Goal: Task Accomplishment & Management: Use online tool/utility

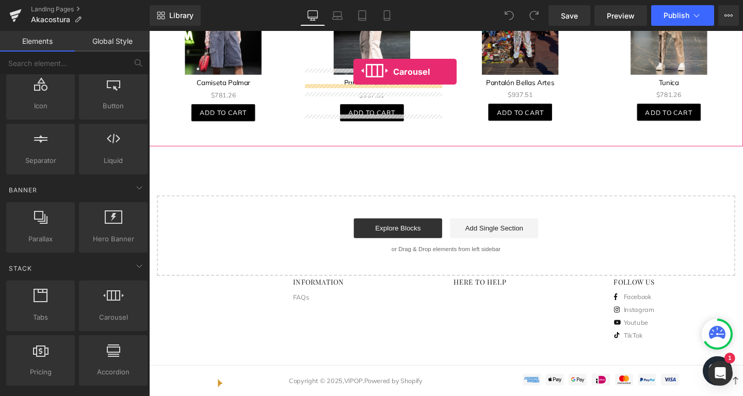
scroll to position [940, 0]
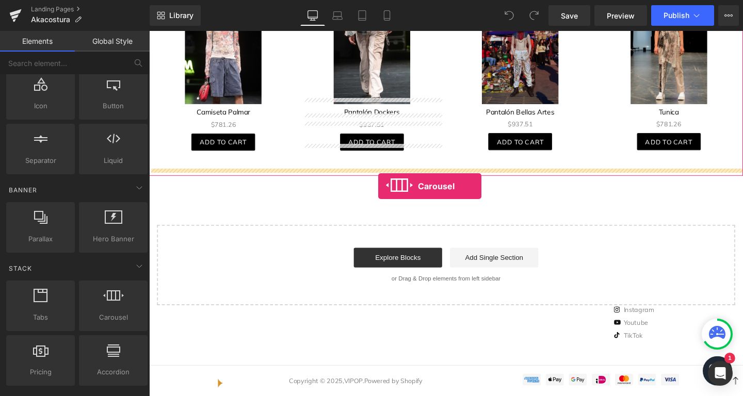
drag, startPoint x: 262, startPoint y: 351, endPoint x: 390, endPoint y: 194, distance: 202.4
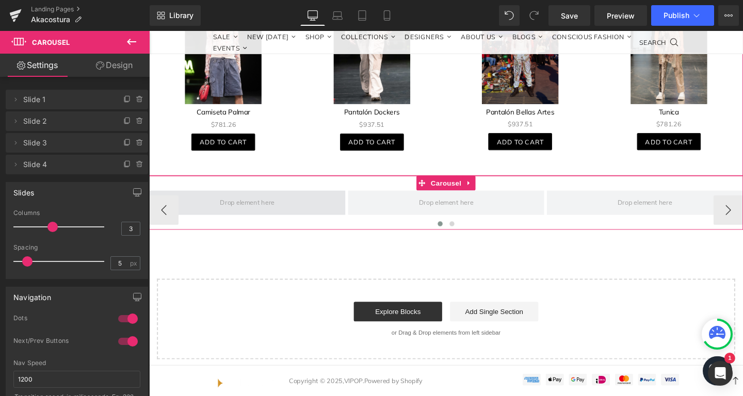
click at [264, 209] on span at bounding box center [252, 211] width 64 height 14
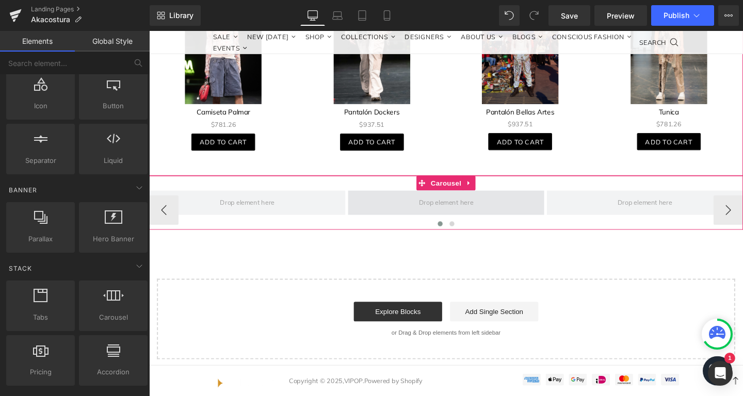
click at [488, 210] on span at bounding box center [461, 211] width 64 height 14
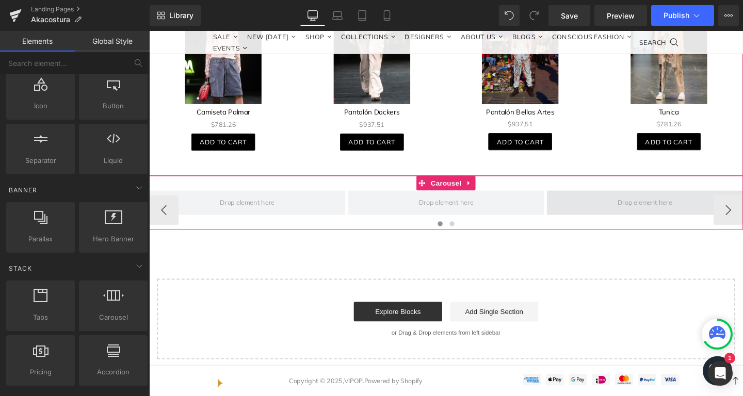
click at [609, 203] on span at bounding box center [670, 212] width 206 height 26
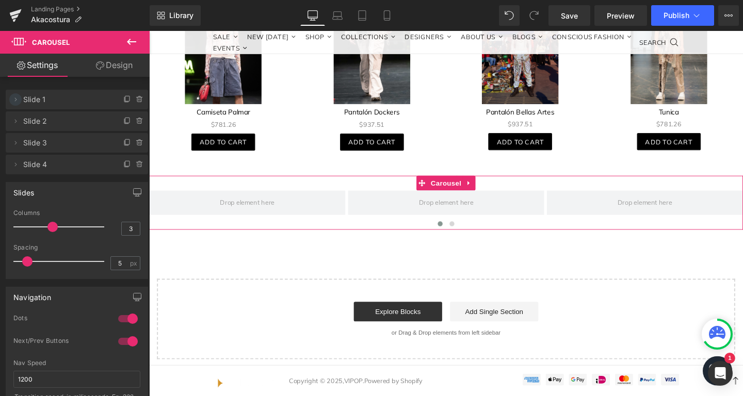
click at [17, 105] on span at bounding box center [15, 99] width 12 height 12
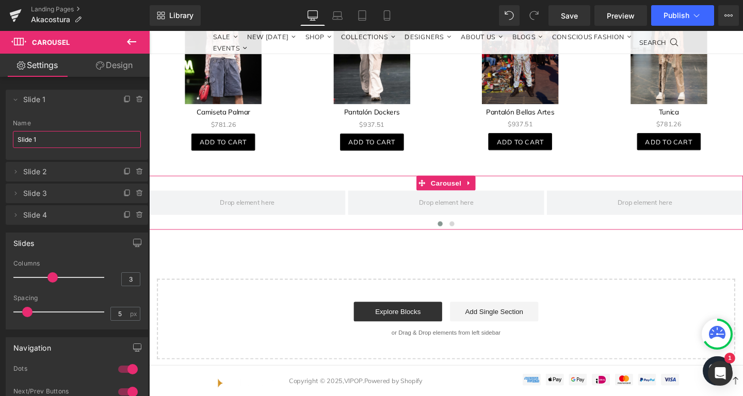
click at [42, 143] on input "Slide 1" at bounding box center [77, 139] width 128 height 17
click at [23, 103] on li "Delete Cancel Slide 1 Slide 1 Name Slide 1" at bounding box center [77, 125] width 142 height 70
click at [16, 99] on icon at bounding box center [15, 99] width 8 height 8
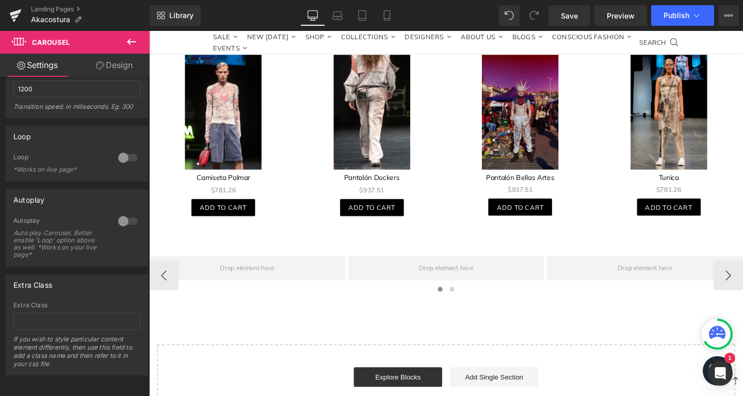
scroll to position [866, 0]
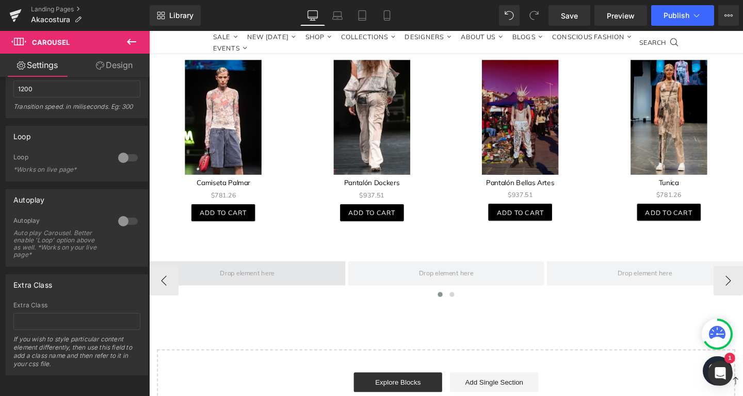
click at [274, 291] on span at bounding box center [252, 286] width 206 height 26
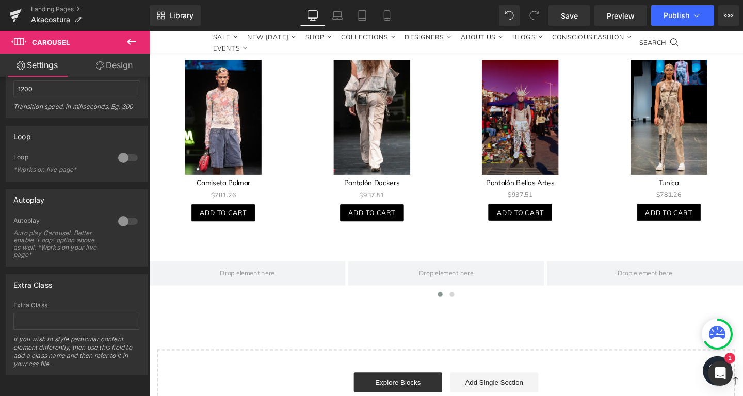
click at [136, 35] on button at bounding box center [131, 42] width 36 height 23
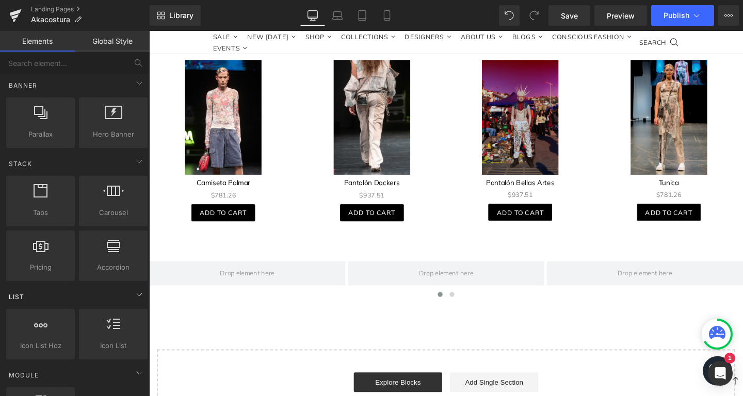
scroll to position [281, 0]
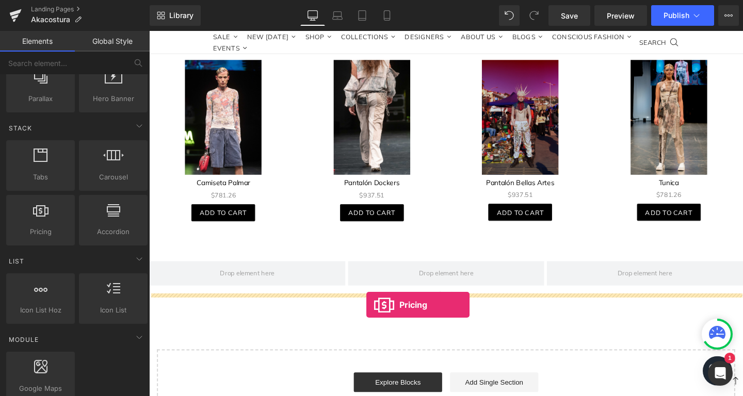
drag, startPoint x: 202, startPoint y: 251, endPoint x: 378, endPoint y: 319, distance: 188.4
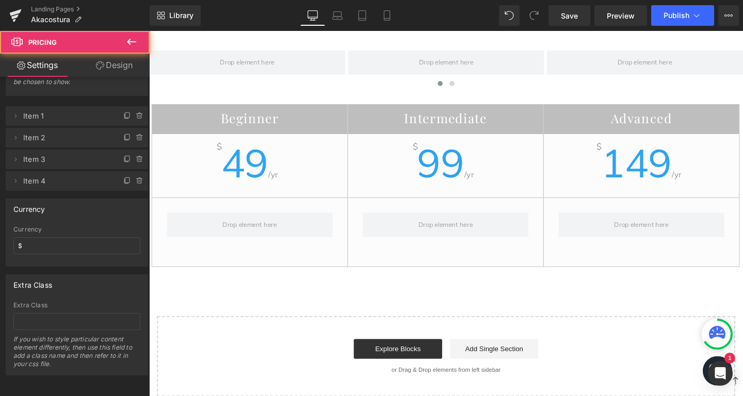
scroll to position [1088, 0]
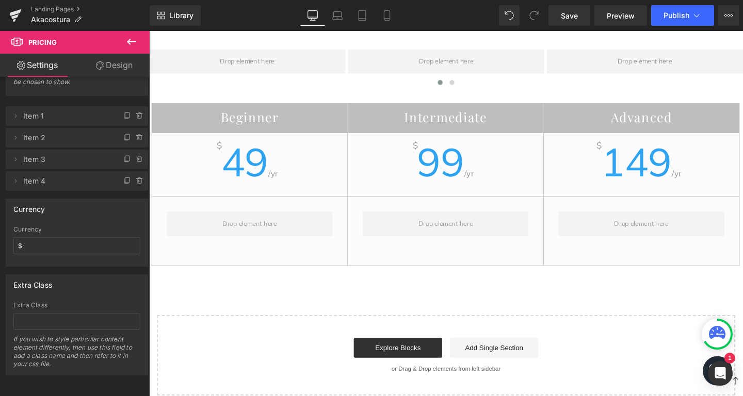
click at [133, 40] on icon at bounding box center [131, 42] width 12 height 12
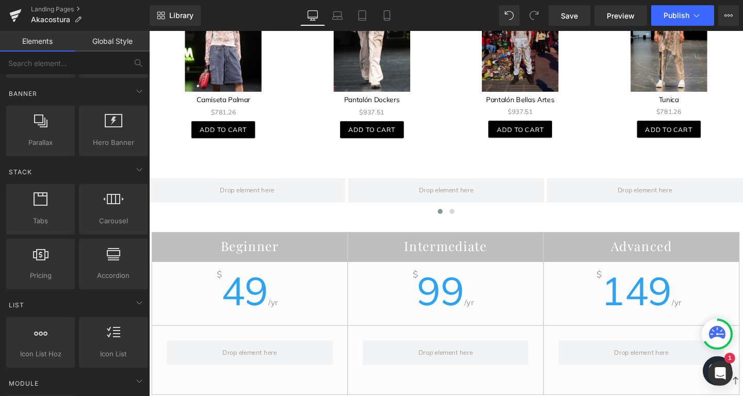
scroll to position [1014, 0]
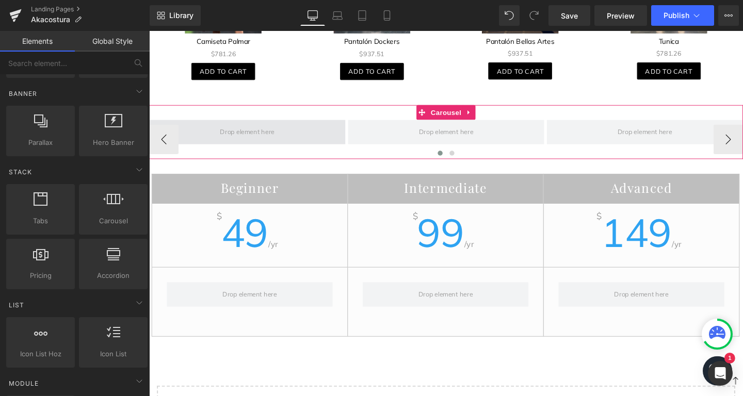
click at [255, 138] on span at bounding box center [252, 137] width 206 height 26
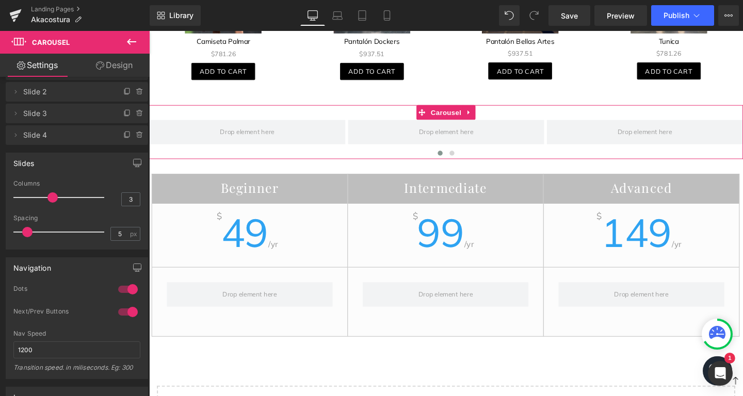
scroll to position [0, 0]
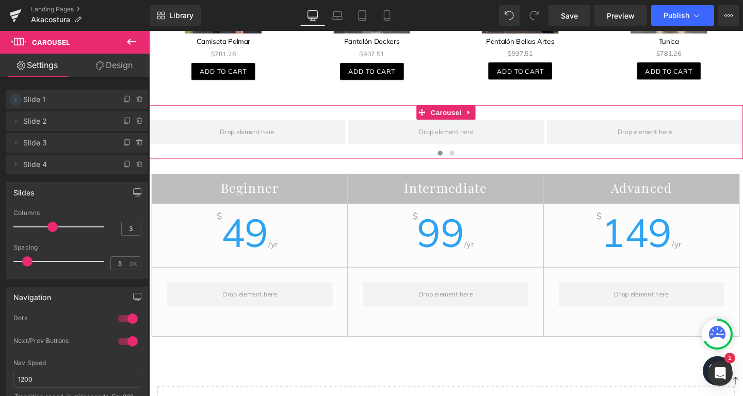
click at [19, 99] on icon at bounding box center [15, 99] width 8 height 8
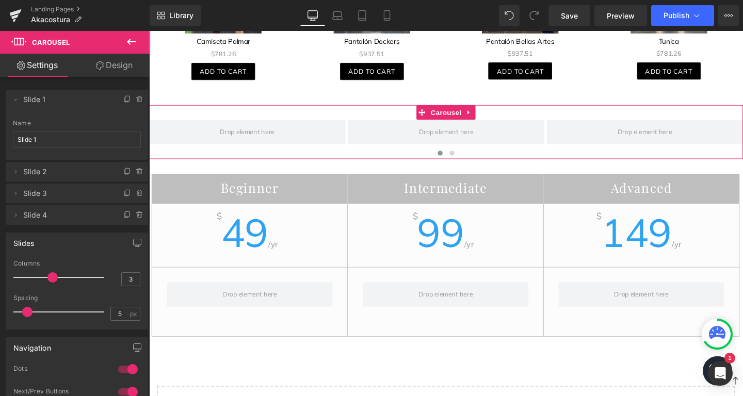
click at [22, 95] on li "Delete Cancel Slide 1 Slide 1 Name Slide 1" at bounding box center [77, 125] width 142 height 70
click at [128, 98] on icon at bounding box center [127, 99] width 8 height 8
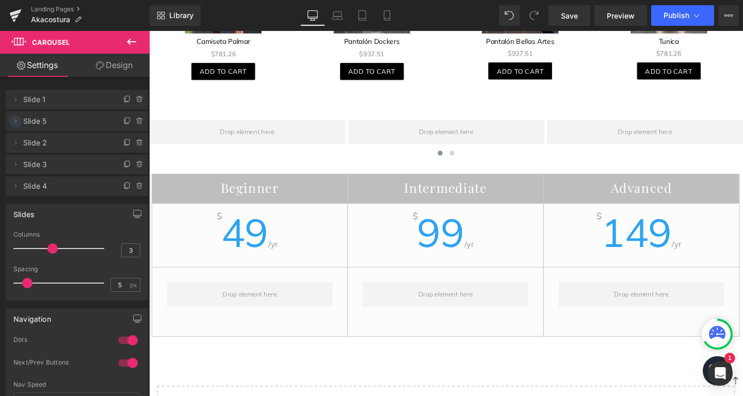
click at [13, 124] on icon at bounding box center [15, 121] width 8 height 8
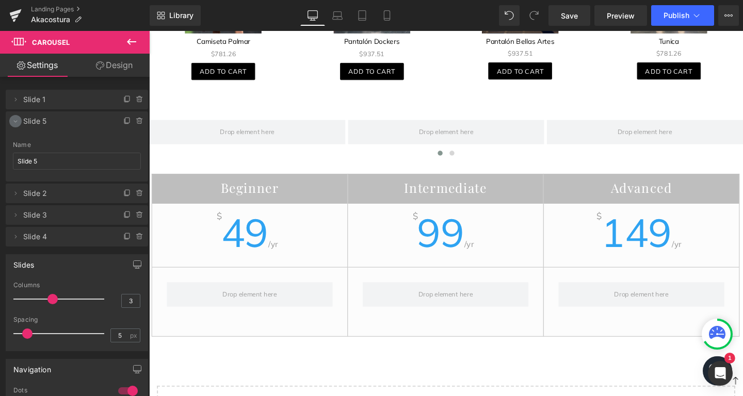
click at [18, 122] on icon at bounding box center [15, 121] width 8 height 8
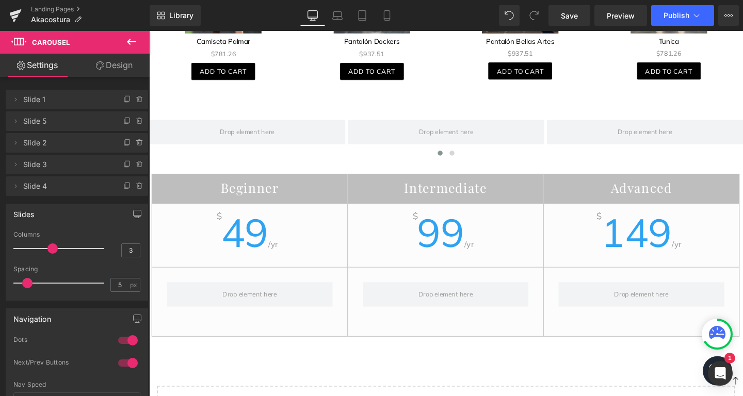
click at [105, 67] on link "Design" at bounding box center [114, 65] width 75 height 23
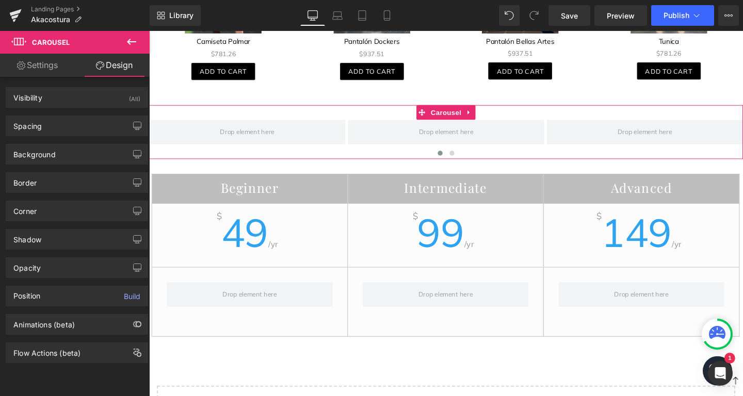
click at [42, 72] on link "Settings" at bounding box center [37, 65] width 75 height 23
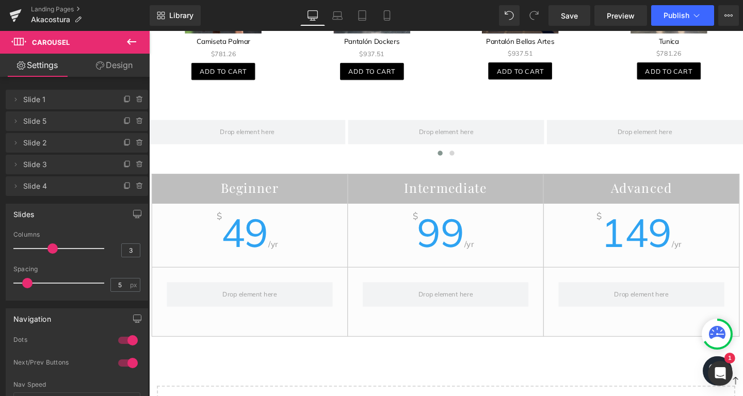
drag, startPoint x: 134, startPoint y: 35, endPoint x: 129, endPoint y: 40, distance: 6.9
click at [134, 37] on button at bounding box center [131, 42] width 36 height 23
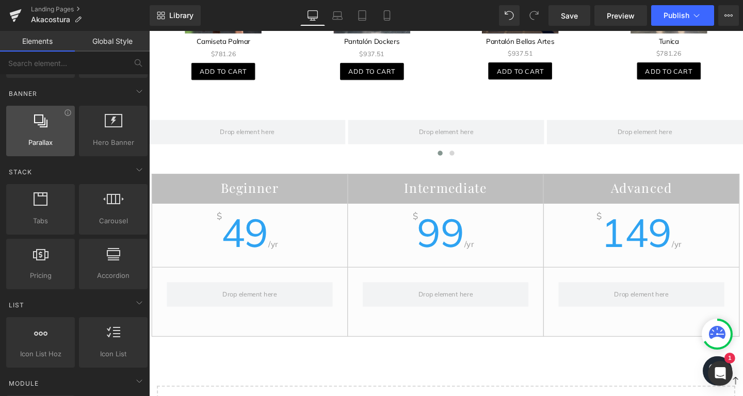
click at [39, 153] on div "Parallax banner, slideshow, hero, image, cover, parallax, effect" at bounding box center [40, 131] width 69 height 51
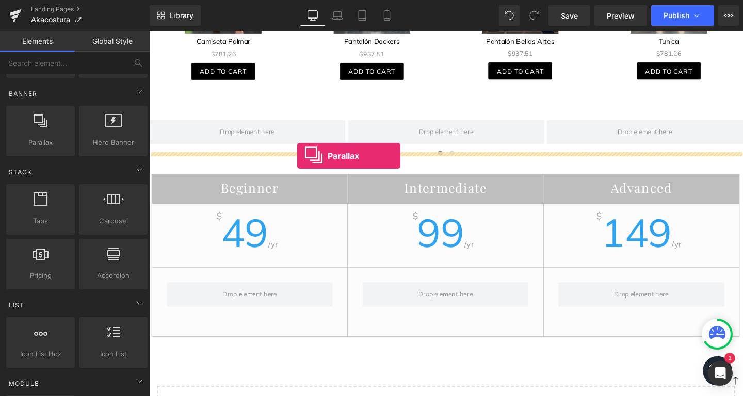
drag, startPoint x: 183, startPoint y: 156, endPoint x: 305, endPoint y: 162, distance: 122.4
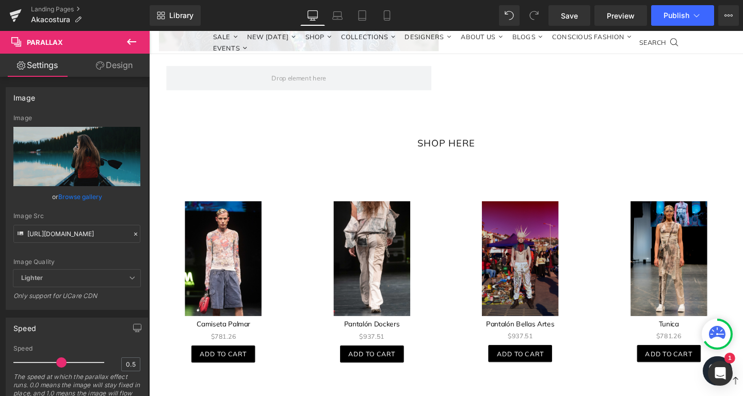
scroll to position [1014, 0]
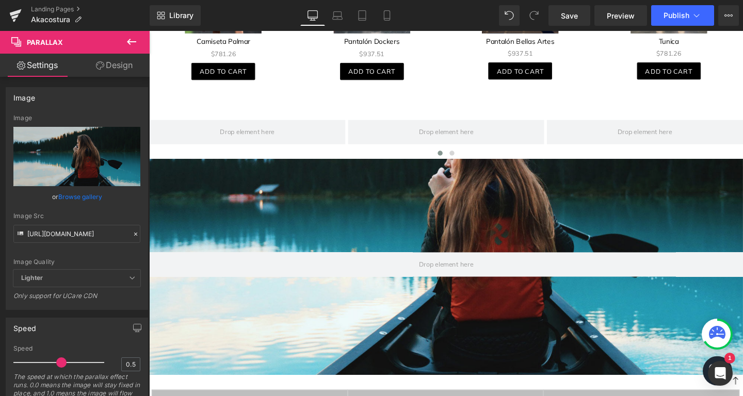
click at [133, 36] on button at bounding box center [131, 42] width 36 height 23
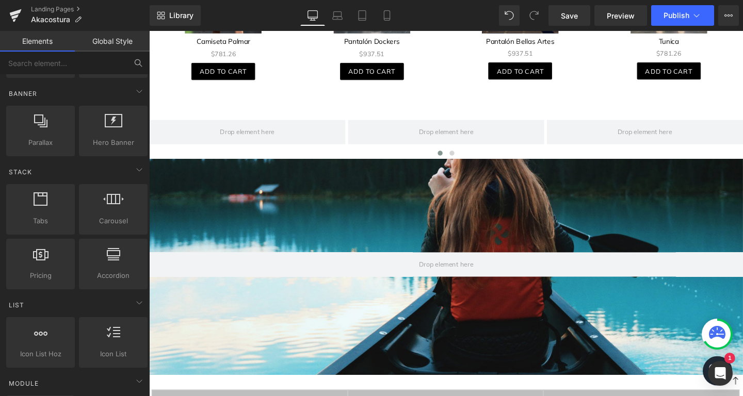
scroll to position [237, 0]
click at [77, 20] on icon at bounding box center [77, 19] width 7 height 7
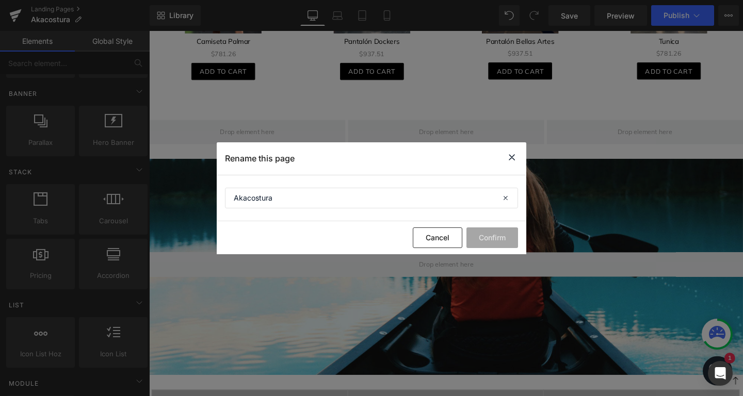
click at [511, 152] on icon at bounding box center [511, 157] width 12 height 13
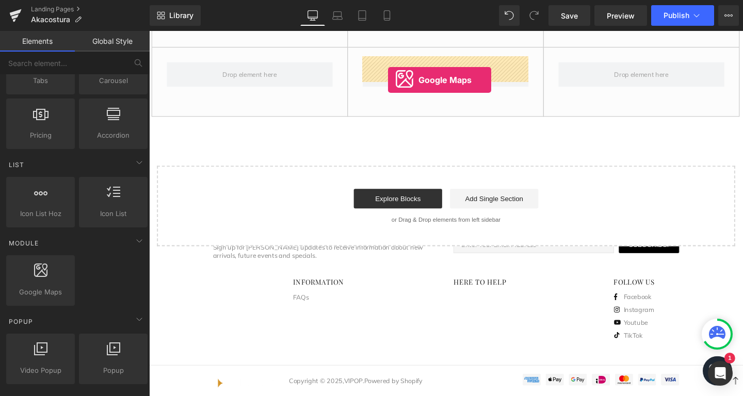
scroll to position [1462, 0]
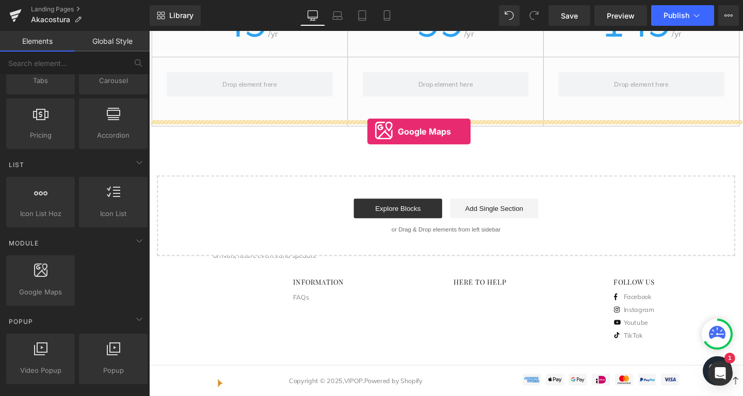
drag, startPoint x: 195, startPoint y: 322, endPoint x: 379, endPoint y: 137, distance: 260.0
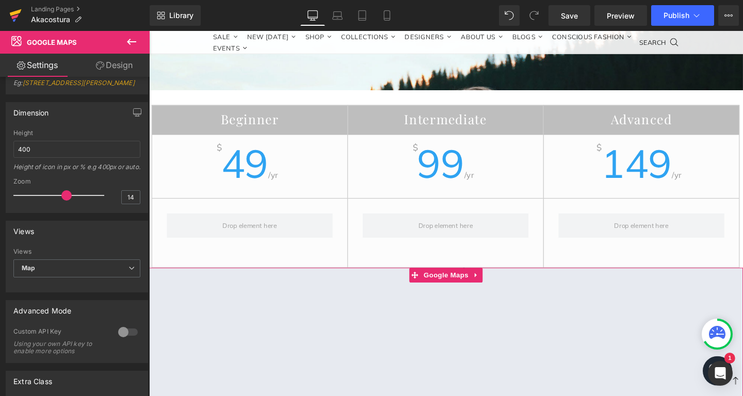
scroll to position [140, 0]
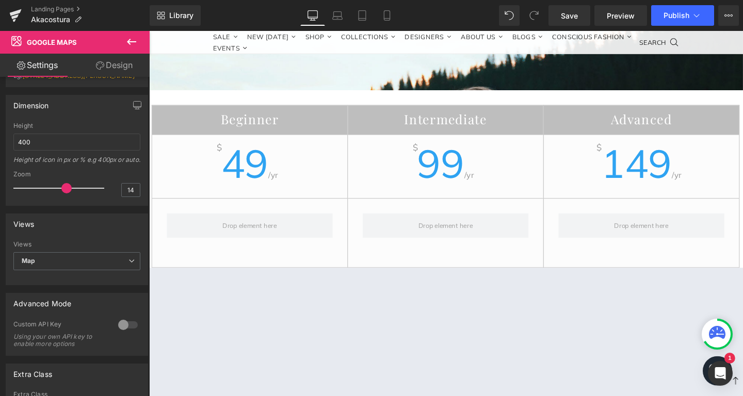
click at [127, 37] on icon at bounding box center [131, 42] width 12 height 12
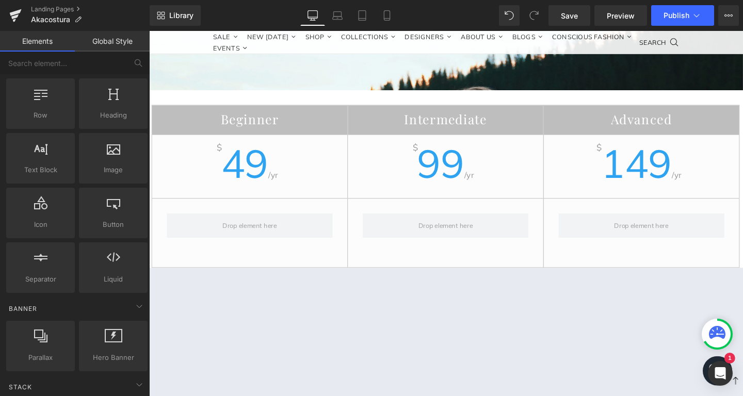
scroll to position [0, 0]
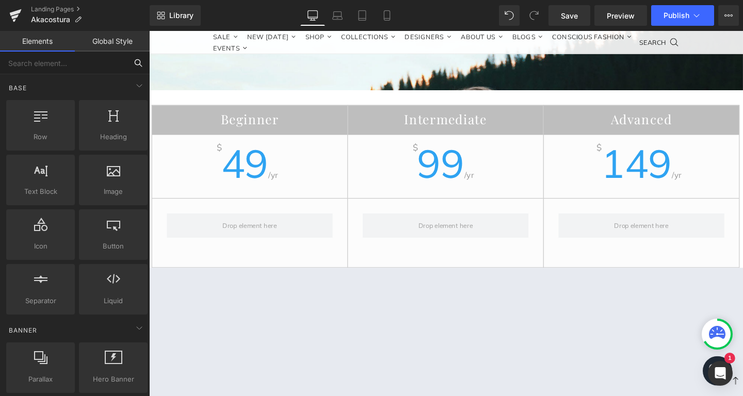
click at [70, 67] on input "text" at bounding box center [63, 63] width 127 height 23
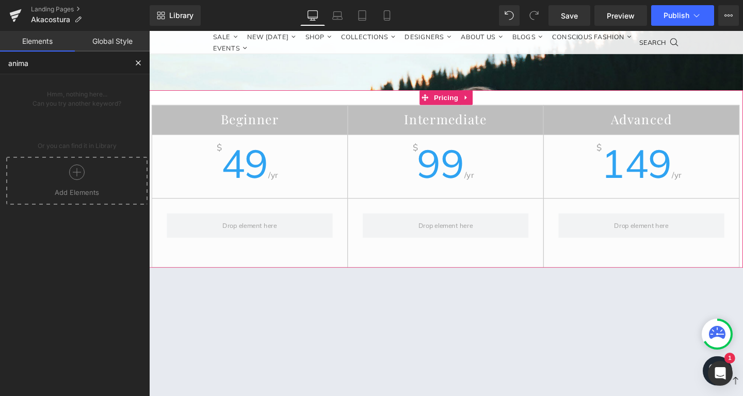
type input "animat"
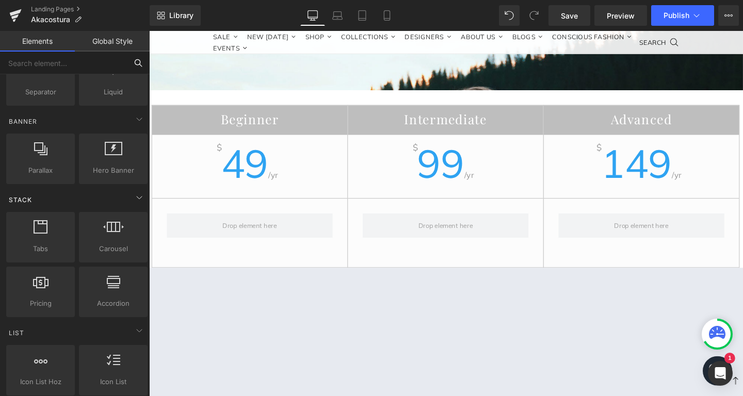
scroll to position [210, 0]
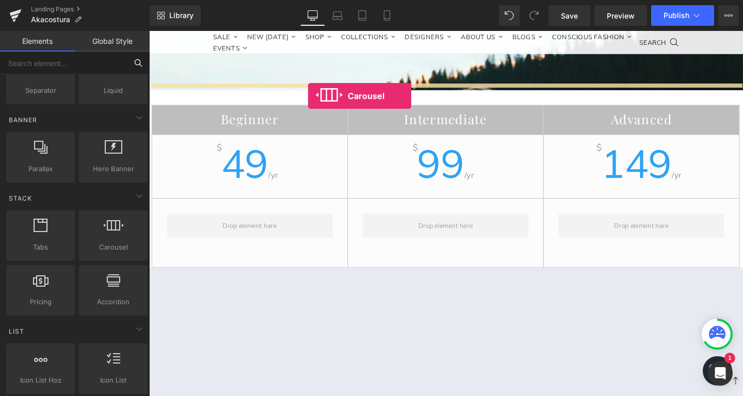
drag, startPoint x: 262, startPoint y: 271, endPoint x: 316, endPoint y: 99, distance: 180.1
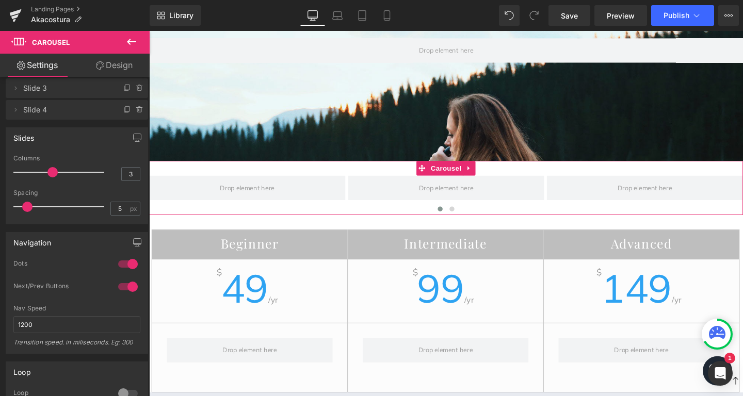
scroll to position [0, 0]
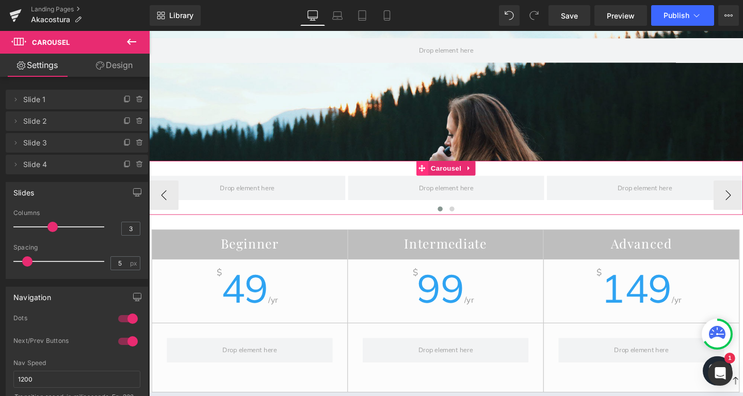
click at [437, 168] on span at bounding box center [435, 175] width 13 height 15
click at [472, 171] on span "Carousel" at bounding box center [461, 175] width 37 height 15
click at [491, 168] on link at bounding box center [485, 175] width 13 height 15
click at [505, 171] on icon at bounding box center [505, 175] width 7 height 8
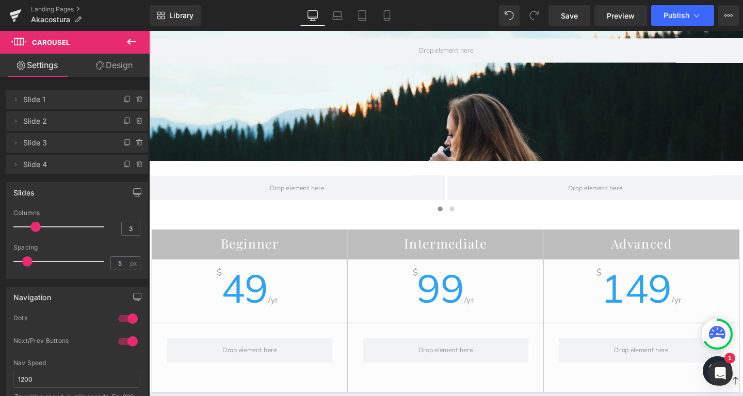
type input "4"
drag, startPoint x: 58, startPoint y: 227, endPoint x: 68, endPoint y: 232, distance: 10.8
click at [68, 232] on div at bounding box center [62, 227] width 86 height 21
type input "35"
drag, startPoint x: 31, startPoint y: 260, endPoint x: 84, endPoint y: 253, distance: 52.5
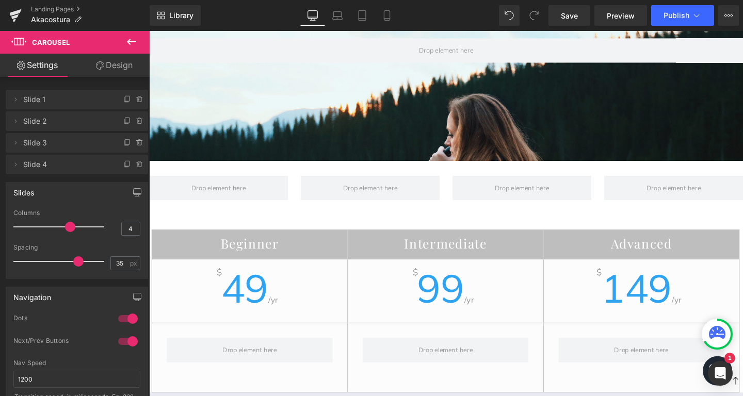
click at [84, 253] on div at bounding box center [62, 261] width 86 height 21
click at [20, 102] on span at bounding box center [15, 99] width 12 height 12
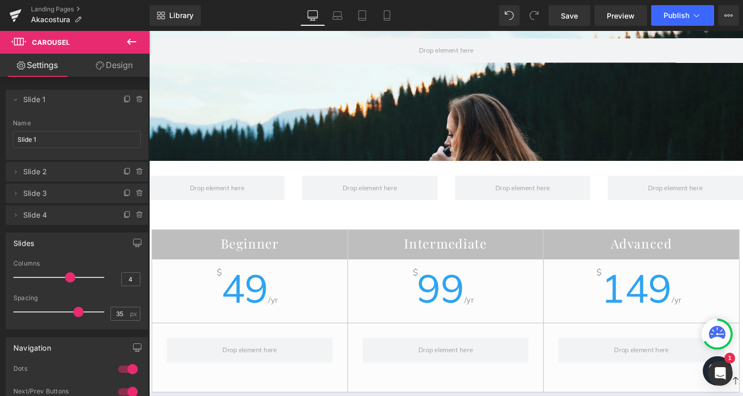
click at [52, 113] on li "Delete Cancel Slide 1 Slide 1 Name Slide 1" at bounding box center [77, 125] width 142 height 70
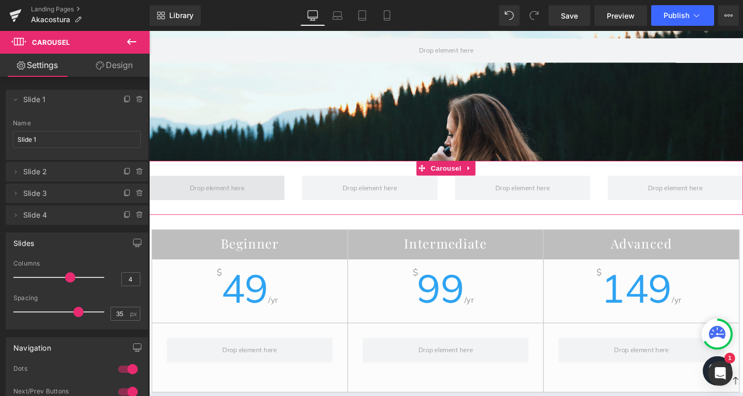
click at [199, 189] on span at bounding box center [220, 196] width 64 height 14
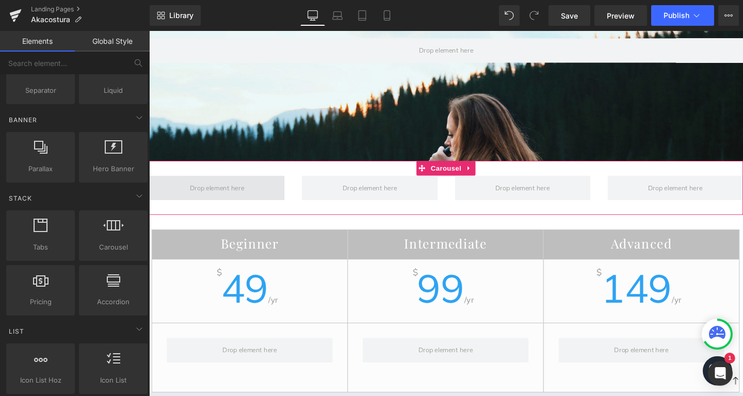
click at [192, 191] on span at bounding box center [220, 196] width 64 height 14
drag, startPoint x: 207, startPoint y: 190, endPoint x: 236, endPoint y: 186, distance: 29.7
click at [236, 189] on span at bounding box center [220, 196] width 64 height 14
click at [210, 189] on span at bounding box center [220, 196] width 64 height 14
click at [280, 193] on span at bounding box center [220, 196] width 142 height 26
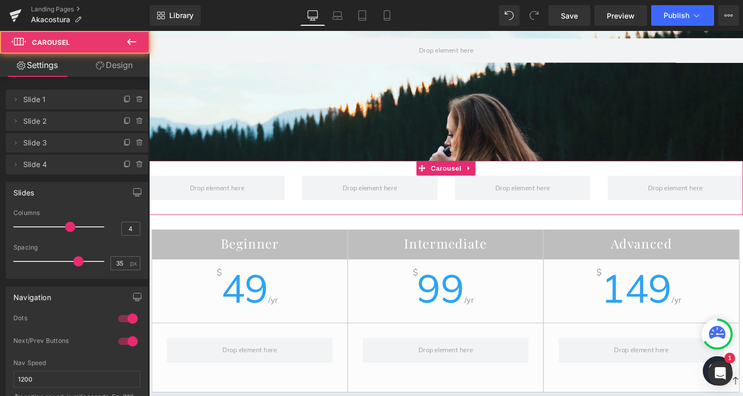
click at [256, 171] on div "‹ › Carousel" at bounding box center [461, 196] width 624 height 57
click at [243, 189] on span at bounding box center [220, 196] width 64 height 14
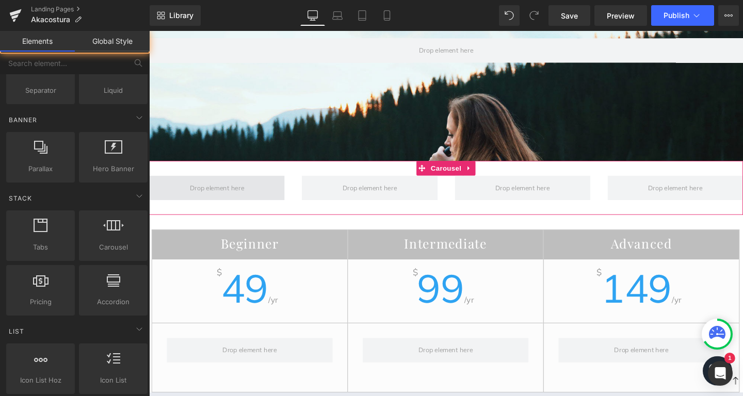
click at [243, 189] on span at bounding box center [220, 196] width 64 height 14
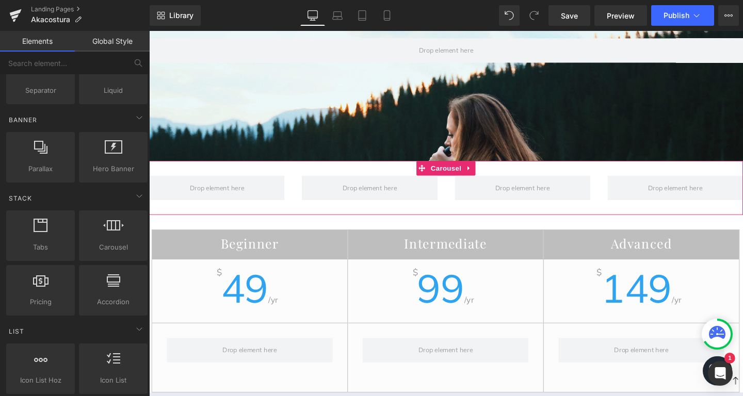
click at [271, 168] on div "‹ › Carousel" at bounding box center [461, 196] width 624 height 57
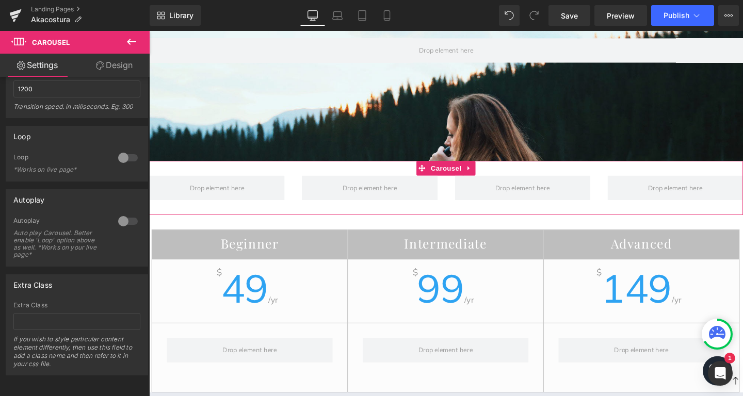
scroll to position [0, 0]
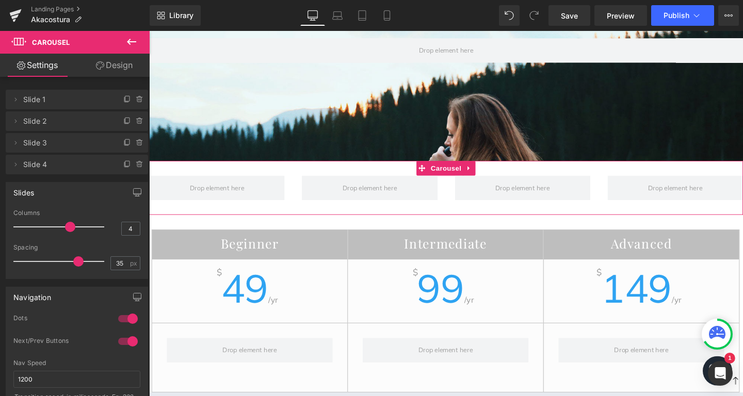
click at [111, 71] on link "Design" at bounding box center [114, 65] width 75 height 23
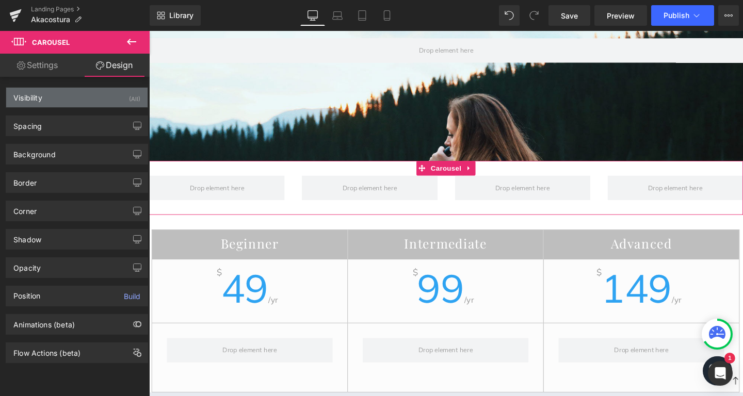
click at [57, 102] on div "Visibility (All)" at bounding box center [76, 98] width 141 height 20
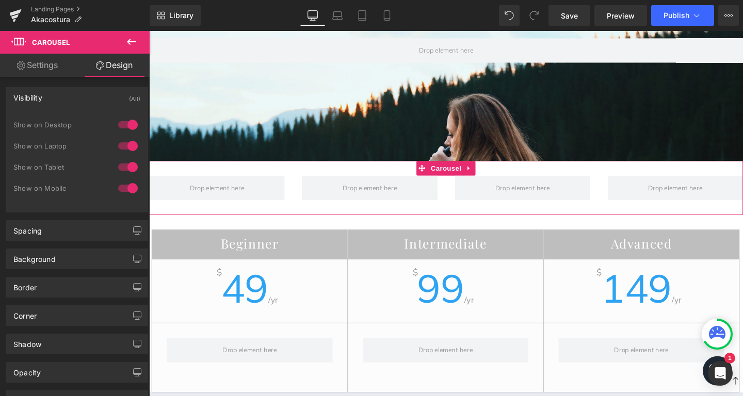
click at [57, 102] on div "Visibility (All)" at bounding box center [76, 98] width 141 height 20
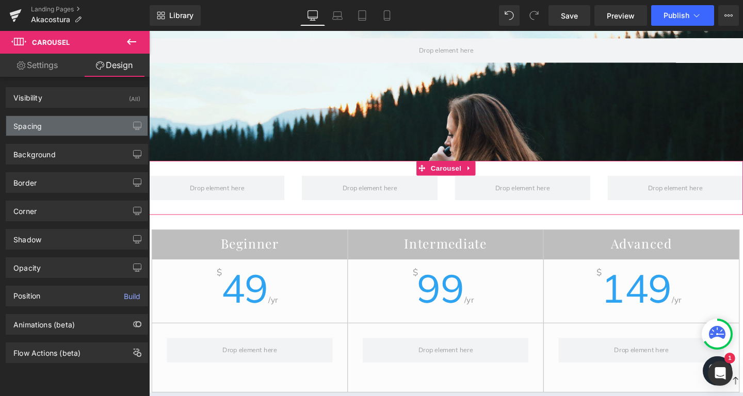
click at [56, 126] on div "Spacing" at bounding box center [76, 126] width 141 height 20
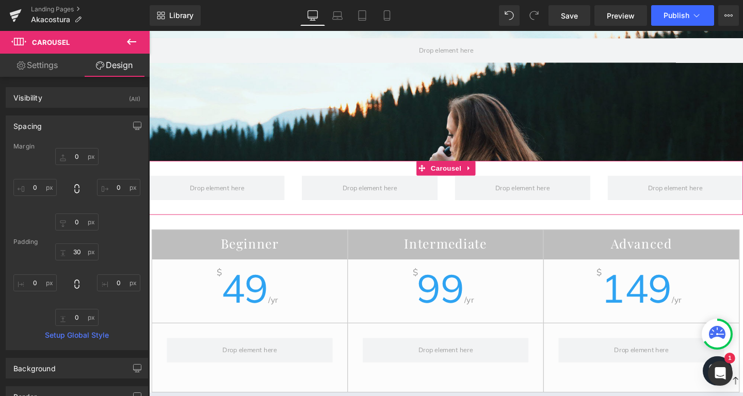
click at [56, 126] on div "Spacing" at bounding box center [76, 126] width 141 height 20
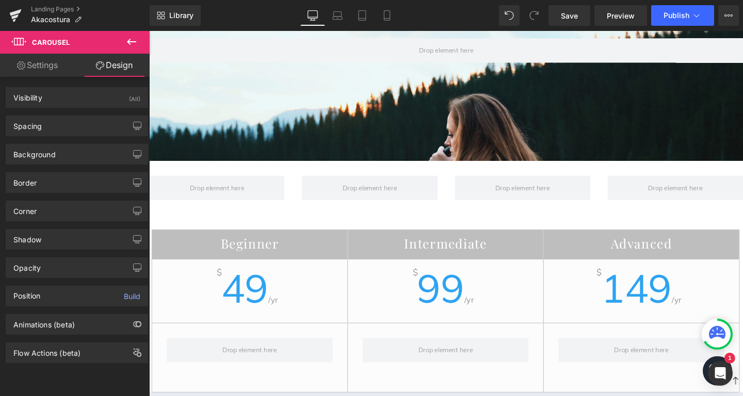
click at [126, 46] on icon at bounding box center [131, 42] width 12 height 12
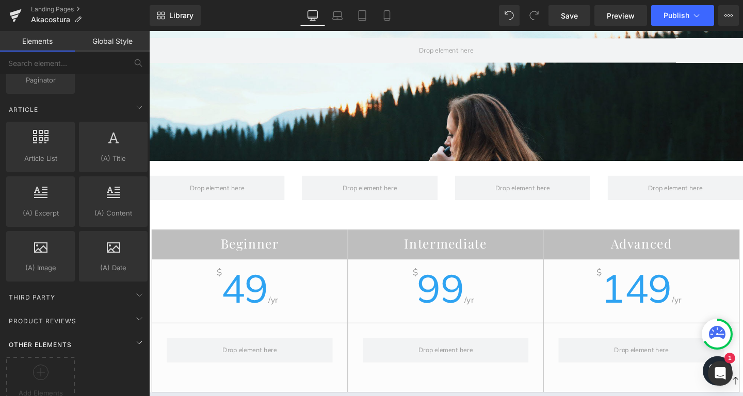
scroll to position [1780, 0]
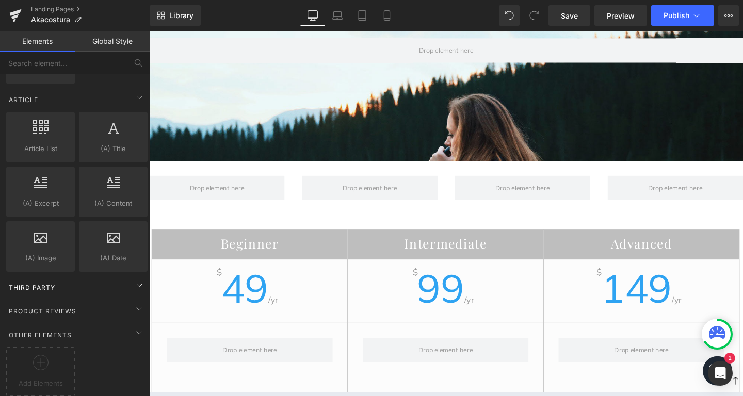
click at [85, 284] on div "Third Party" at bounding box center [76, 287] width 145 height 21
click at [95, 314] on div "Product Reviews" at bounding box center [76, 311] width 145 height 21
click at [92, 331] on div "Other Elements" at bounding box center [76, 334] width 145 height 21
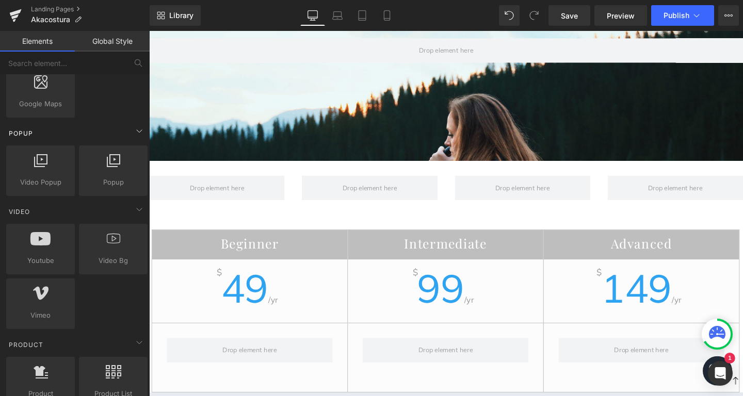
scroll to position [464, 0]
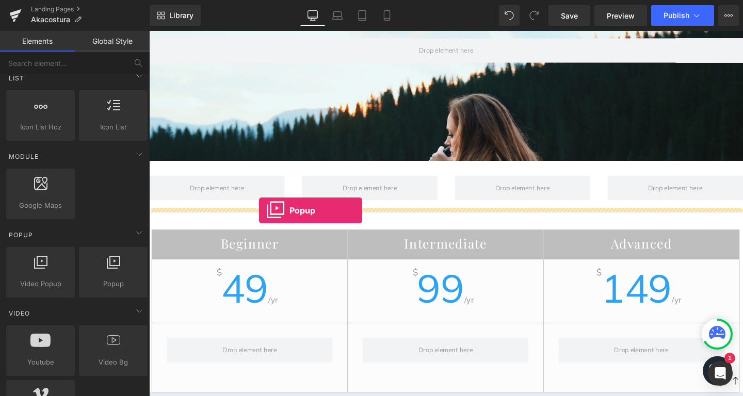
drag, startPoint x: 263, startPoint y: 309, endPoint x: 269, endPoint y: 215, distance: 94.1
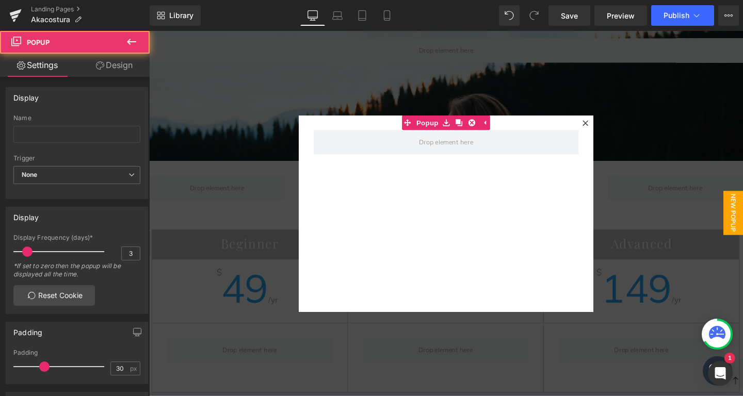
scroll to position [2161, 624]
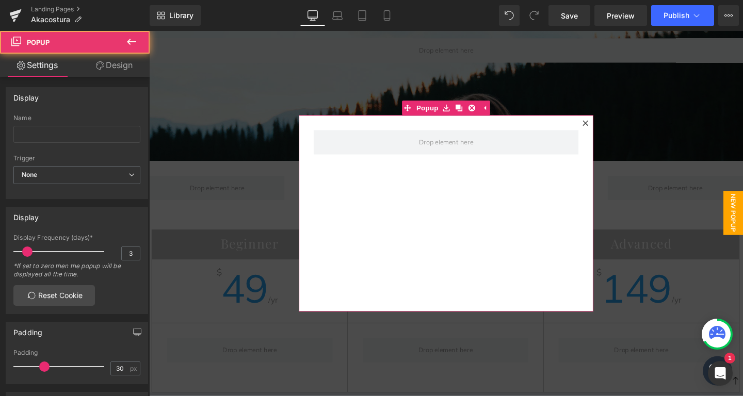
click at [610, 127] on icon at bounding box center [608, 128] width 6 height 6
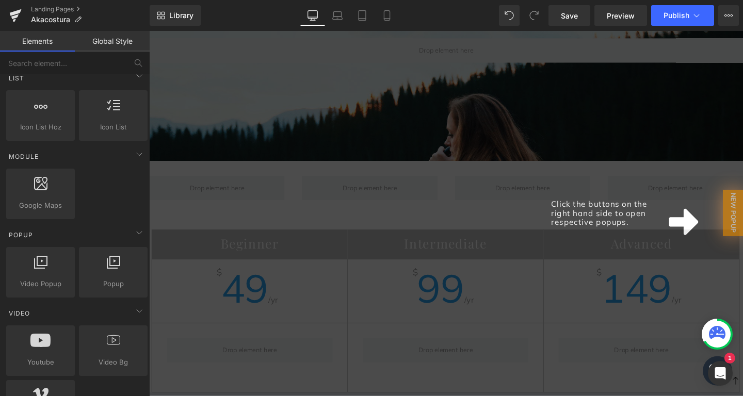
click at [461, 217] on div "Click the buttons on the right hand side to open respective popups." at bounding box center [461, 223] width 624 height 384
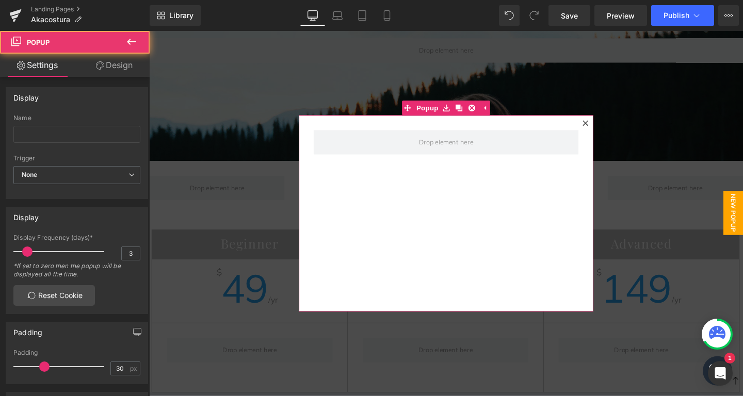
click at [611, 127] on div at bounding box center [607, 128] width 12 height 12
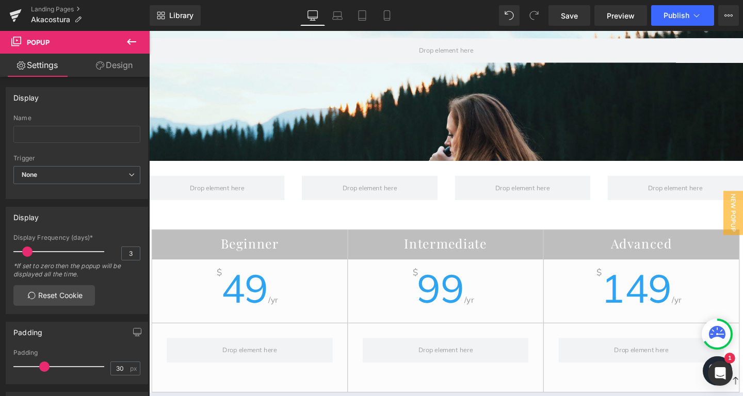
click at [134, 42] on icon at bounding box center [131, 42] width 9 height 6
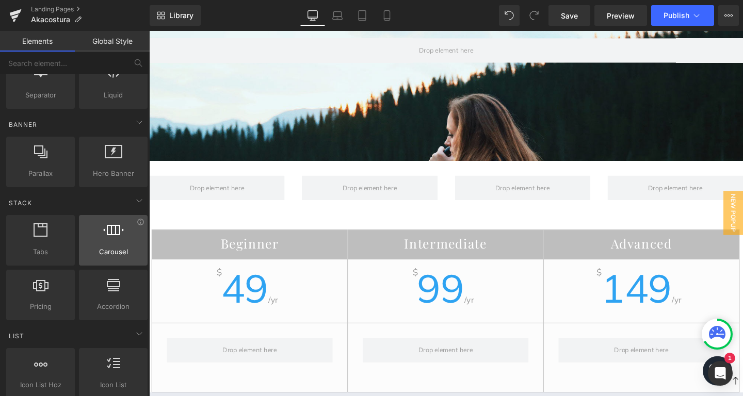
scroll to position [210, 0]
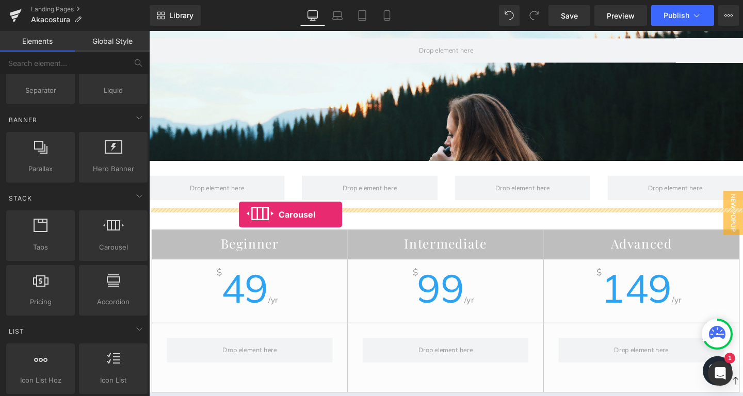
drag, startPoint x: 259, startPoint y: 269, endPoint x: 243, endPoint y: 224, distance: 47.5
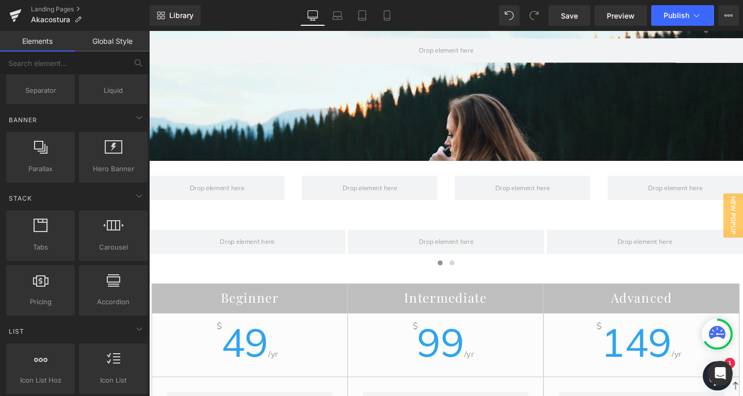
scroll to position [2217, 624]
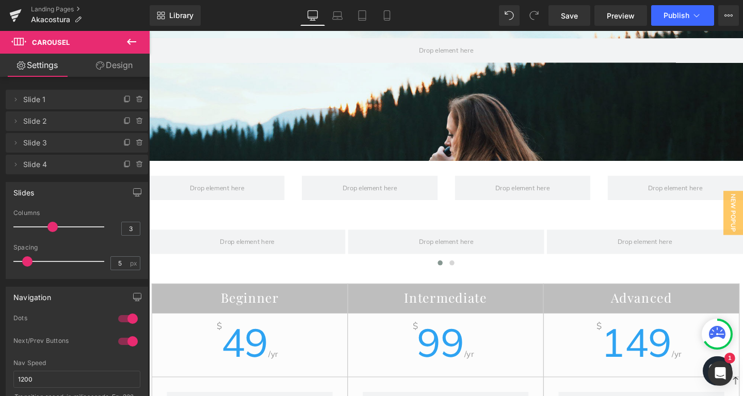
click at [125, 39] on icon at bounding box center [131, 42] width 12 height 12
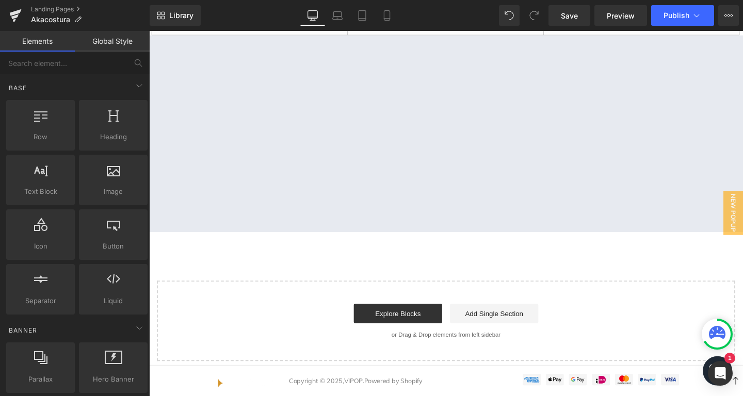
scroll to position [1685, 0]
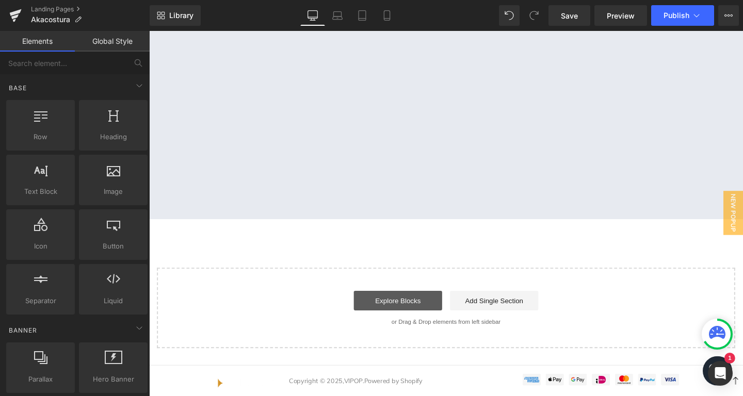
click at [413, 304] on link "Explore Blocks" at bounding box center [410, 314] width 93 height 21
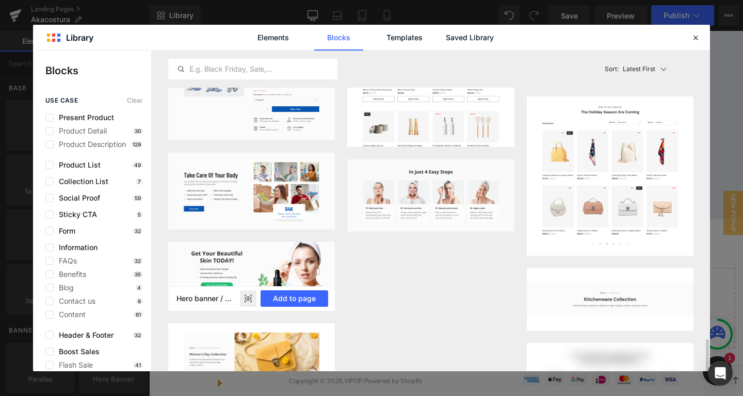
scroll to position [891, 0]
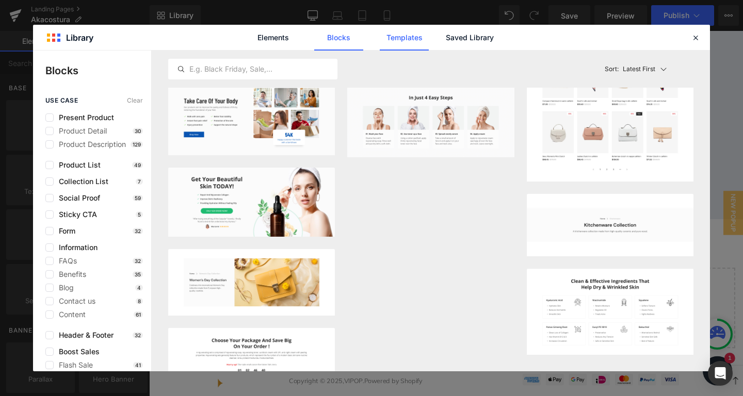
click at [404, 41] on link "Templates" at bounding box center [404, 38] width 49 height 26
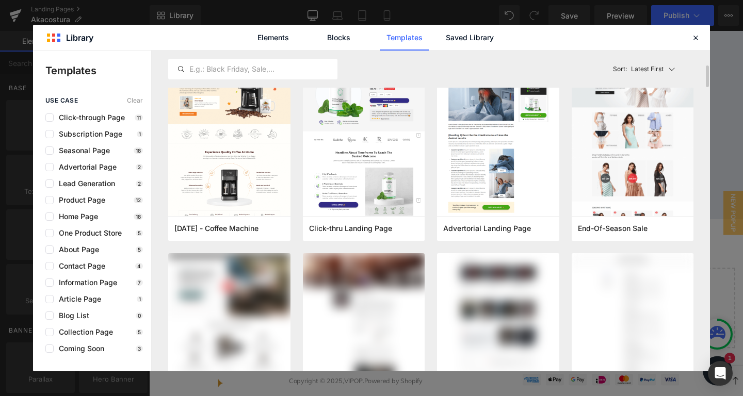
scroll to position [297, 0]
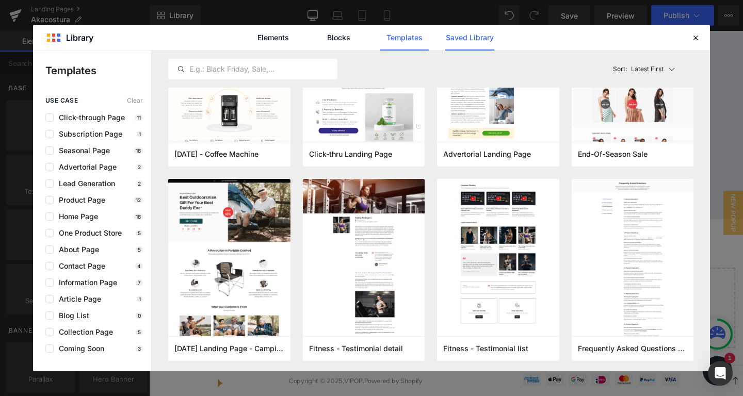
click at [460, 46] on link "Saved Library" at bounding box center [469, 38] width 49 height 26
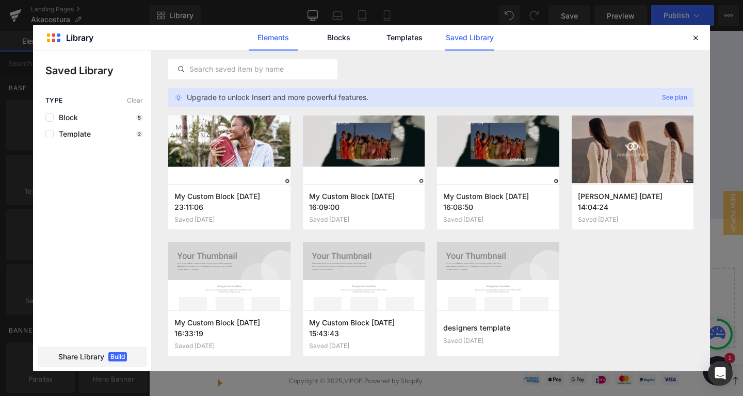
click at [276, 28] on link "Elements" at bounding box center [273, 38] width 49 height 26
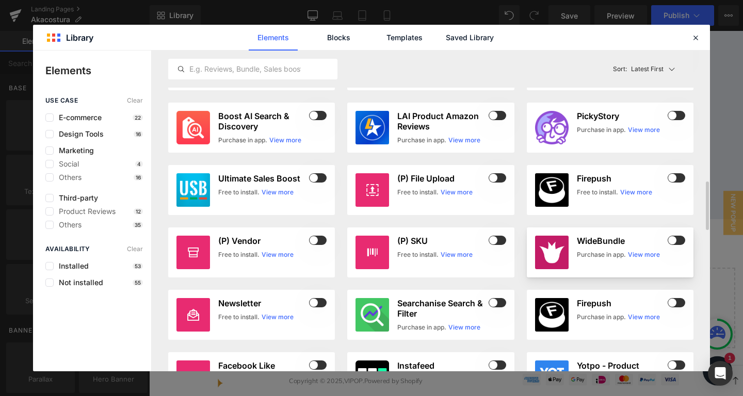
scroll to position [371, 0]
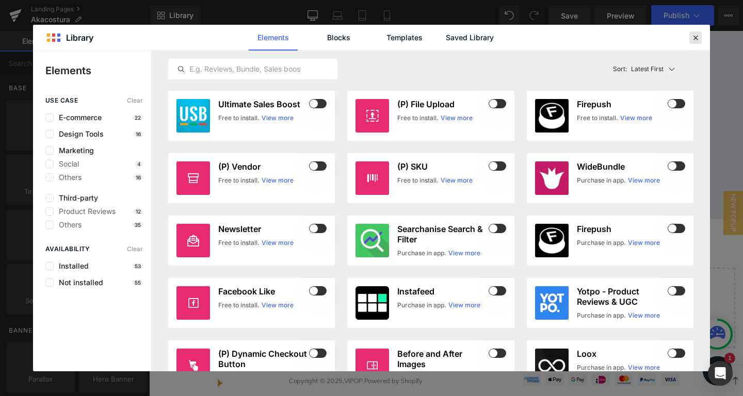
click at [691, 34] on icon at bounding box center [695, 37] width 9 height 9
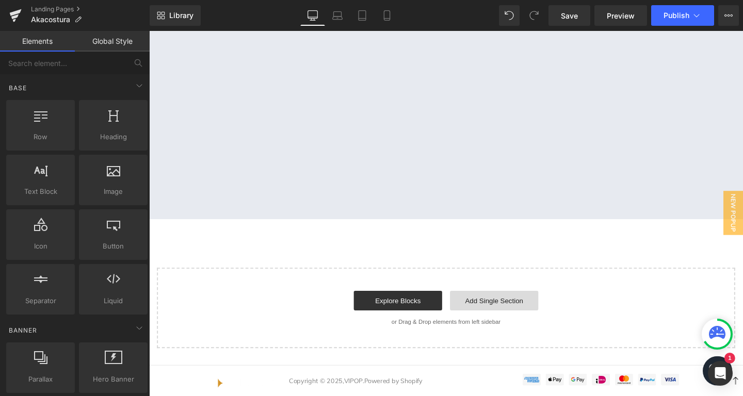
click at [503, 305] on link "Add Single Section" at bounding box center [511, 314] width 93 height 21
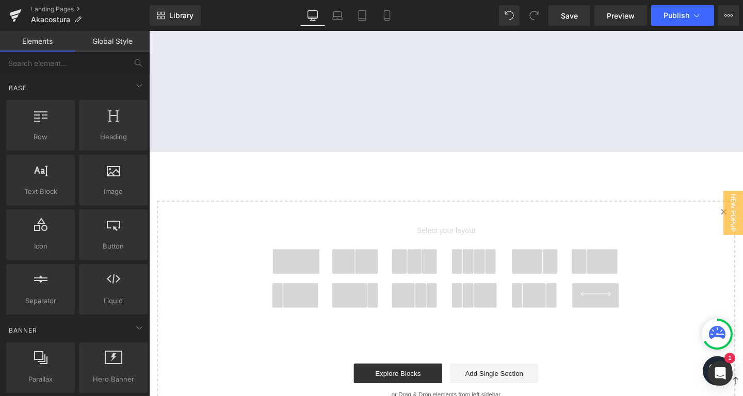
scroll to position [1759, 0]
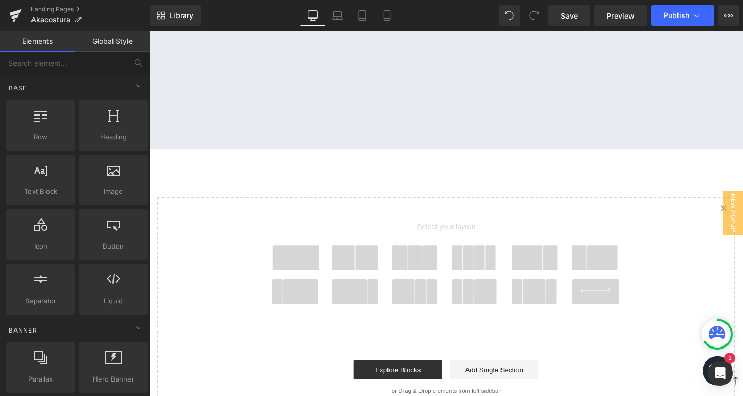
click at [489, 265] on span at bounding box center [485, 270] width 12 height 26
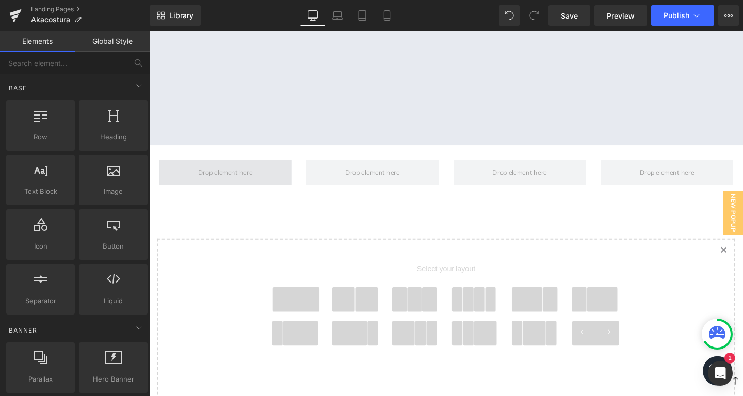
scroll to position [1760, 0]
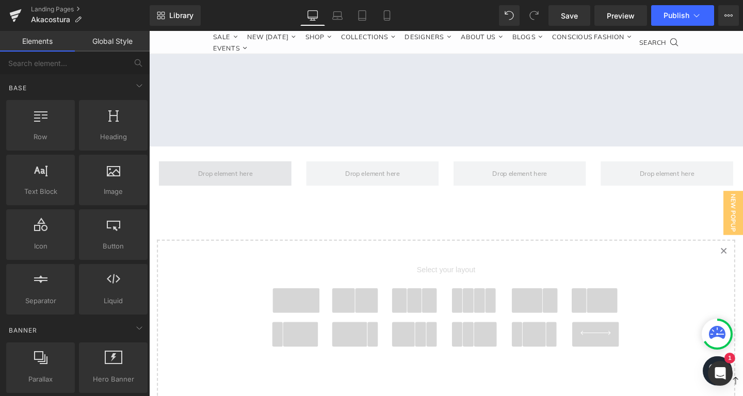
click at [224, 175] on span at bounding box center [229, 181] width 64 height 14
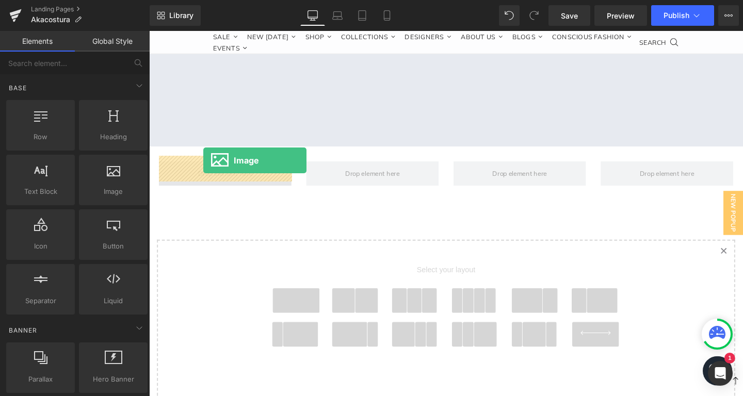
drag, startPoint x: 259, startPoint y: 204, endPoint x: 206, endPoint y: 167, distance: 65.0
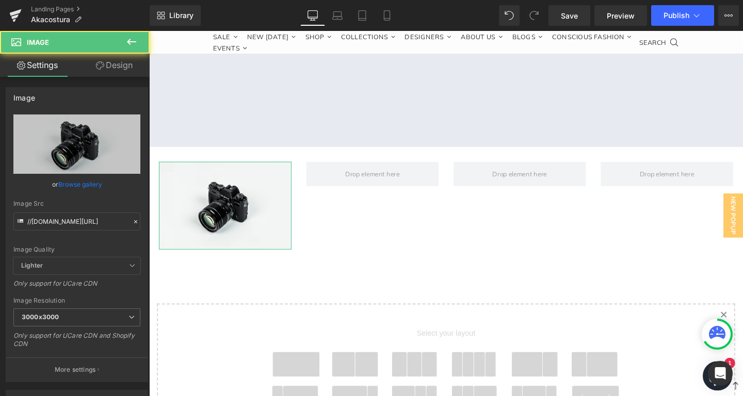
scroll to position [5, 5]
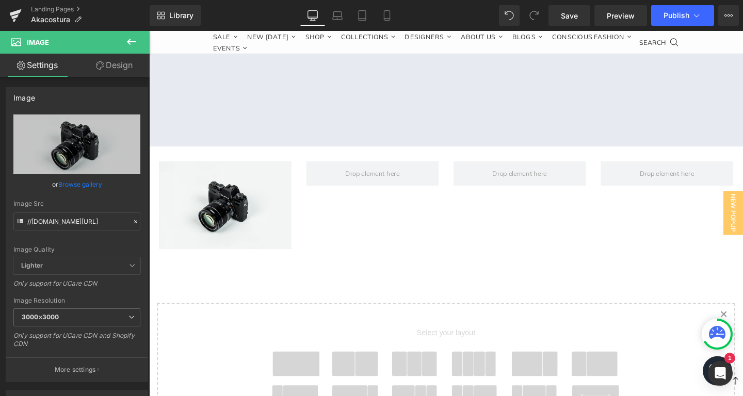
click at [130, 41] on icon at bounding box center [131, 42] width 12 height 12
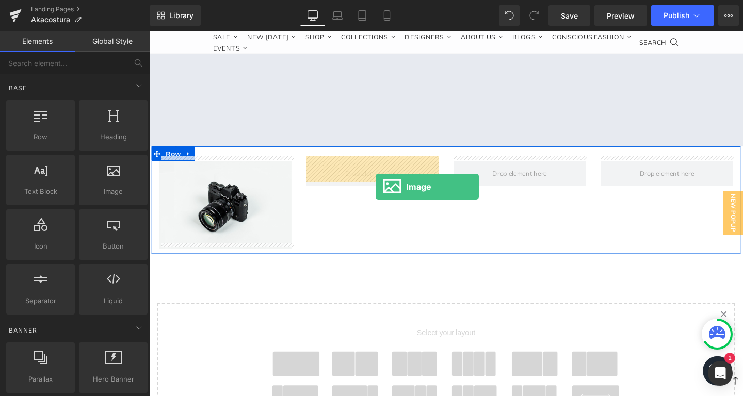
drag, startPoint x: 263, startPoint y: 222, endPoint x: 398, endPoint y: 192, distance: 138.3
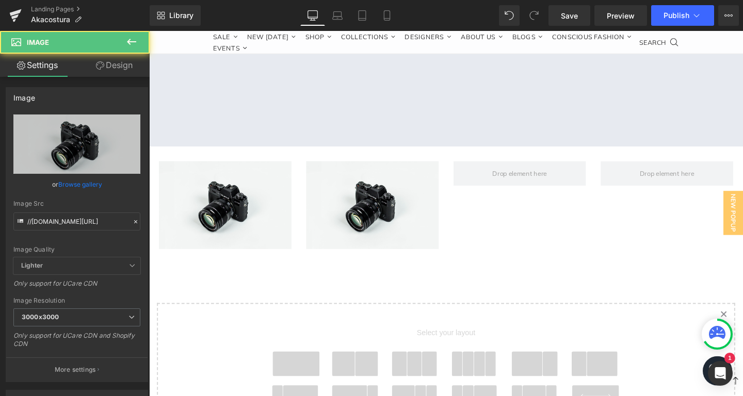
click at [129, 37] on icon at bounding box center [131, 42] width 12 height 12
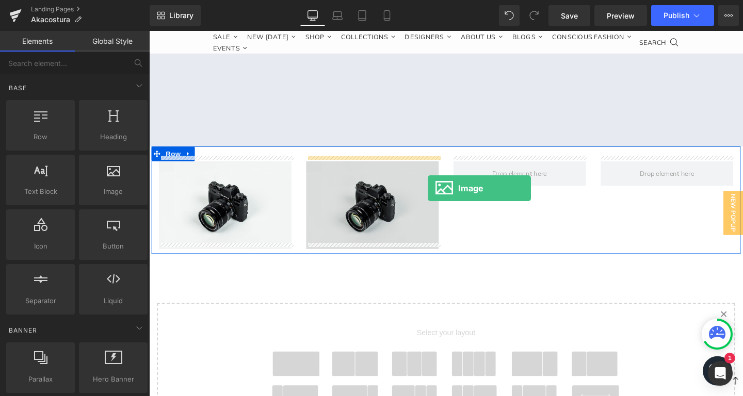
drag, startPoint x: 276, startPoint y: 234, endPoint x: 444, endPoint y: 197, distance: 171.7
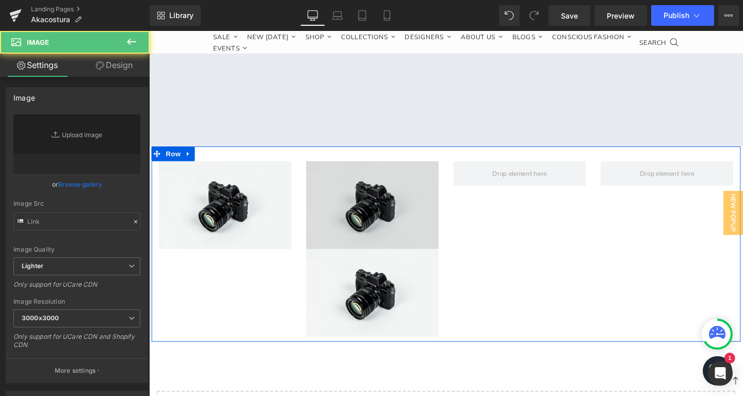
type input "//[DOMAIN_NAME][URL]"
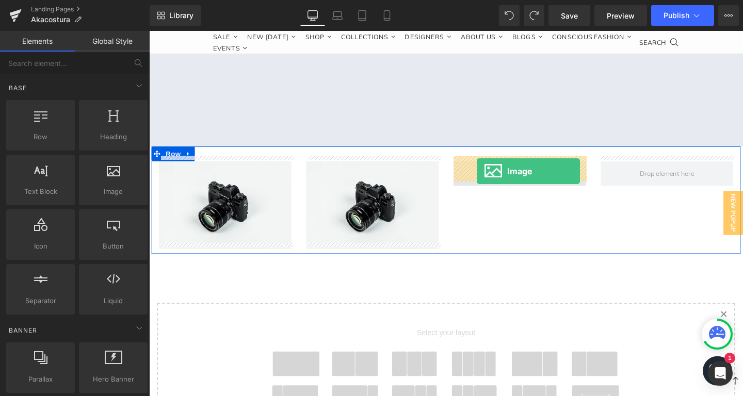
drag, startPoint x: 257, startPoint y: 221, endPoint x: 496, endPoint y: 178, distance: 242.7
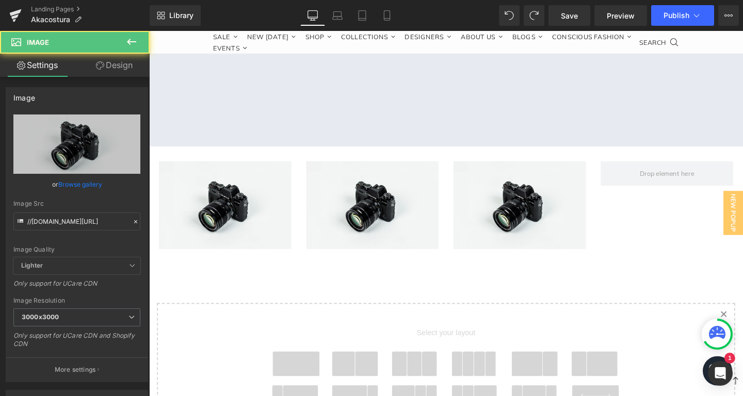
click at [132, 44] on icon at bounding box center [131, 42] width 12 height 12
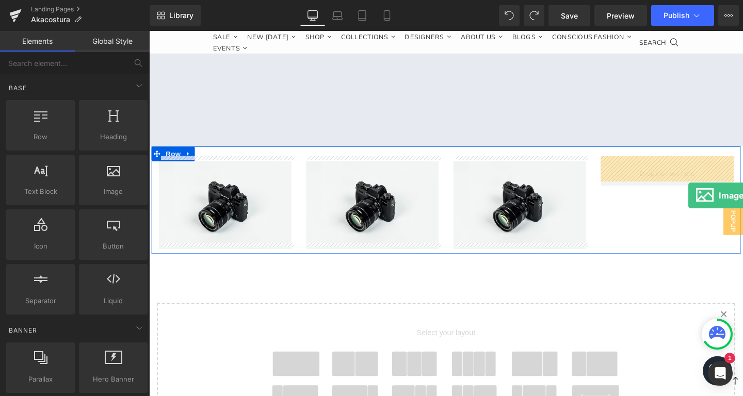
drag, startPoint x: 258, startPoint y: 216, endPoint x: 719, endPoint y: 203, distance: 460.3
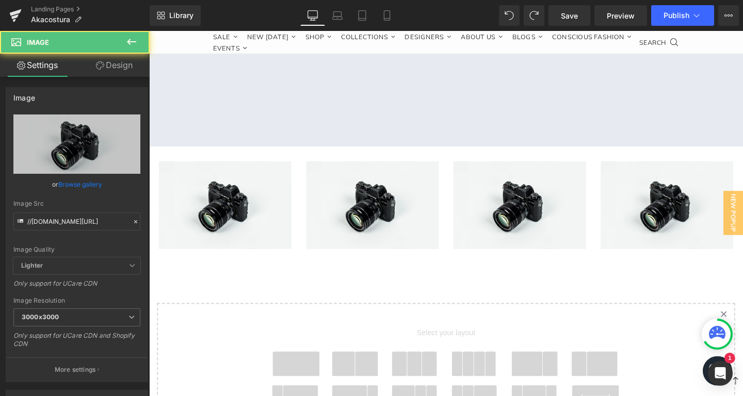
click at [134, 44] on icon at bounding box center [131, 42] width 12 height 12
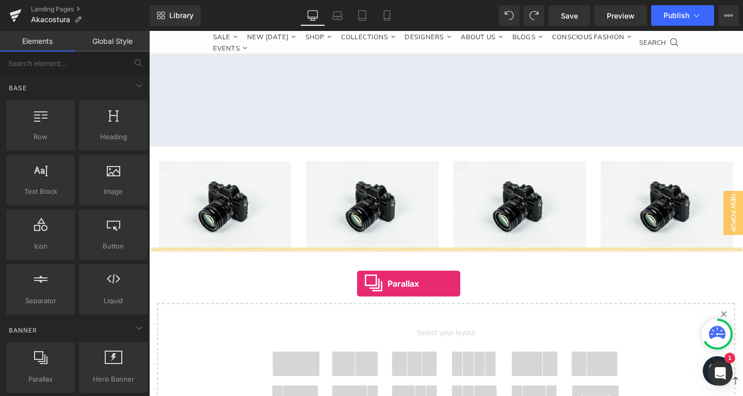
drag, startPoint x: 199, startPoint y: 388, endPoint x: 368, endPoint y: 297, distance: 192.5
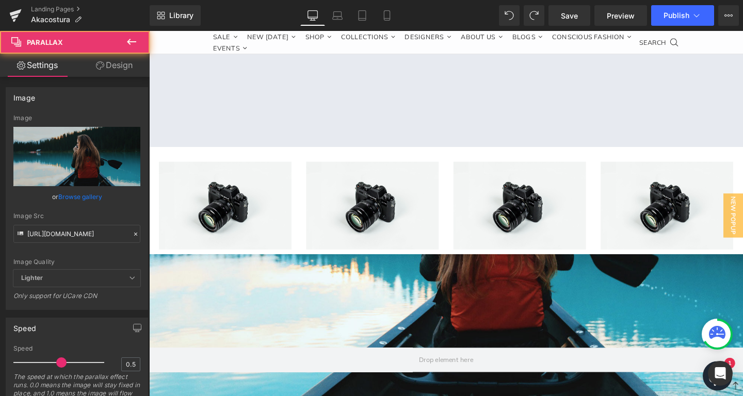
scroll to position [5, 5]
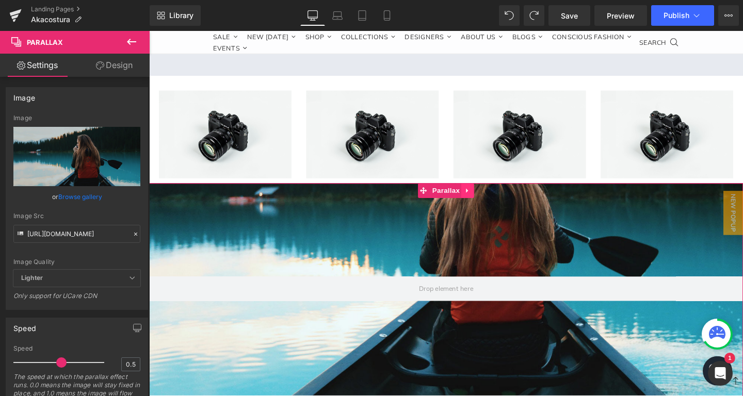
click at [478, 194] on link at bounding box center [483, 198] width 13 height 15
click at [492, 195] on icon at bounding box center [490, 199] width 7 height 8
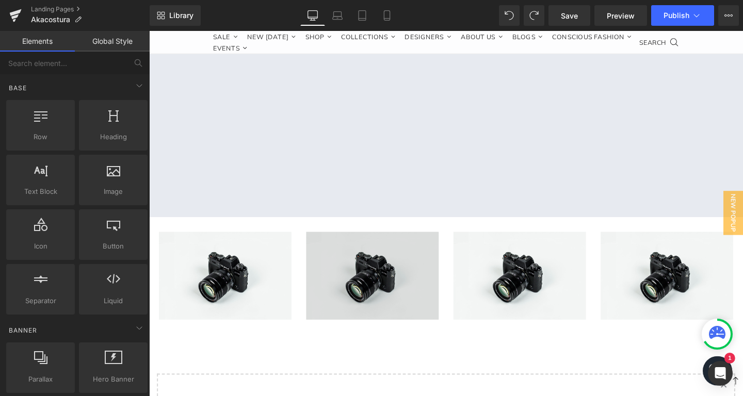
click at [364, 268] on img at bounding box center [383, 288] width 139 height 92
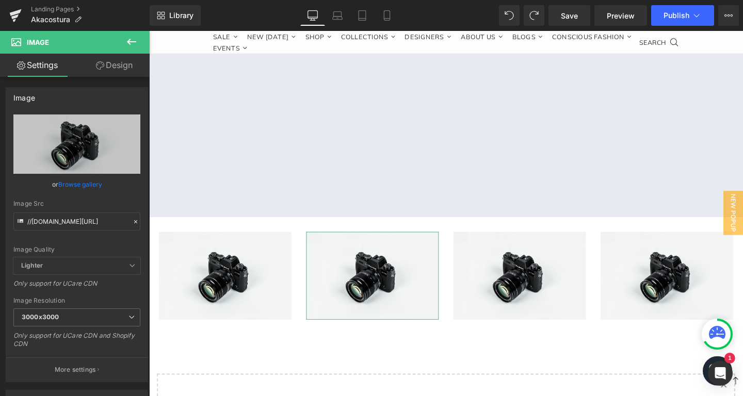
click at [109, 84] on div "Image //d1um8515vdn9kb.cloudfront.net/images/parallax.jpg Replace Image Upload …" at bounding box center [77, 230] width 154 height 303
click at [113, 66] on link "Design" at bounding box center [114, 65] width 75 height 23
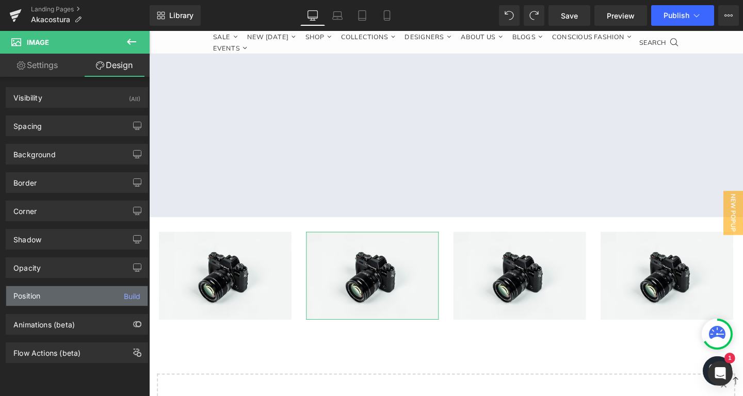
click at [72, 297] on div "Position Build" at bounding box center [76, 296] width 141 height 20
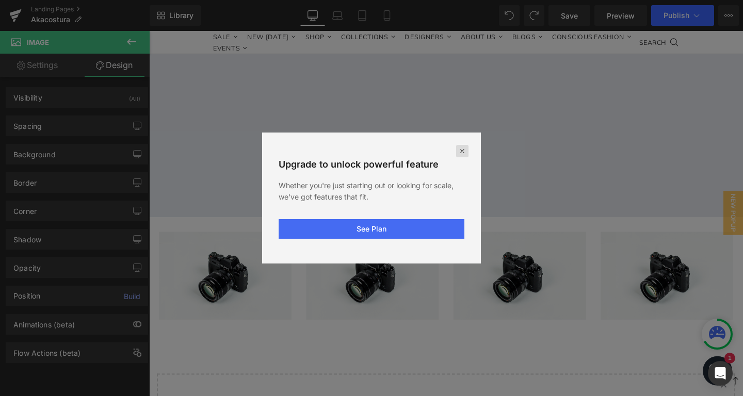
click at [457, 150] on div at bounding box center [462, 151] width 12 height 12
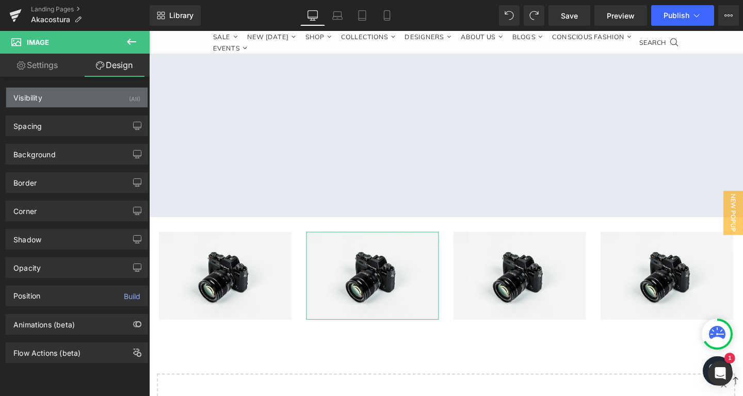
click at [62, 103] on div "Visibility (All)" at bounding box center [76, 98] width 141 height 20
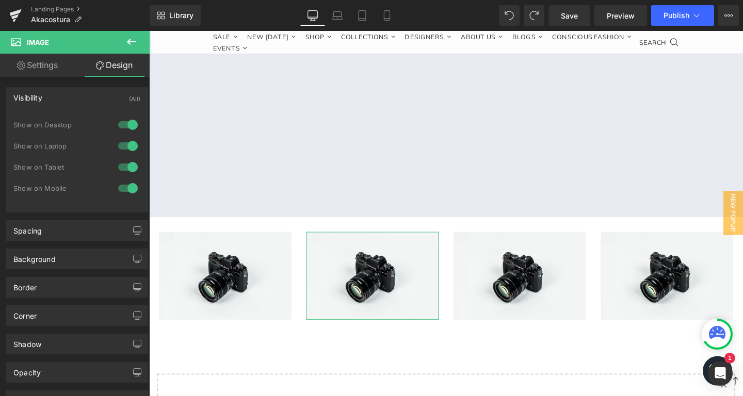
click at [62, 103] on div "Visibility (All)" at bounding box center [76, 98] width 141 height 20
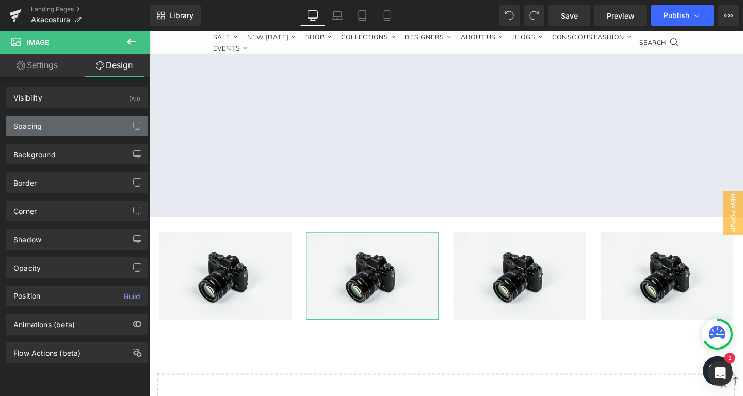
click at [58, 123] on div "Spacing" at bounding box center [76, 126] width 141 height 20
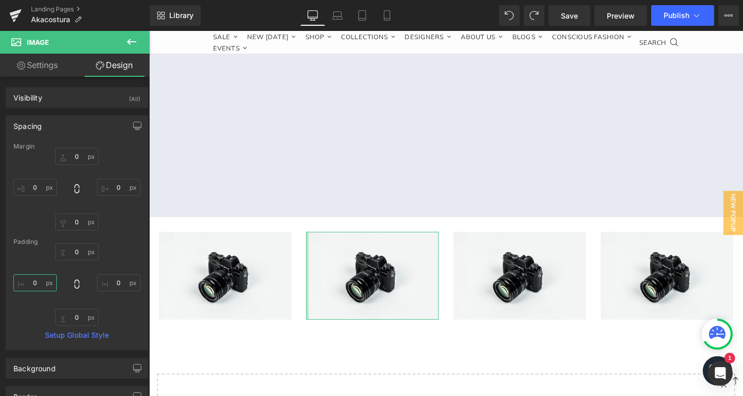
click at [39, 282] on input "0" at bounding box center [34, 282] width 43 height 17
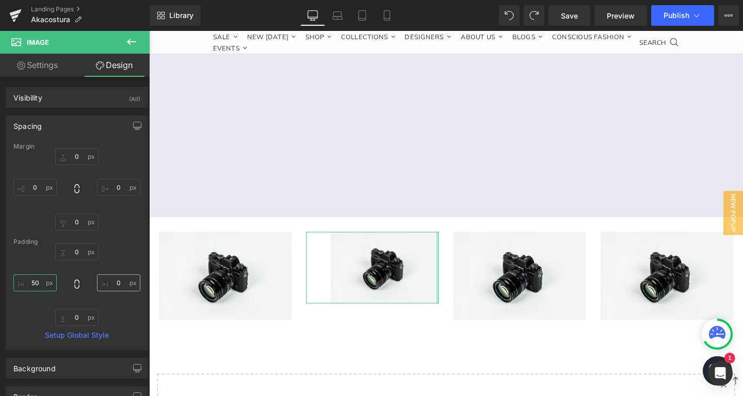
type input "0"
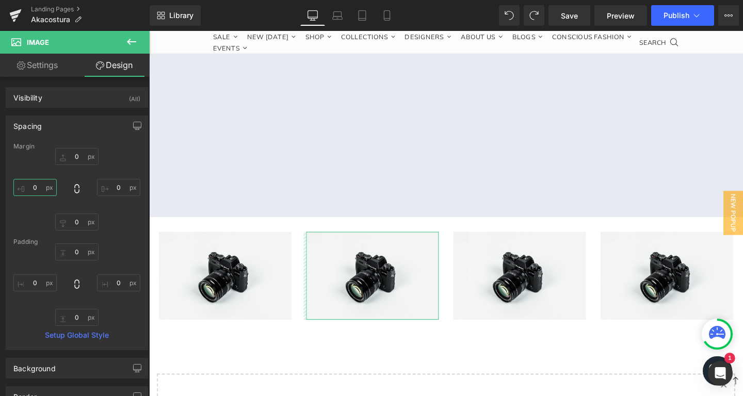
click at [32, 190] on input "0" at bounding box center [34, 187] width 43 height 17
click at [30, 189] on input "0" at bounding box center [34, 187] width 43 height 17
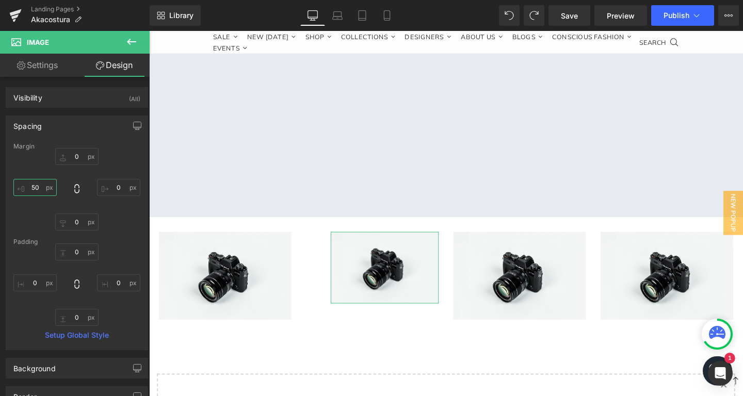
type input "0"
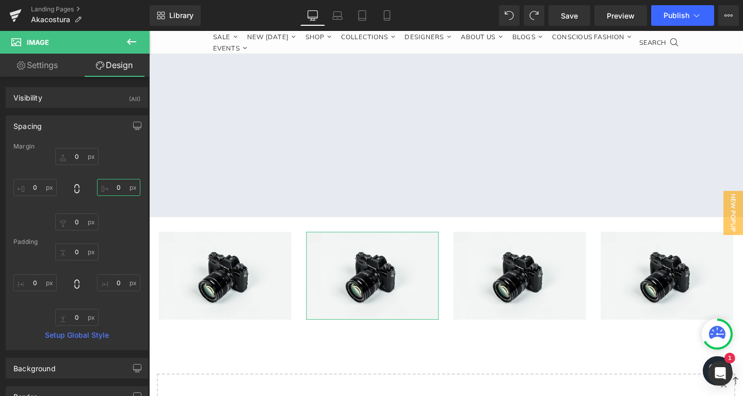
click at [124, 185] on input "0" at bounding box center [118, 187] width 43 height 17
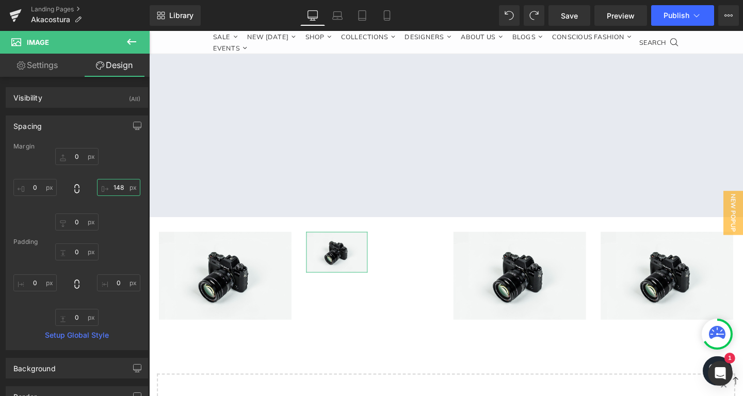
type input "149"
click at [136, 43] on icon at bounding box center [131, 42] width 12 height 12
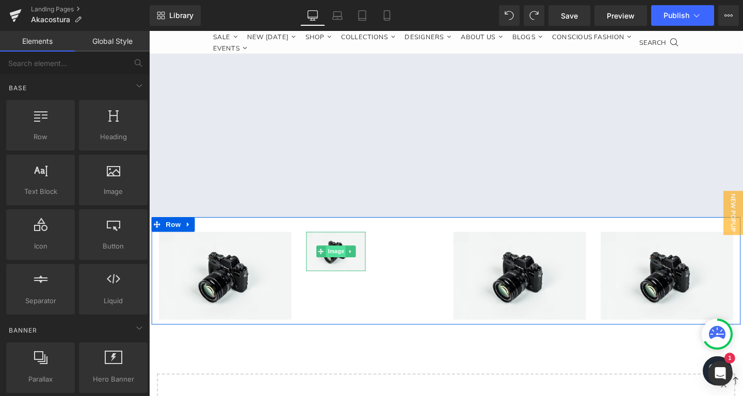
click at [348, 261] on span "Image" at bounding box center [346, 263] width 22 height 12
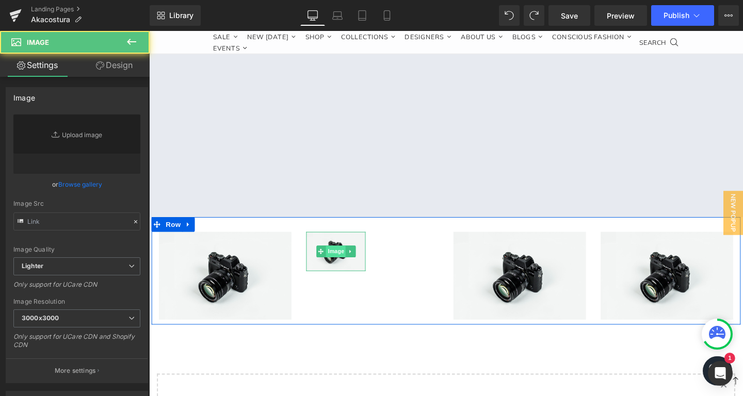
type input "//[DOMAIN_NAME][URL]"
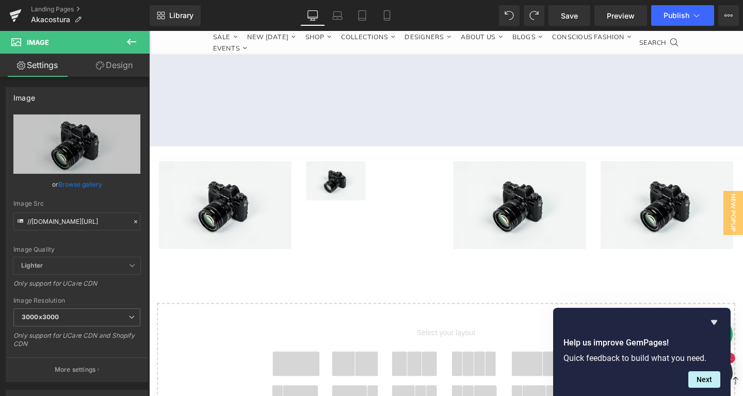
scroll to position [2058, 0]
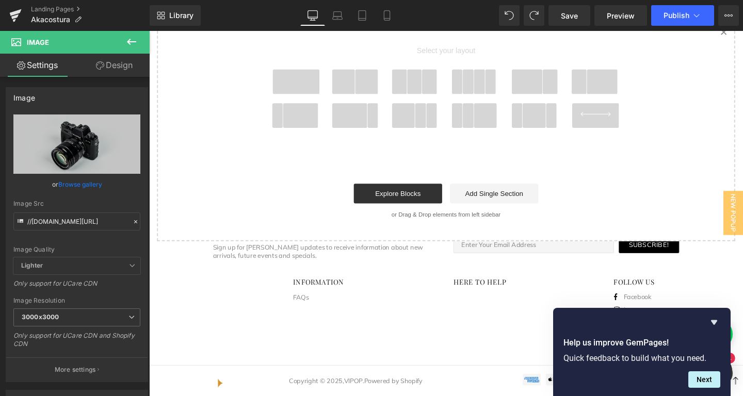
click at [136, 40] on icon at bounding box center [131, 42] width 12 height 12
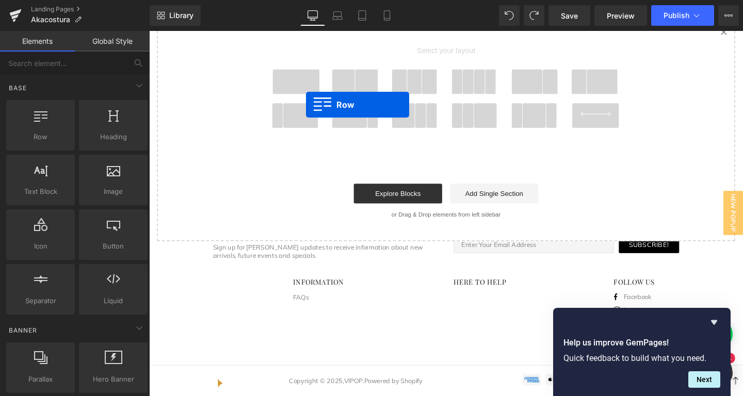
drag, startPoint x: 201, startPoint y: 170, endPoint x: 295, endPoint y: 149, distance: 96.7
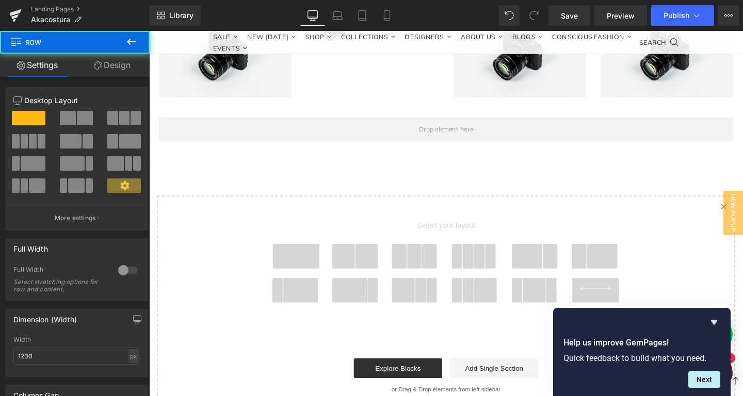
scroll to position [1811, 0]
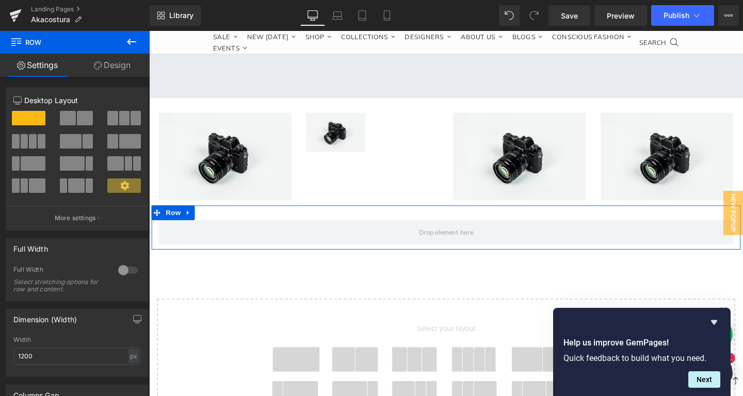
click at [26, 144] on span at bounding box center [25, 141] width 8 height 14
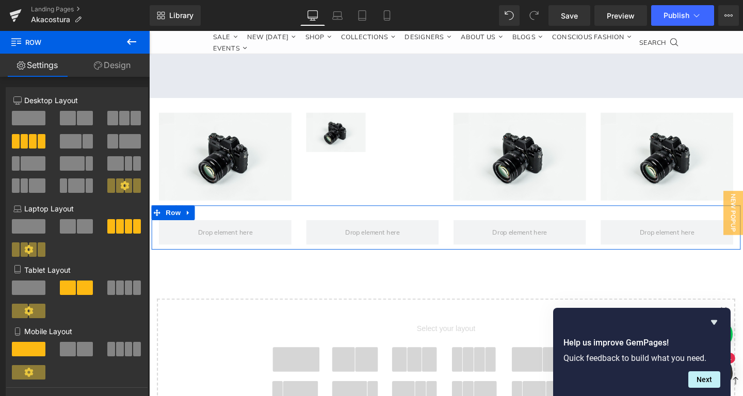
click at [25, 143] on span at bounding box center [25, 141] width 8 height 14
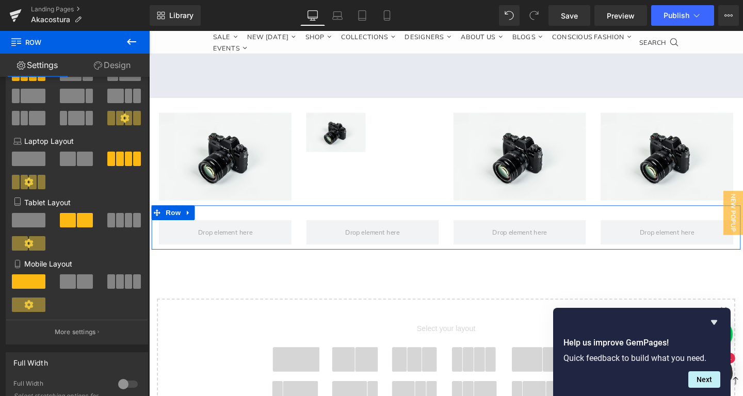
scroll to position [281, 0]
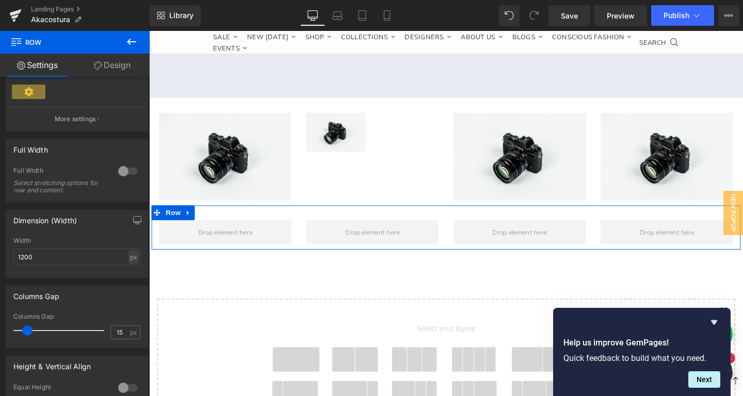
click at [119, 170] on div at bounding box center [128, 171] width 25 height 17
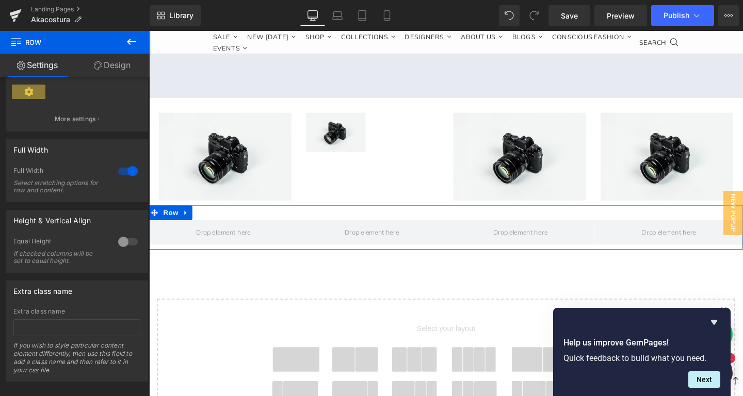
click at [122, 170] on div at bounding box center [128, 171] width 25 height 17
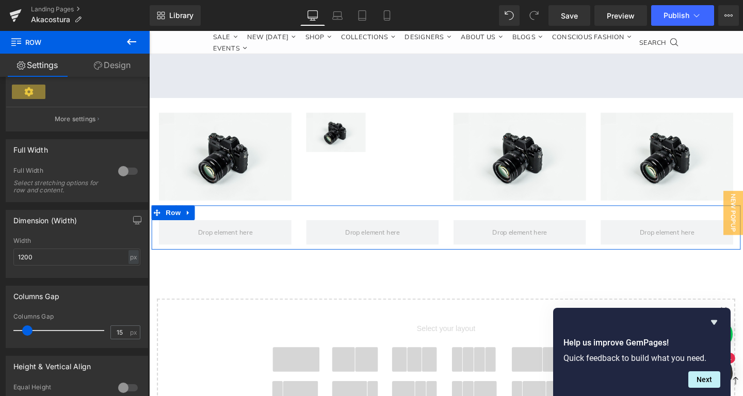
click at [123, 170] on div at bounding box center [128, 171] width 25 height 17
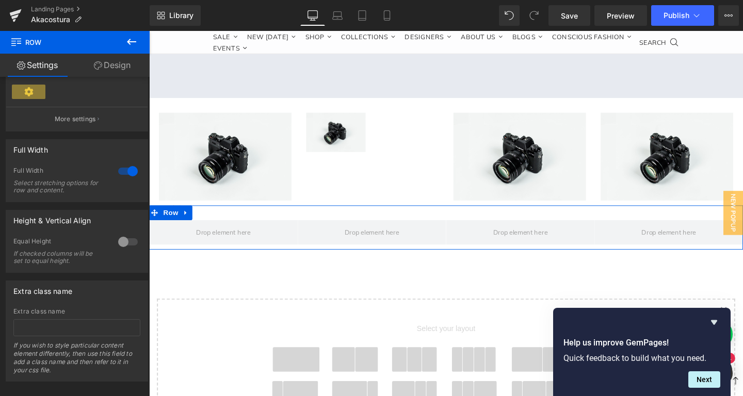
click at [122, 242] on div at bounding box center [128, 242] width 25 height 17
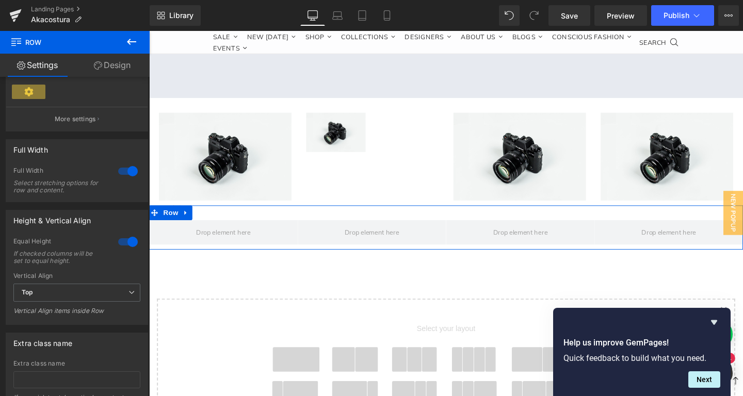
click at [126, 243] on div at bounding box center [128, 242] width 25 height 17
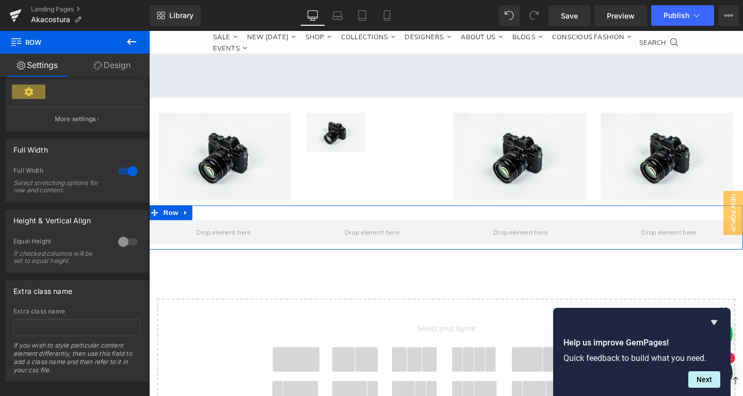
click at [126, 243] on div at bounding box center [128, 242] width 25 height 17
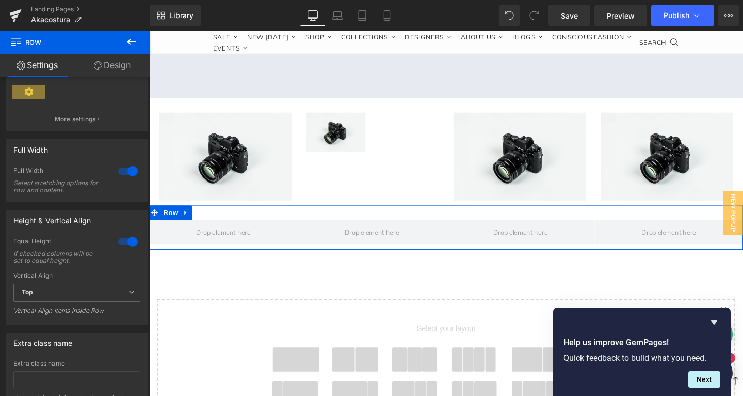
click at [126, 243] on div at bounding box center [128, 242] width 25 height 17
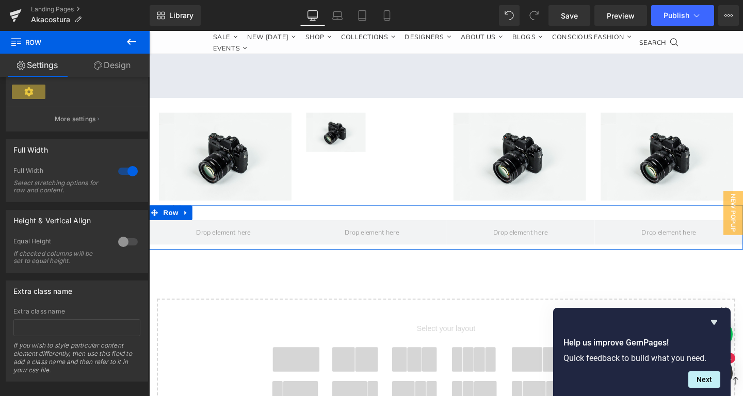
click at [126, 243] on div at bounding box center [128, 242] width 25 height 17
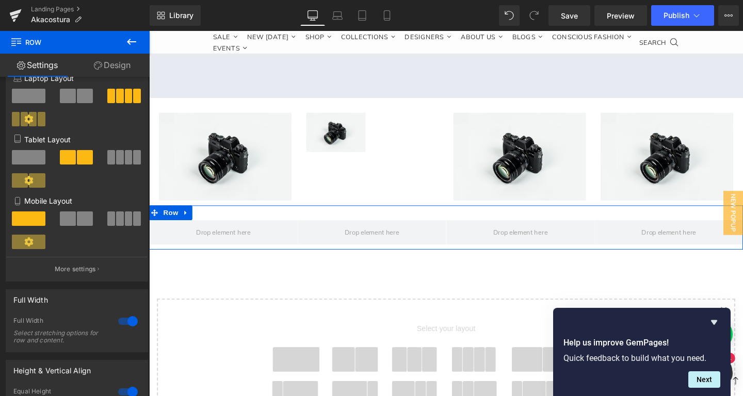
scroll to position [0, 0]
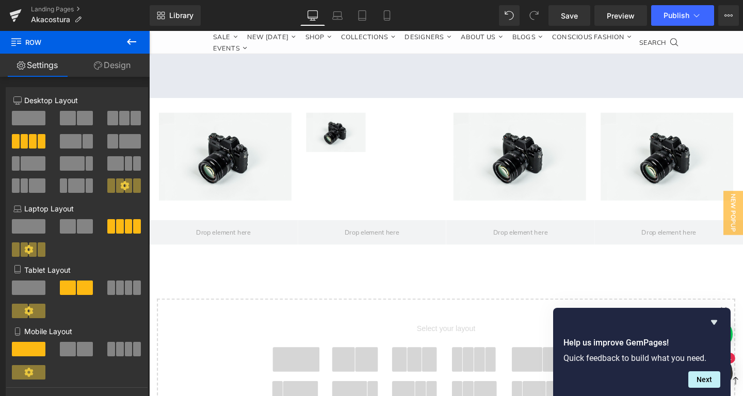
click at [126, 39] on icon at bounding box center [131, 42] width 12 height 12
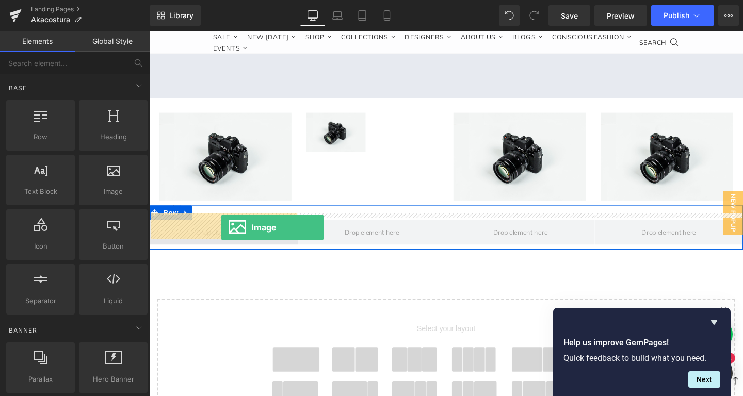
drag, startPoint x: 232, startPoint y: 231, endPoint x: 224, endPoint y: 238, distance: 10.2
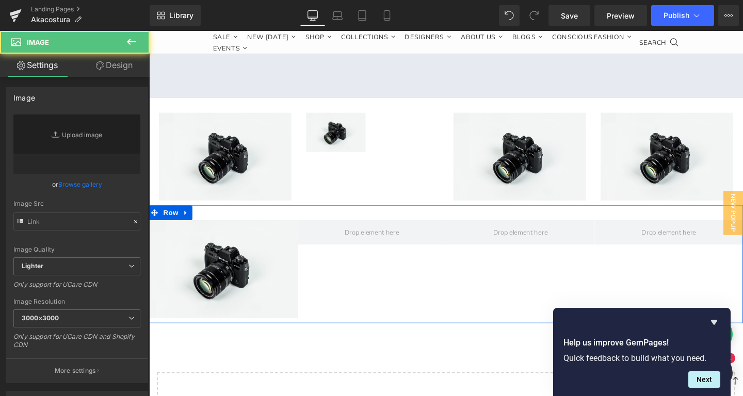
scroll to position [2523, 624]
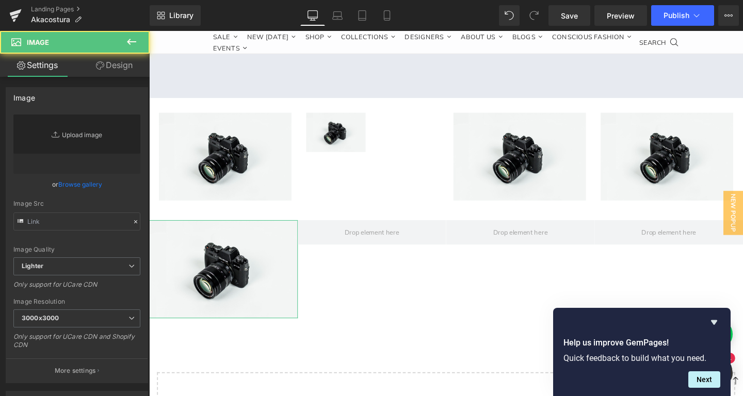
type input "//[DOMAIN_NAME][URL]"
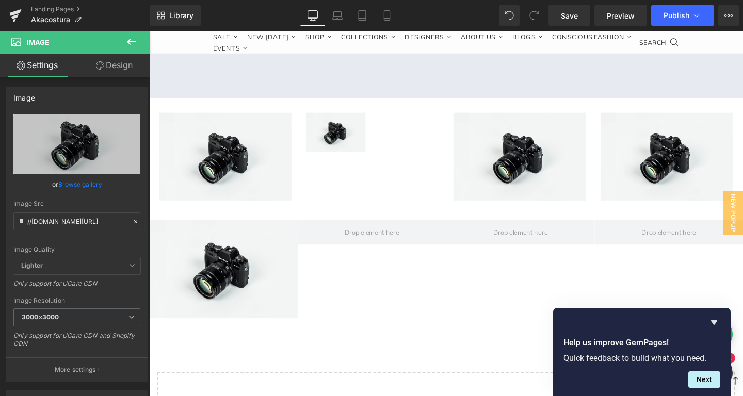
click at [135, 39] on icon at bounding box center [131, 42] width 12 height 12
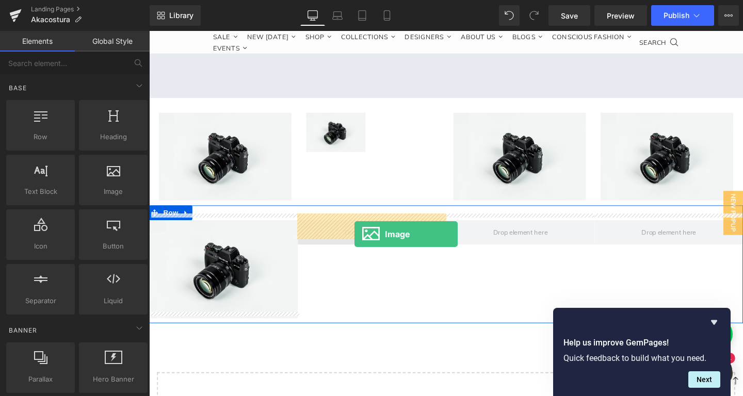
drag, startPoint x: 285, startPoint y: 223, endPoint x: 365, endPoint y: 244, distance: 82.7
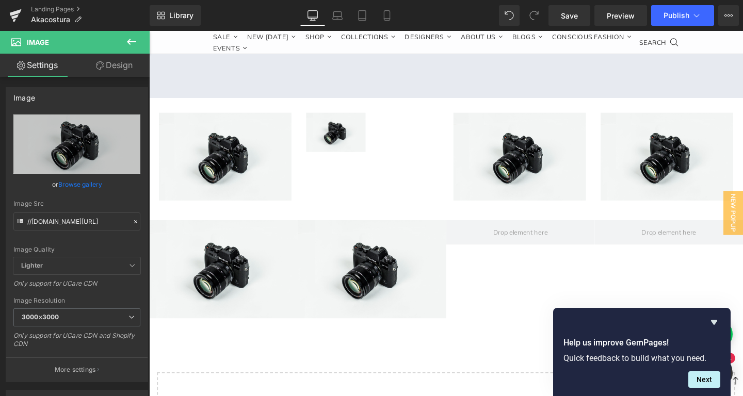
click at [128, 41] on icon at bounding box center [131, 42] width 12 height 12
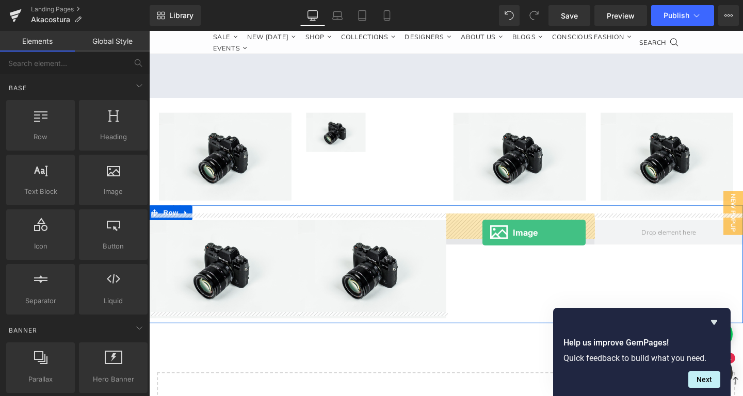
drag, startPoint x: 259, startPoint y: 215, endPoint x: 515, endPoint y: 242, distance: 257.8
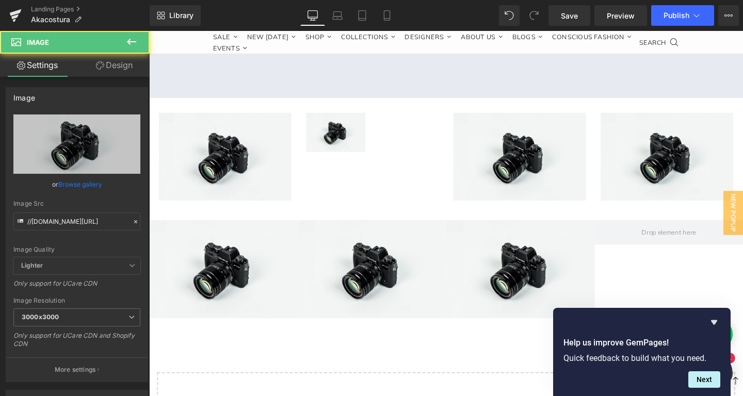
click at [128, 41] on icon at bounding box center [131, 42] width 12 height 12
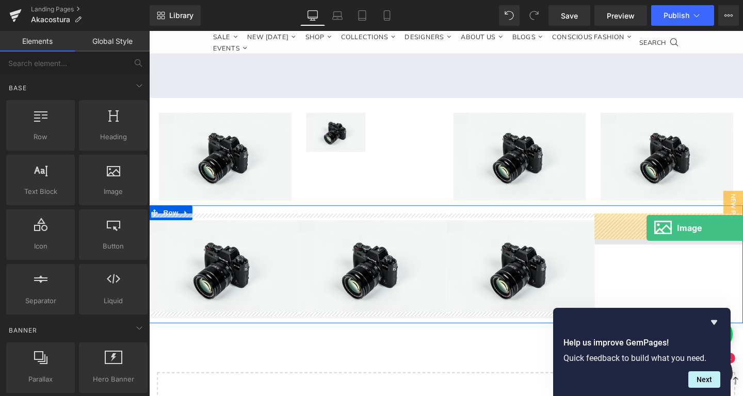
drag, startPoint x: 264, startPoint y: 207, endPoint x: 672, endPoint y: 238, distance: 408.7
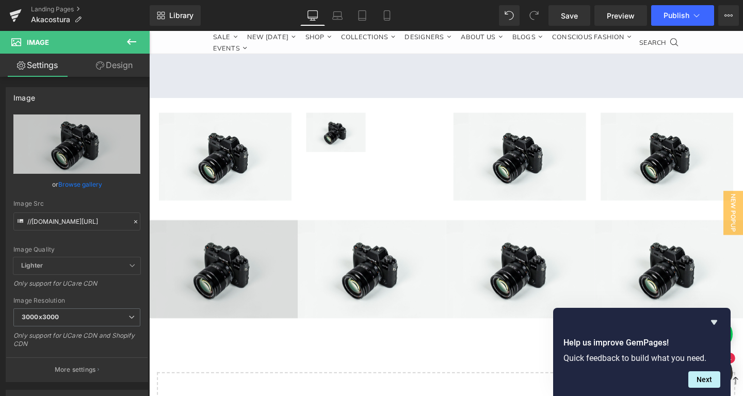
click at [236, 288] on img at bounding box center [227, 281] width 156 height 103
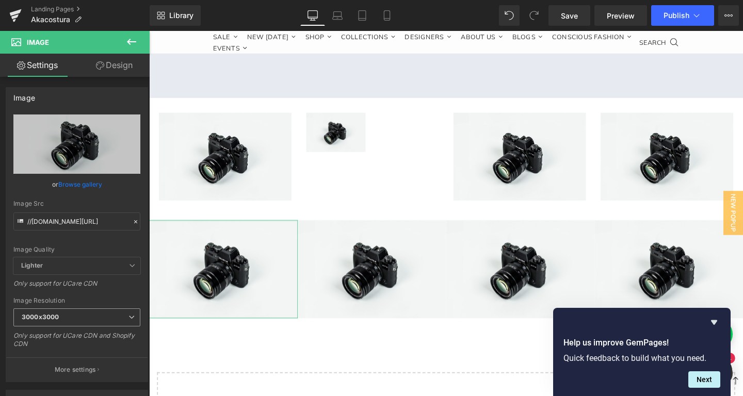
scroll to position [0, 0]
click at [112, 62] on link "Design" at bounding box center [114, 65] width 75 height 23
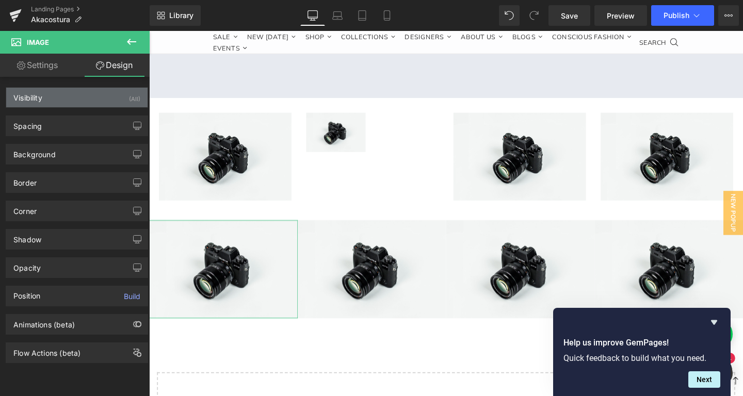
click at [60, 89] on div "Visibility (All)" at bounding box center [76, 98] width 141 height 20
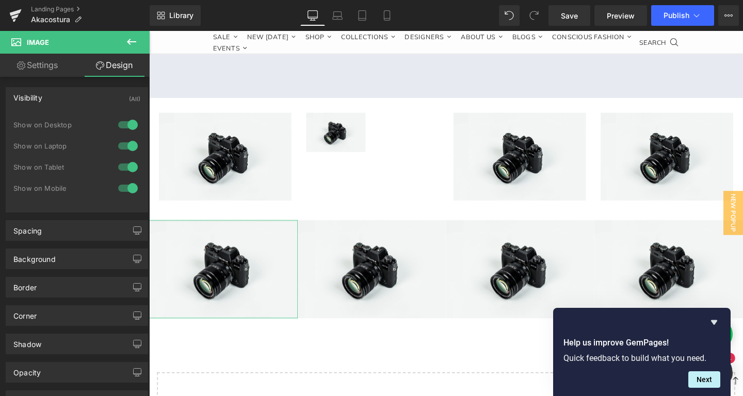
click at [58, 90] on div "Visibility (All)" at bounding box center [76, 98] width 141 height 20
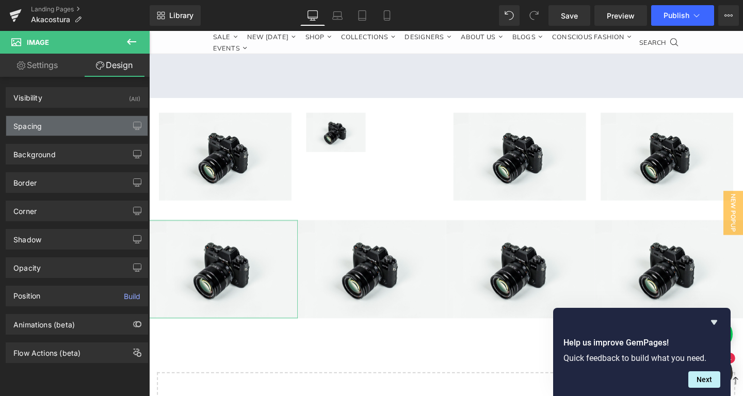
click at [53, 130] on div "Spacing" at bounding box center [76, 126] width 141 height 20
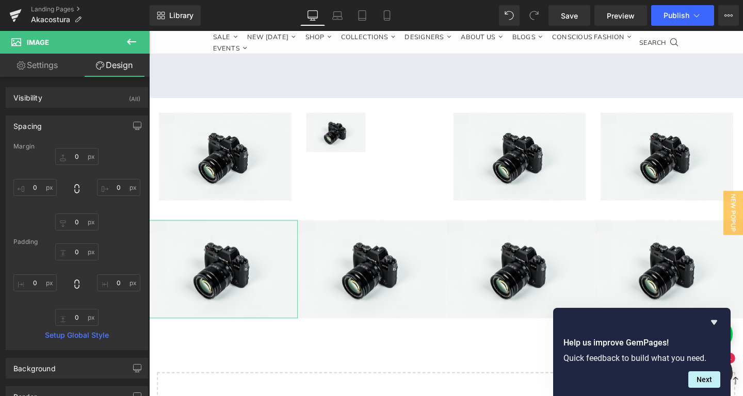
click at [55, 129] on div "Spacing" at bounding box center [76, 126] width 141 height 20
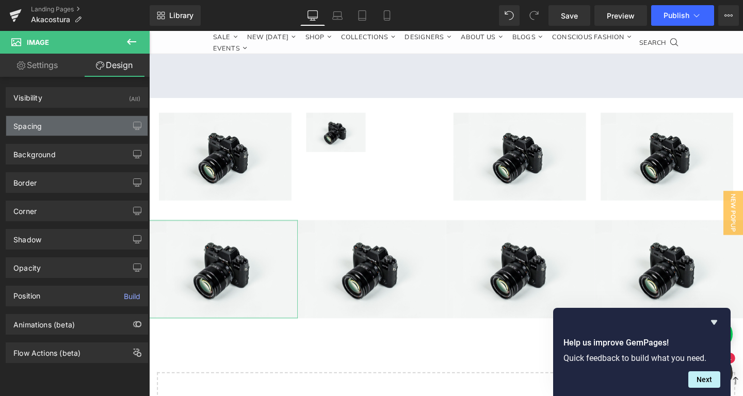
click at [55, 127] on div "Spacing" at bounding box center [76, 126] width 141 height 20
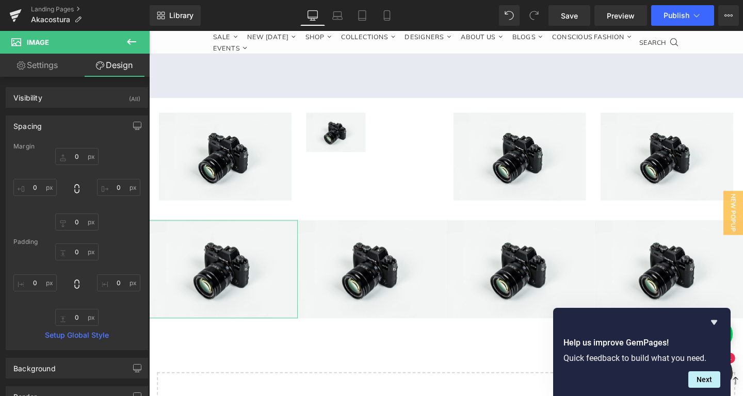
click at [57, 127] on div "Spacing" at bounding box center [76, 126] width 141 height 20
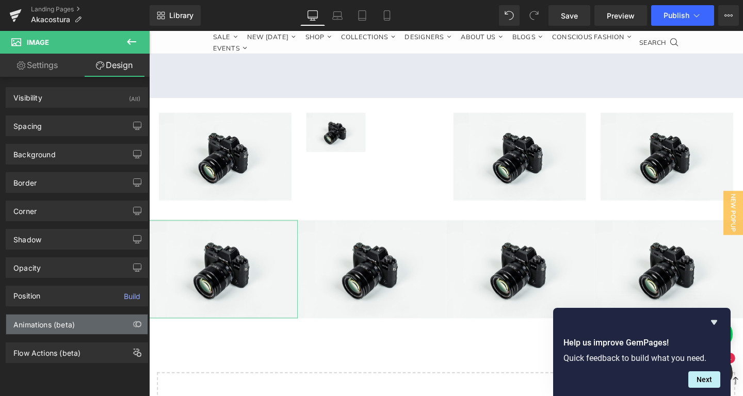
click at [86, 326] on div "Animations (beta)" at bounding box center [76, 325] width 141 height 20
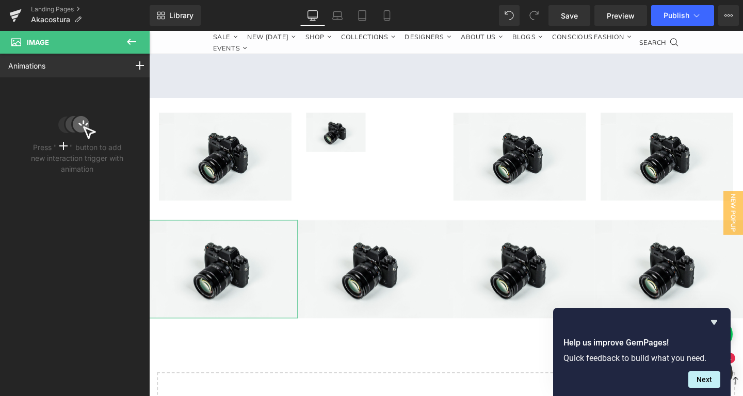
click at [63, 145] on icon at bounding box center [63, 146] width 8 height 8
click at [142, 70] on div at bounding box center [139, 66] width 29 height 24
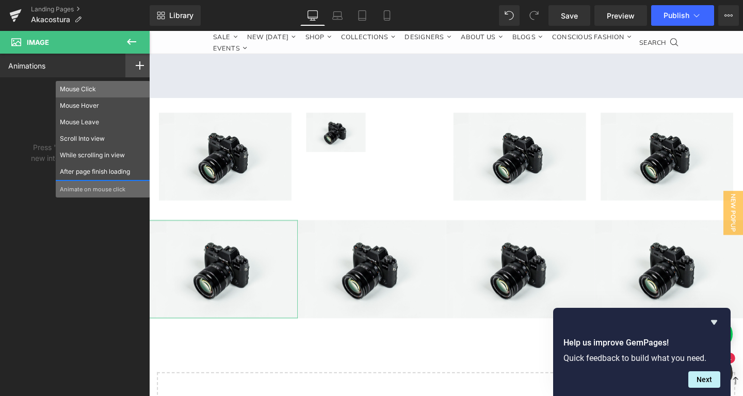
click at [83, 90] on p "Mouse Click" at bounding box center [103, 89] width 86 height 9
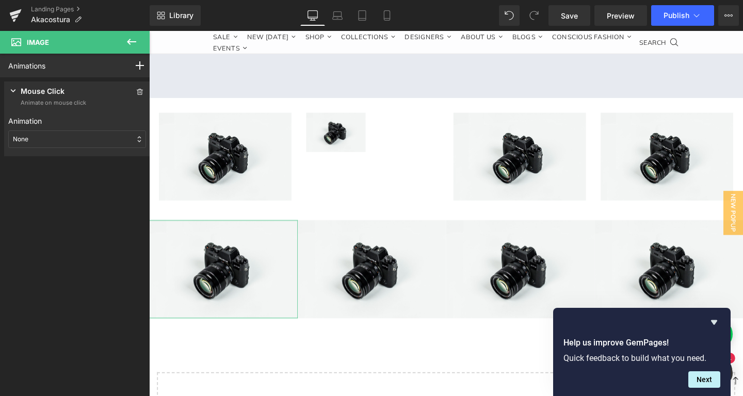
click at [56, 133] on div "None" at bounding box center [77, 139] width 138 height 18
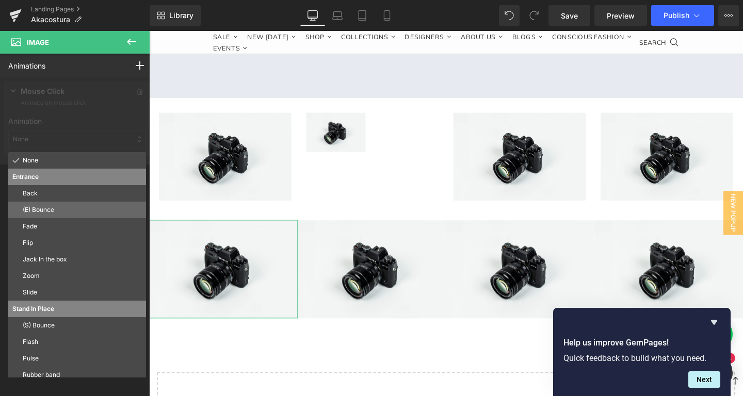
click at [50, 210] on p "(E) Bounce" at bounding box center [82, 209] width 119 height 9
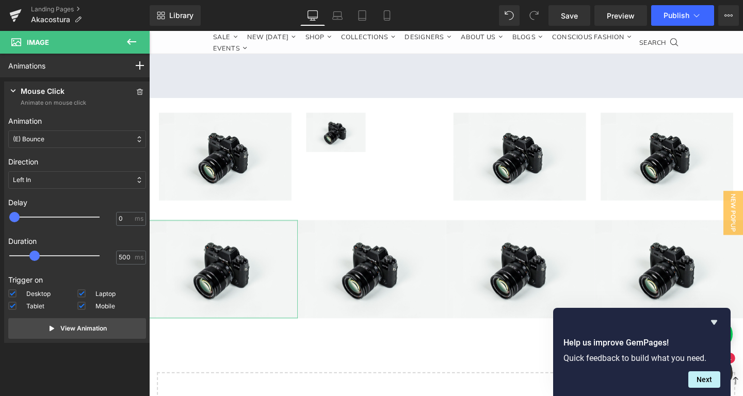
click at [17, 91] on icon at bounding box center [13, 91] width 10 height 10
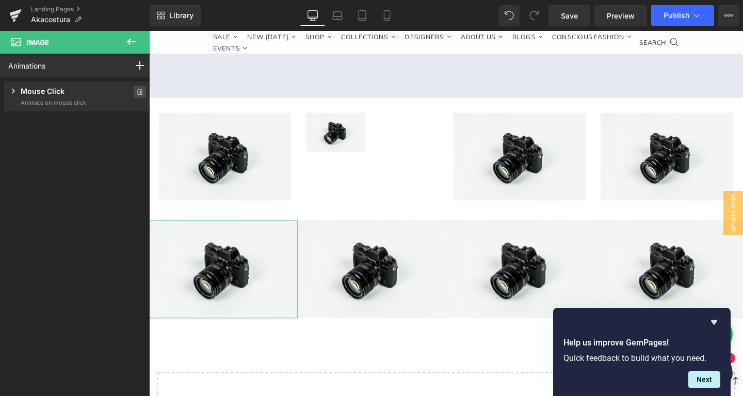
click at [142, 90] on icon at bounding box center [139, 92] width 7 height 6
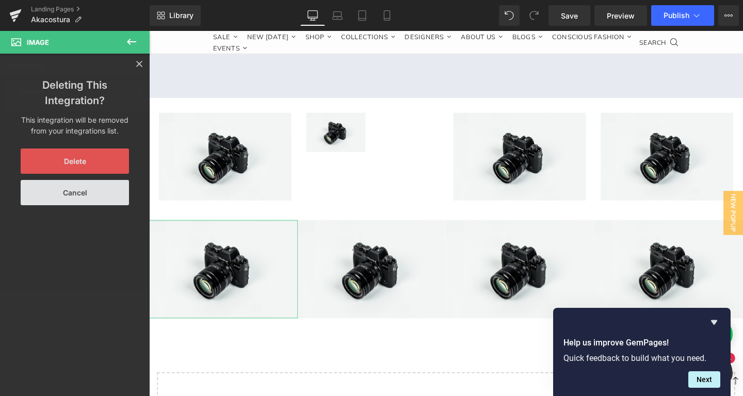
click at [87, 169] on button "Delete" at bounding box center [75, 161] width 108 height 25
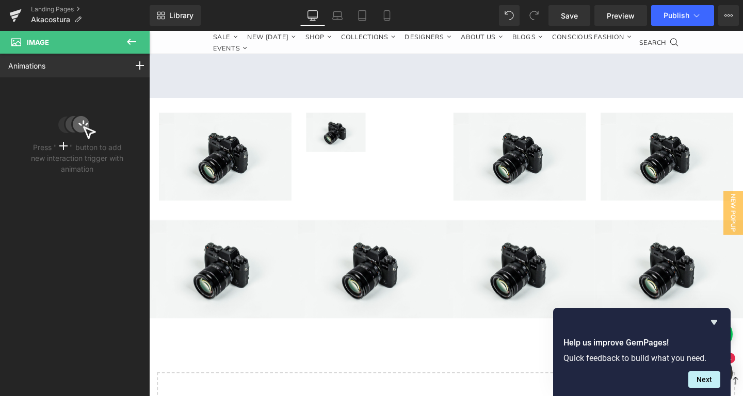
click at [130, 47] on icon at bounding box center [131, 42] width 12 height 12
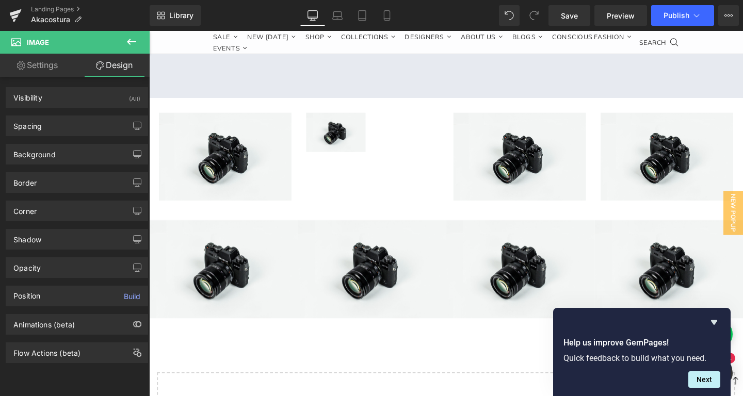
click at [225, 275] on span "Image" at bounding box center [227, 281] width 22 height 12
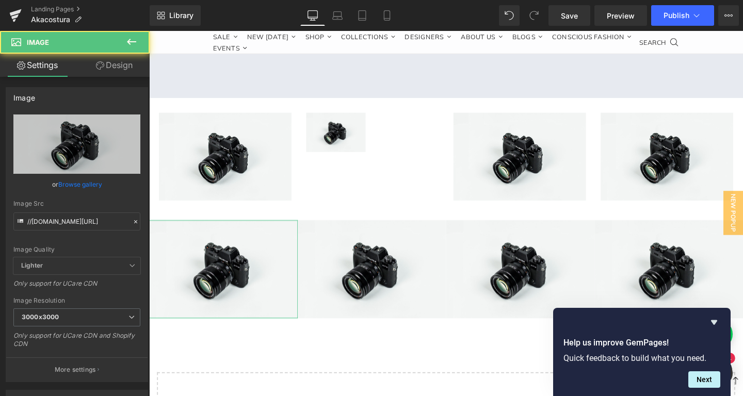
click at [105, 64] on link "Design" at bounding box center [114, 65] width 75 height 23
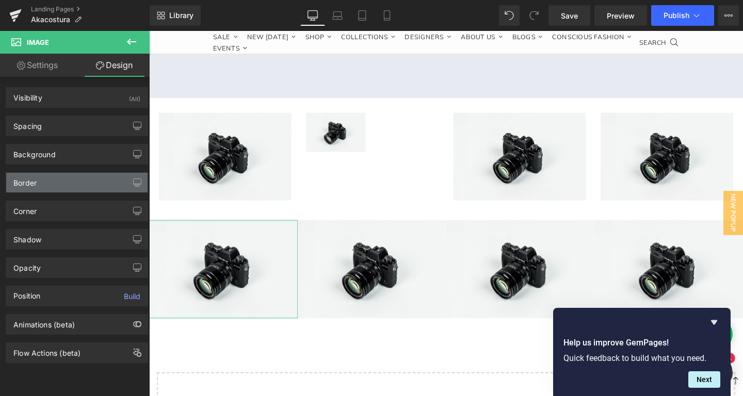
click at [46, 183] on div "Border" at bounding box center [76, 183] width 141 height 20
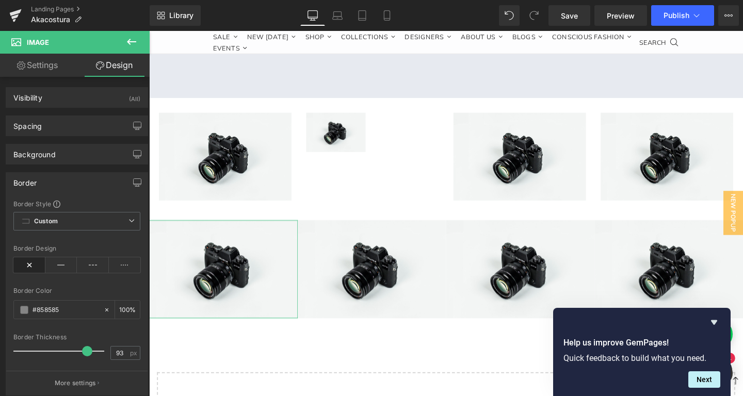
drag, startPoint x: 20, startPoint y: 352, endPoint x: 100, endPoint y: 357, distance: 80.1
click at [100, 357] on div at bounding box center [62, 351] width 86 height 21
drag, startPoint x: 97, startPoint y: 348, endPoint x: 62, endPoint y: 346, distance: 34.6
click at [62, 346] on div at bounding box center [62, 351] width 86 height 21
drag, startPoint x: 62, startPoint y: 346, endPoint x: 26, endPoint y: 340, distance: 37.1
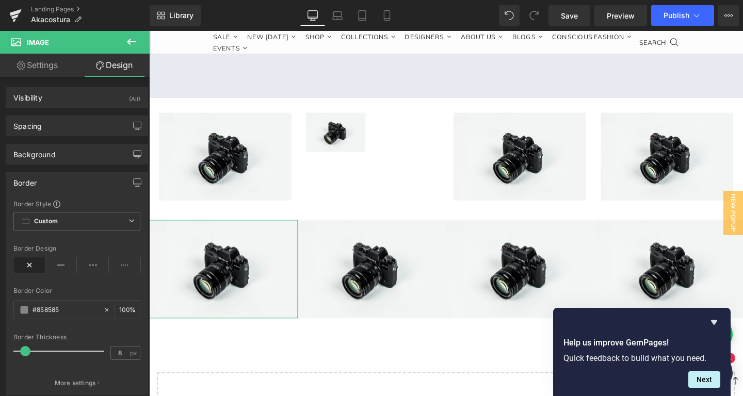
click at [26, 340] on div "Border Thickness 8 px" at bounding box center [76, 351] width 127 height 35
type input "0"
drag, startPoint x: 34, startPoint y: 352, endPoint x: 0, endPoint y: 330, distance: 40.4
click at [0, 331] on div "Border Border Style Custom Custom Setup Global Style Custom Setup Global Style …" at bounding box center [77, 280] width 154 height 231
click at [41, 71] on link "Settings" at bounding box center [37, 65] width 75 height 23
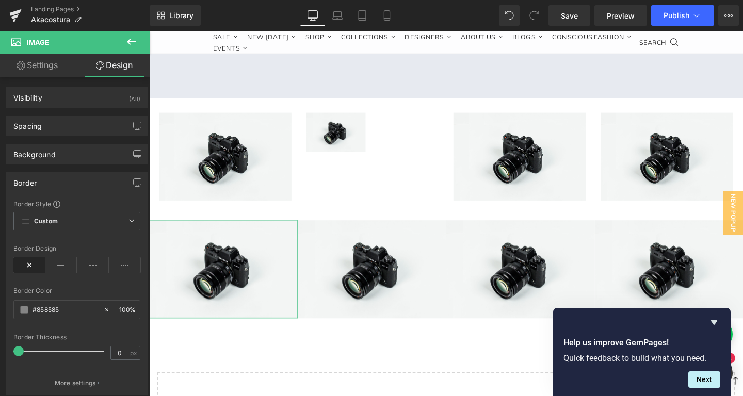
type input "auto"
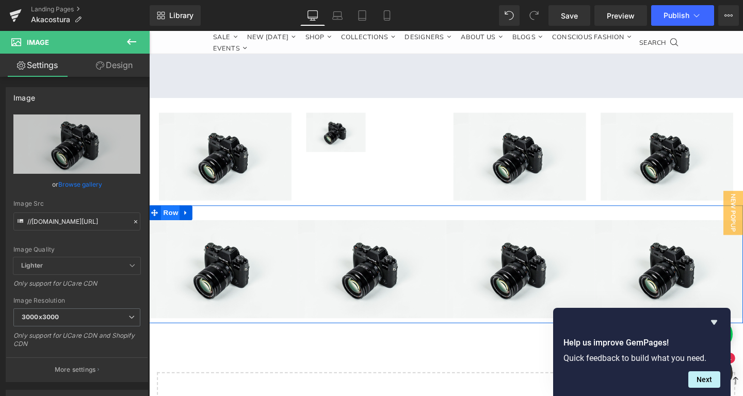
click at [176, 215] on span "Row" at bounding box center [171, 222] width 21 height 15
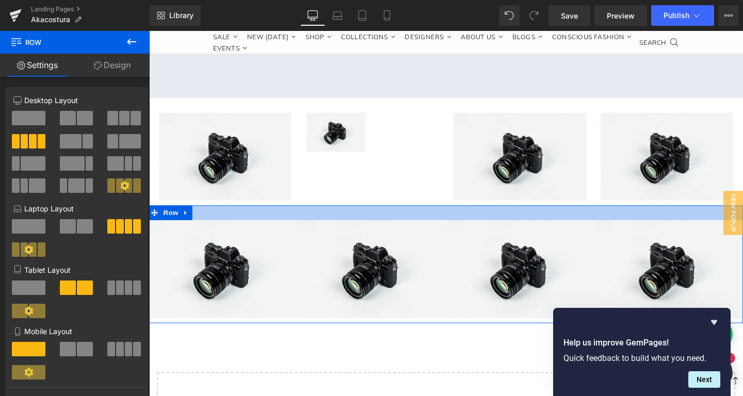
click at [224, 218] on div at bounding box center [461, 222] width 624 height 15
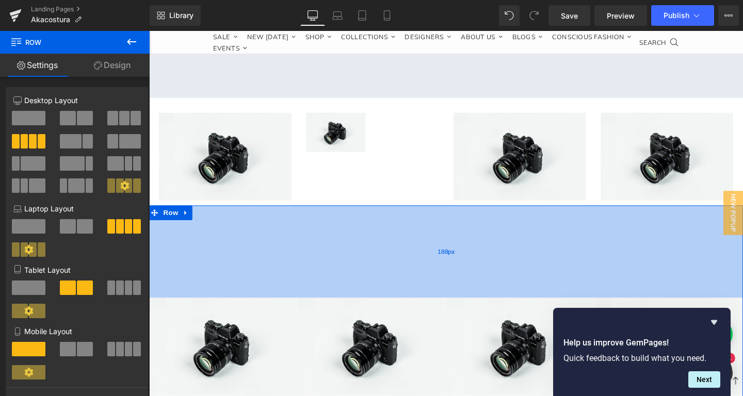
scroll to position [2662, 624]
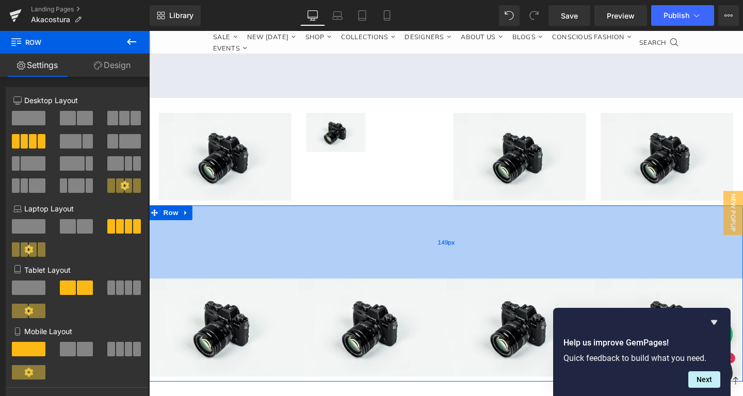
drag, startPoint x: 226, startPoint y: 222, endPoint x: 221, endPoint y: 283, distance: 61.6
click at [221, 283] on div "149px" at bounding box center [461, 253] width 624 height 77
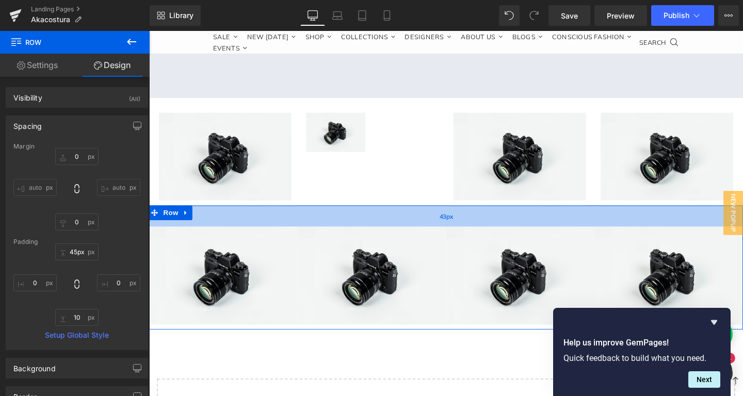
scroll to position [5, 5]
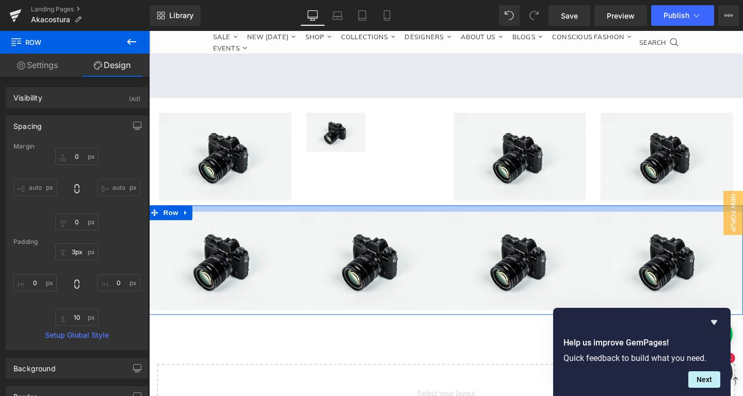
type input "2px"
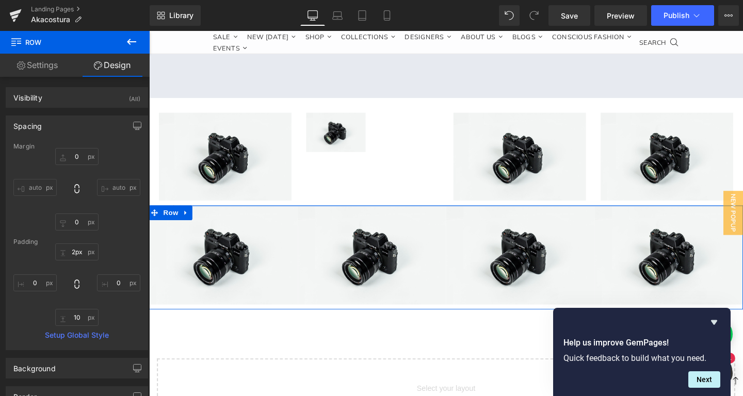
drag, startPoint x: 258, startPoint y: 284, endPoint x: 269, endPoint y: 208, distance: 76.6
click at [269, 215] on div at bounding box center [461, 215] width 624 height 1
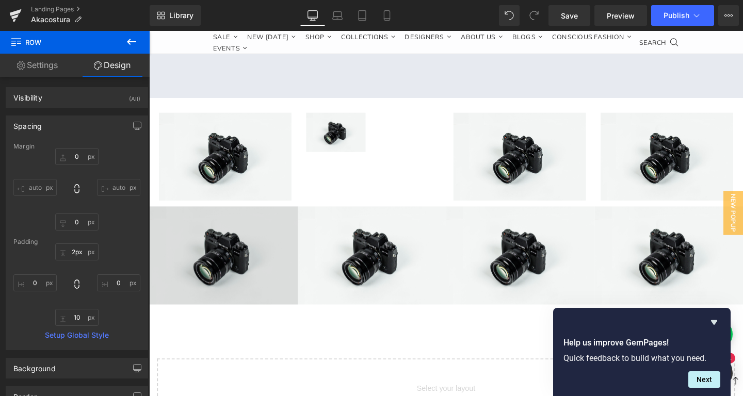
click at [250, 245] on img at bounding box center [227, 267] width 156 height 103
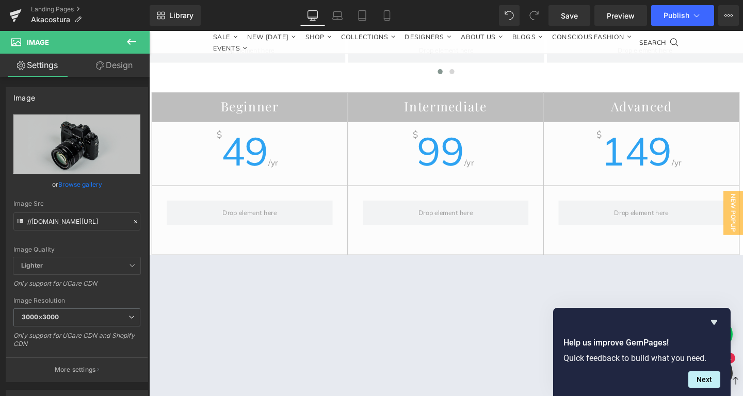
scroll to position [1811, 0]
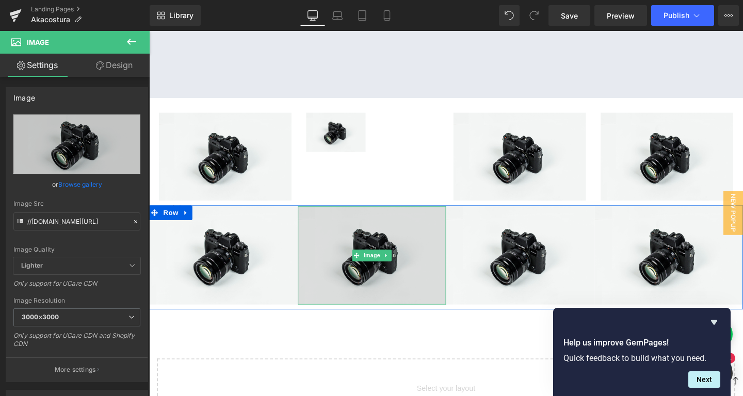
click at [366, 252] on img at bounding box center [383, 267] width 156 height 103
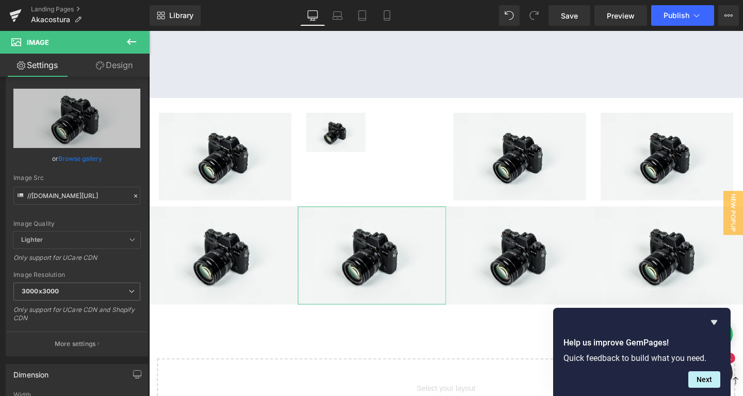
scroll to position [0, 0]
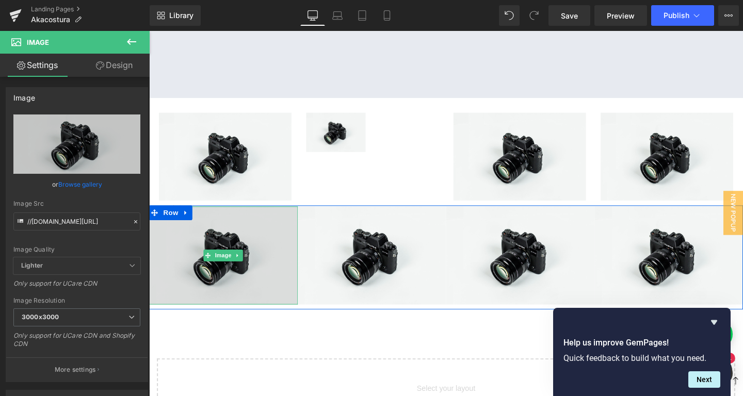
click at [238, 252] on img at bounding box center [227, 267] width 156 height 103
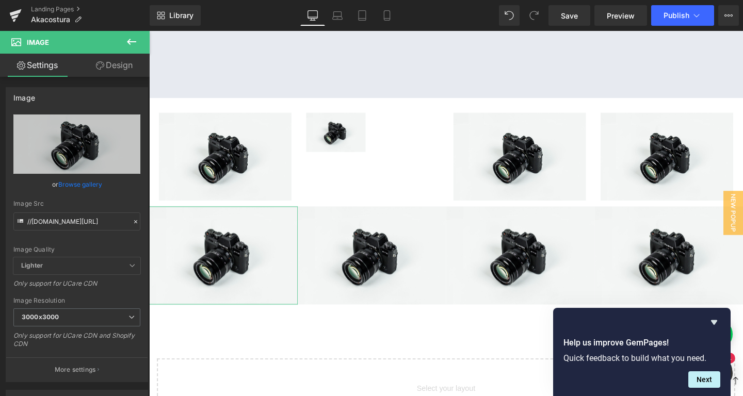
drag, startPoint x: 91, startPoint y: 57, endPoint x: 73, endPoint y: 193, distance: 137.3
click at [91, 57] on link "Design" at bounding box center [114, 65] width 75 height 23
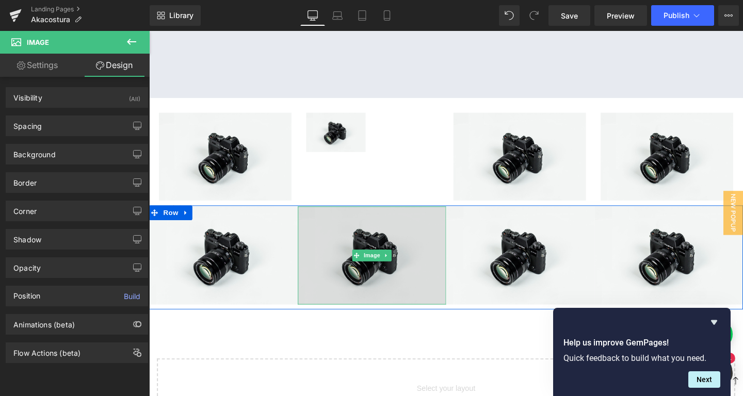
click at [360, 260] on img at bounding box center [383, 267] width 156 height 103
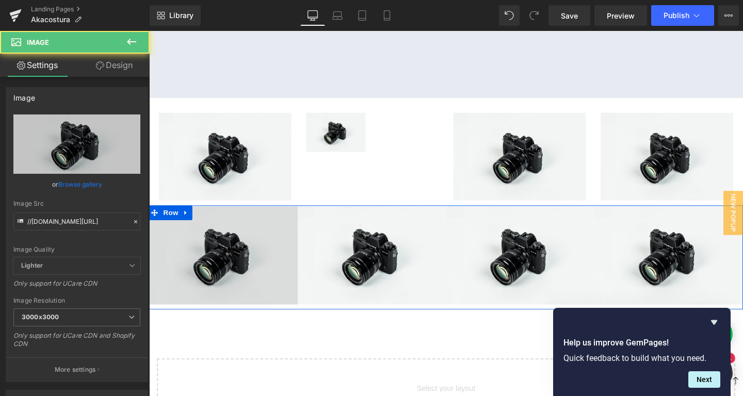
click at [225, 235] on img at bounding box center [227, 267] width 156 height 103
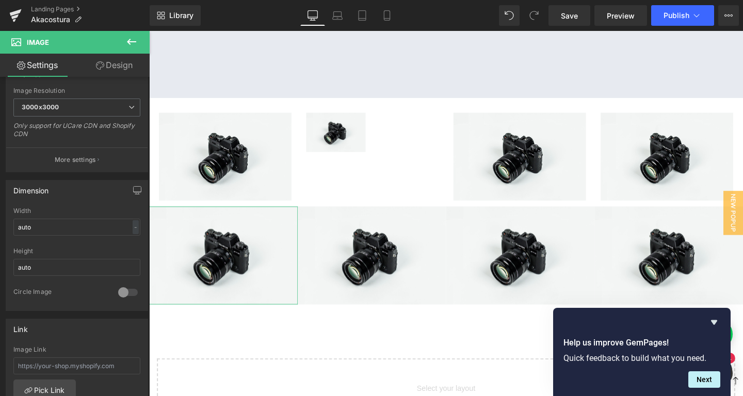
scroll to position [210, 0]
click at [137, 231] on div "-" at bounding box center [136, 227] width 6 height 14
click at [110, 210] on div "Width" at bounding box center [76, 210] width 127 height 7
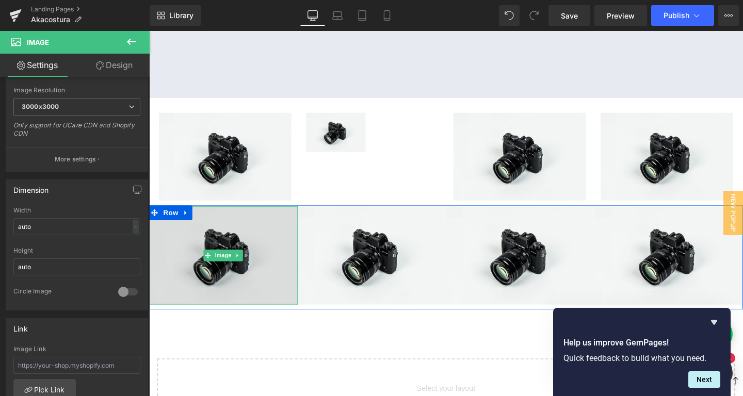
click at [238, 251] on img at bounding box center [227, 267] width 156 height 103
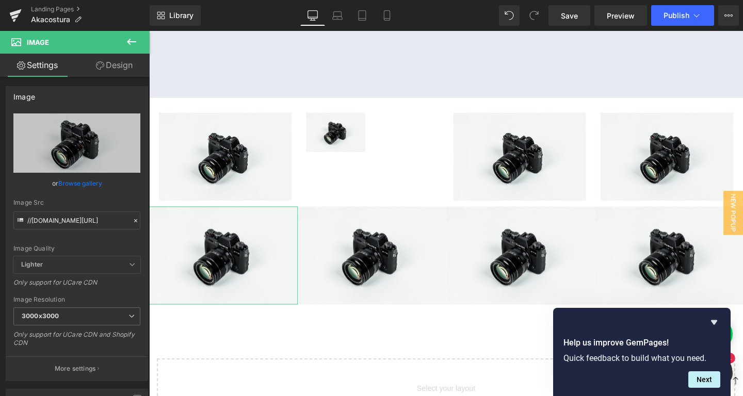
scroll to position [0, 0]
click at [92, 68] on link "Design" at bounding box center [114, 65] width 75 height 23
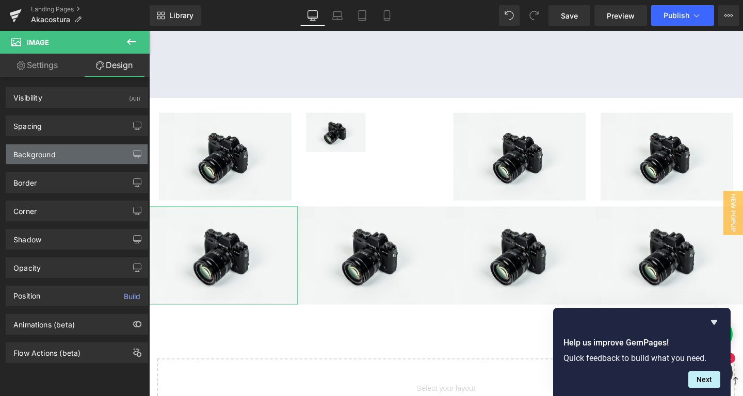
type input "#858585"
type input "100"
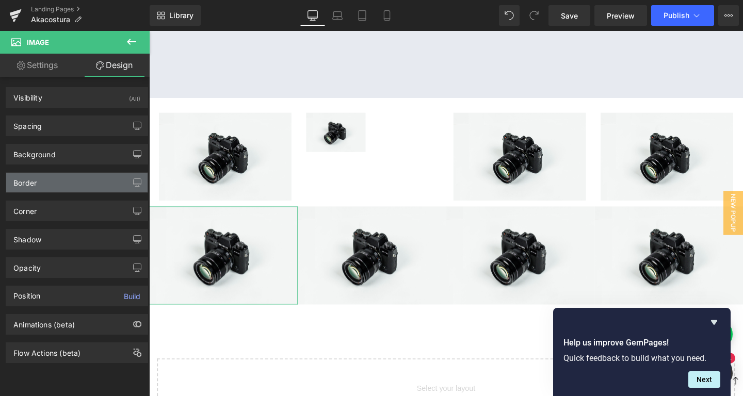
click at [72, 187] on div "Border" at bounding box center [76, 183] width 141 height 20
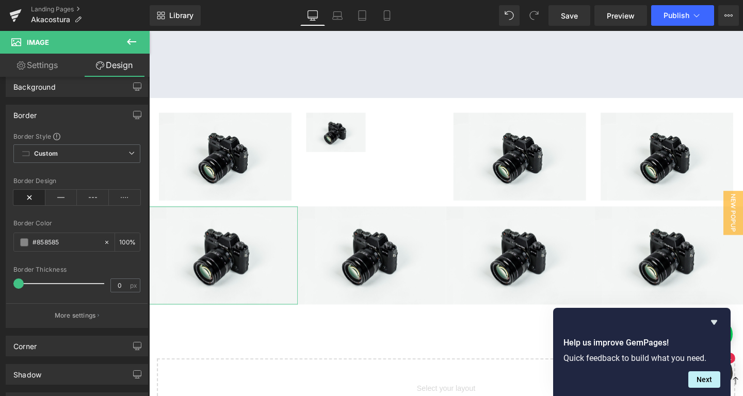
scroll to position [70, 0]
type input "51"
drag, startPoint x: 19, startPoint y: 280, endPoint x: 62, endPoint y: 282, distance: 43.4
click at [57, 282] on span at bounding box center [52, 281] width 10 height 10
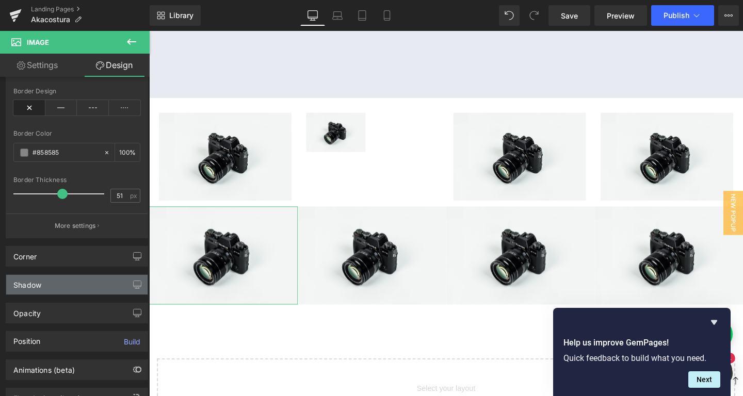
scroll to position [191, 0]
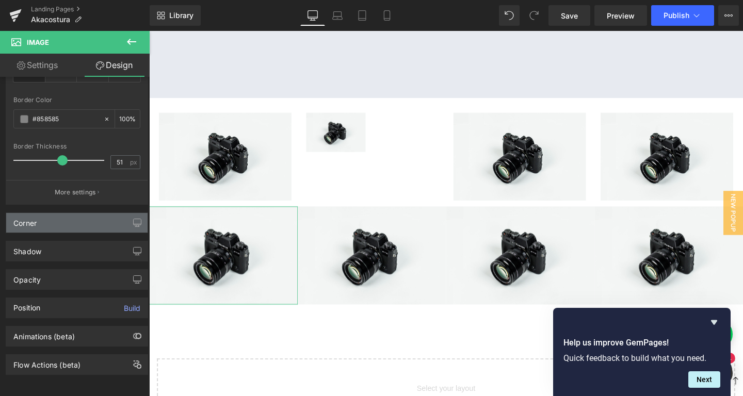
click at [43, 222] on div "Corner" at bounding box center [76, 223] width 141 height 20
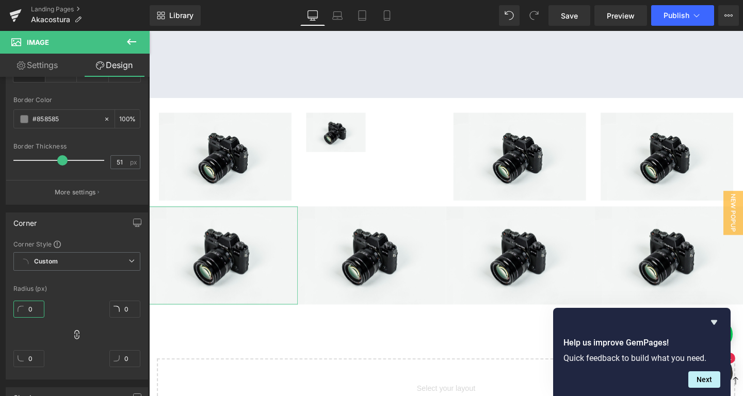
drag, startPoint x: 28, startPoint y: 307, endPoint x: 54, endPoint y: 315, distance: 26.9
click at [54, 315] on div "0px 0 0px 0 0px 0 0px 0" at bounding box center [76, 338] width 127 height 83
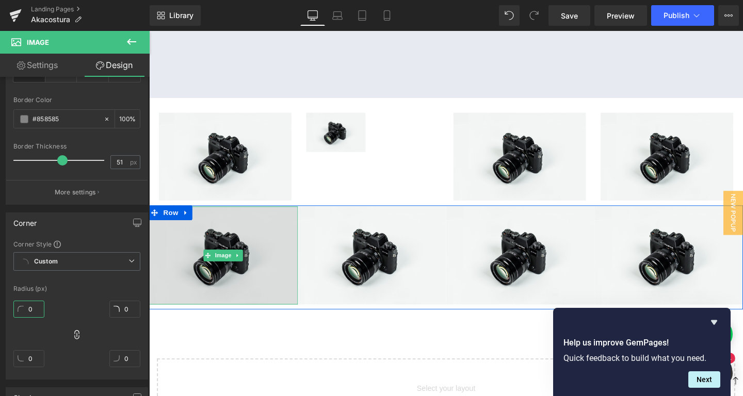
click at [239, 270] on img at bounding box center [227, 267] width 156 height 103
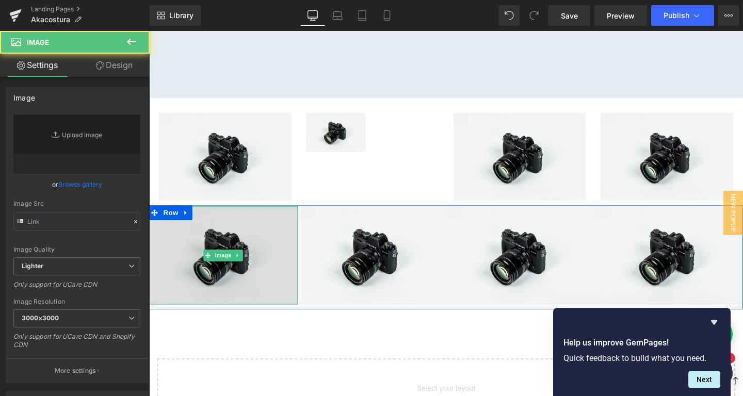
type input "//[DOMAIN_NAME][URL]"
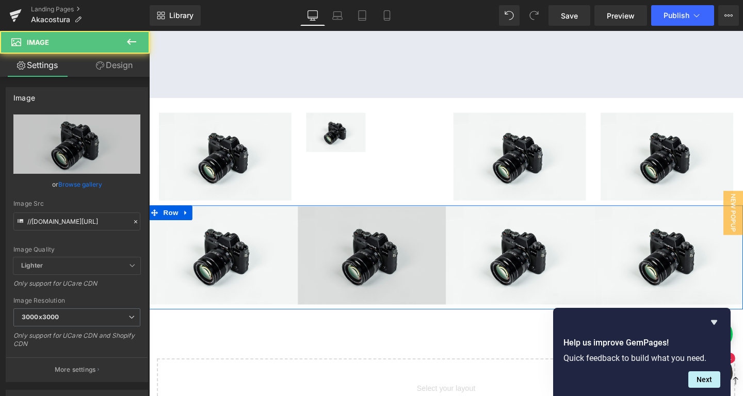
click at [354, 254] on img at bounding box center [383, 267] width 156 height 103
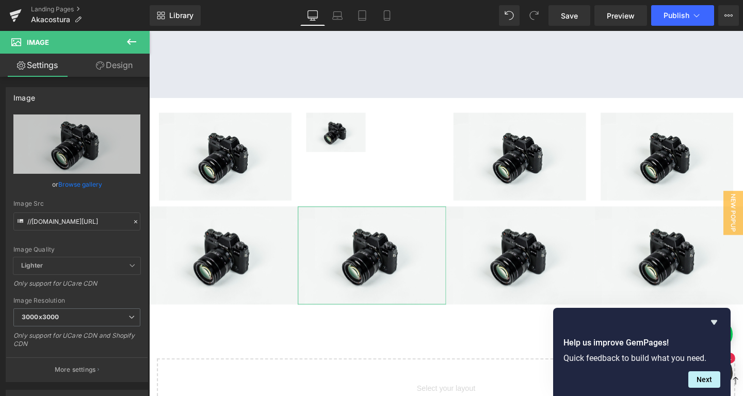
click at [116, 60] on link "Design" at bounding box center [114, 65] width 75 height 23
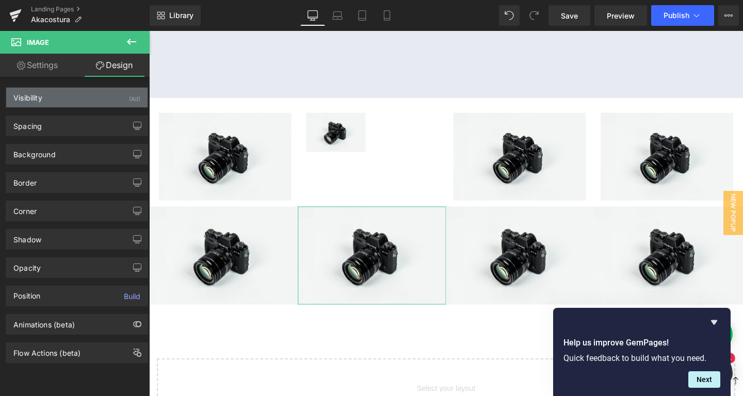
click at [56, 95] on div "Visibility (All)" at bounding box center [76, 98] width 141 height 20
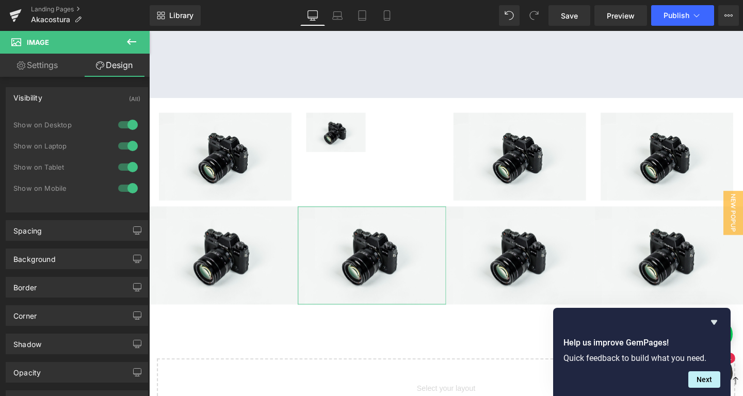
click at [56, 95] on div "Visibility (All)" at bounding box center [76, 98] width 141 height 20
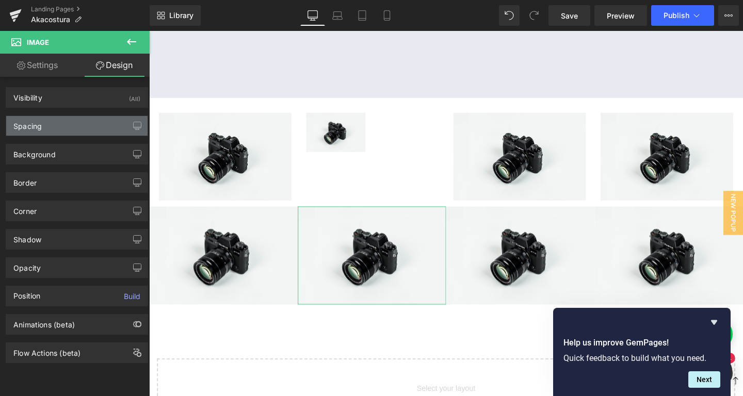
click at [46, 121] on div "Spacing" at bounding box center [76, 126] width 141 height 20
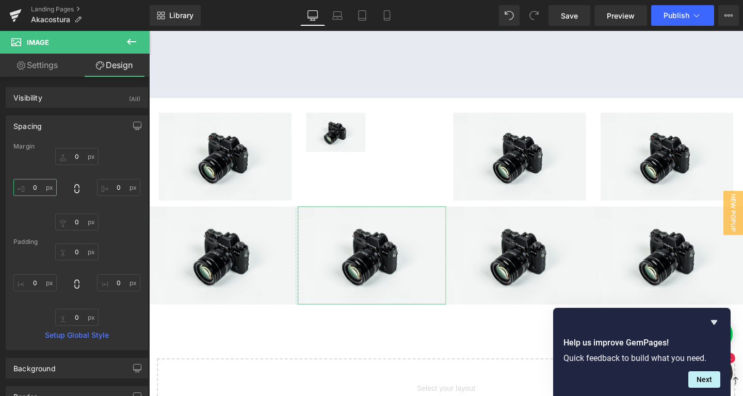
drag, startPoint x: 50, startPoint y: 188, endPoint x: 1, endPoint y: 184, distance: 48.7
click at [2, 184] on div "Spacing Margin 0px 0 0px 0 0px 0 0px 0 Padding 0px 0 0px 0 0px 0 0px 0 Setup Gl…" at bounding box center [77, 229] width 154 height 242
drag, startPoint x: 22, startPoint y: 190, endPoint x: 70, endPoint y: 188, distance: 48.5
click at [70, 188] on div "0px 0 0px 0 0px 0 0px 0" at bounding box center [76, 189] width 127 height 83
click at [34, 186] on input "0" at bounding box center [34, 187] width 43 height 17
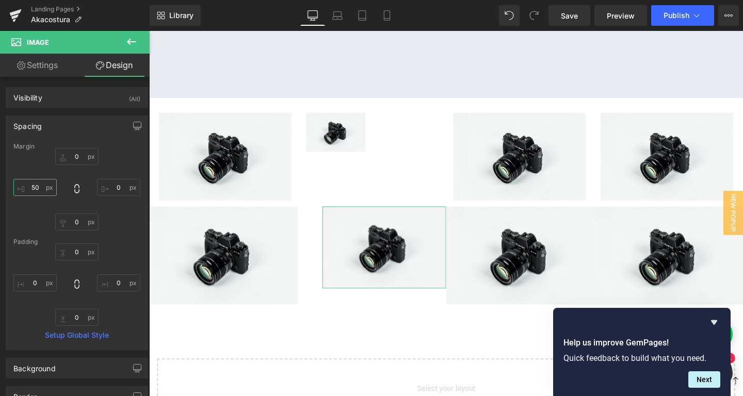
type input "5"
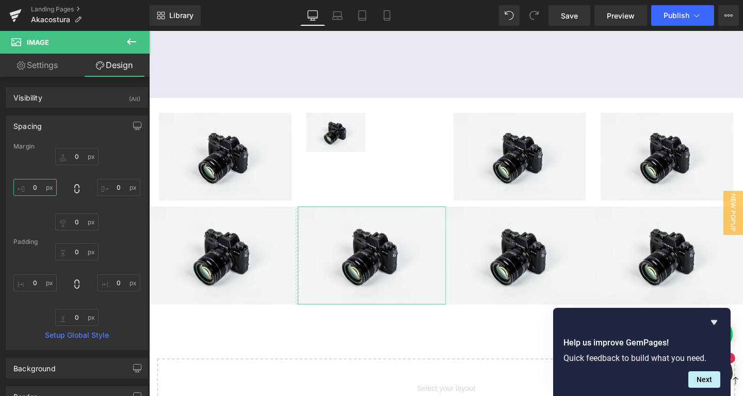
click at [45, 184] on input "text" at bounding box center [34, 187] width 43 height 17
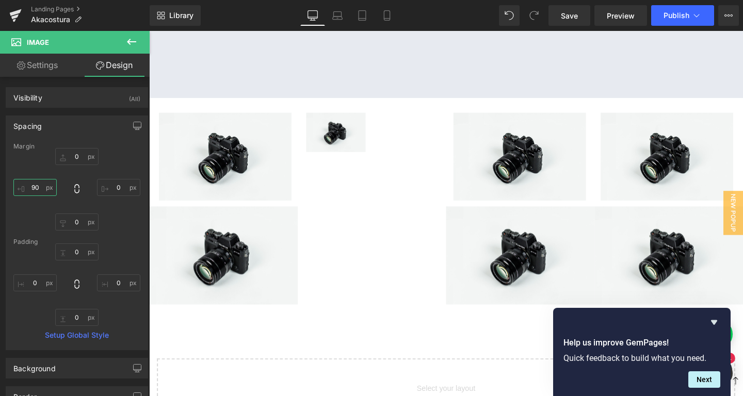
type input "9"
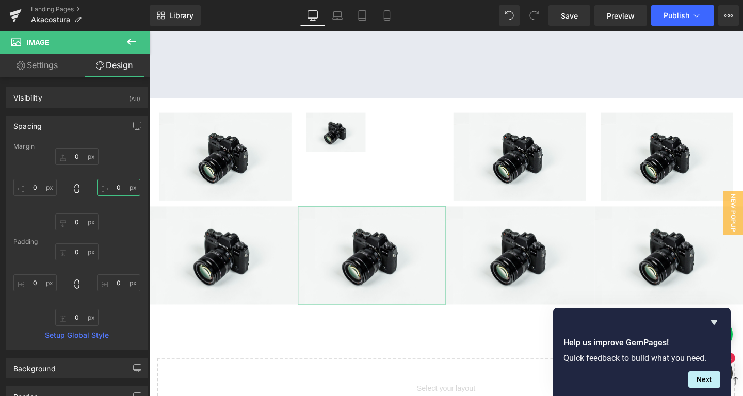
click at [127, 184] on input "0" at bounding box center [118, 187] width 43 height 17
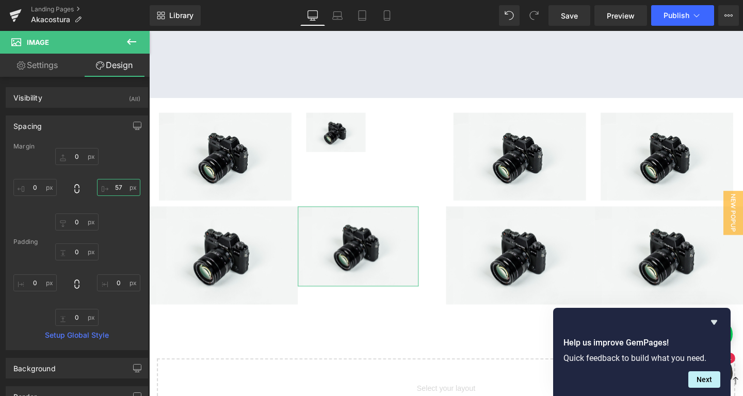
type input "58"
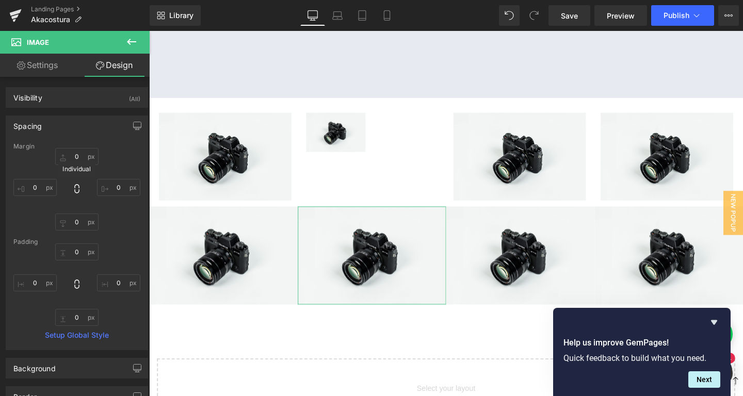
click at [74, 185] on icon at bounding box center [77, 189] width 10 height 10
click at [131, 188] on input "text" at bounding box center [118, 187] width 43 height 17
type input "1"
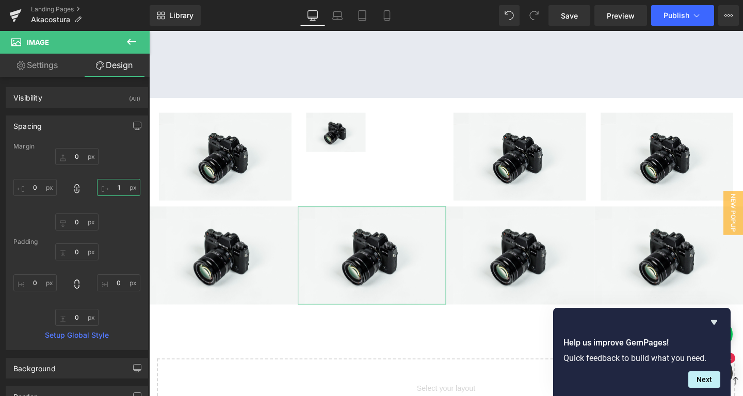
type input "1"
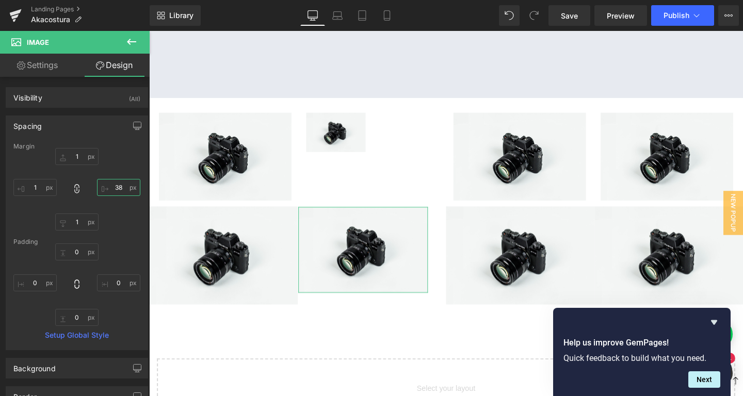
type input "39"
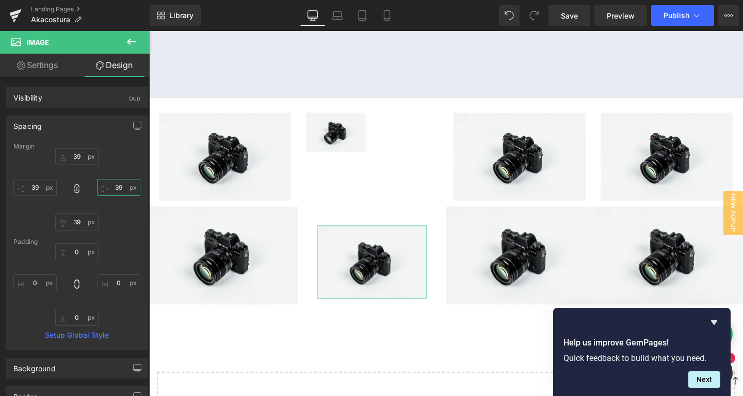
scroll to position [2600, 624]
click at [78, 187] on icon at bounding box center [77, 189] width 10 height 10
drag, startPoint x: 118, startPoint y: 189, endPoint x: 136, endPoint y: 196, distance: 19.7
click at [132, 196] on input "39" at bounding box center [118, 187] width 43 height 17
drag, startPoint x: 126, startPoint y: 186, endPoint x: 79, endPoint y: 178, distance: 47.1
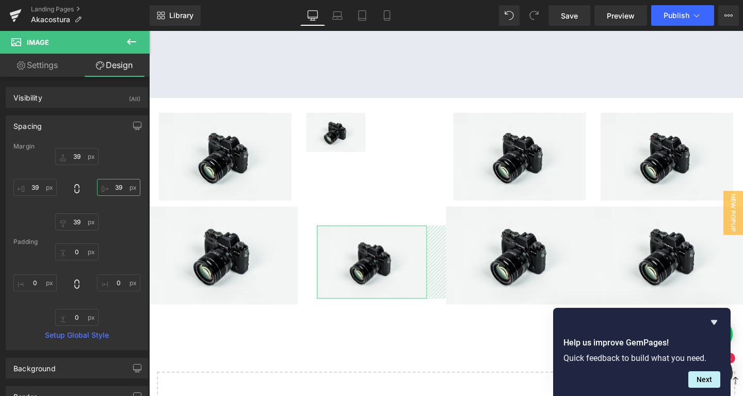
click at [97, 179] on input "39" at bounding box center [118, 187] width 43 height 17
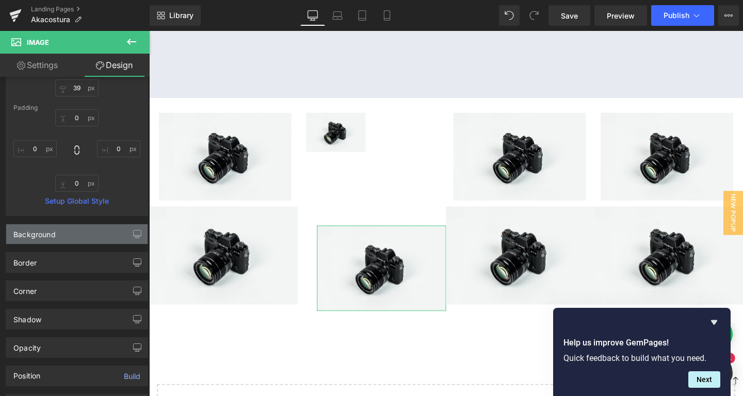
scroll to position [132, 0]
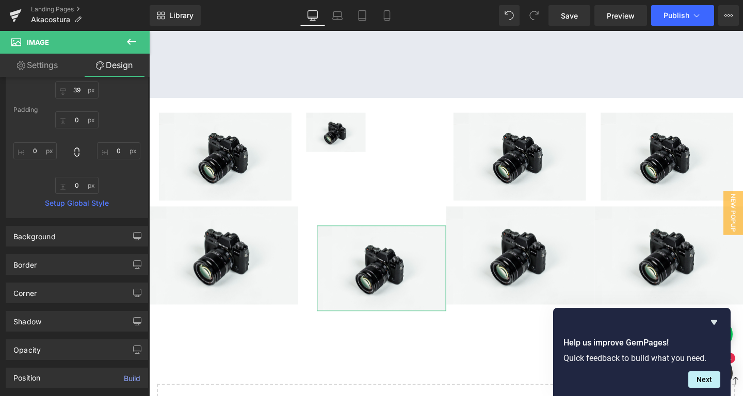
click at [77, 205] on link "Setup Global Style" at bounding box center [76, 203] width 127 height 8
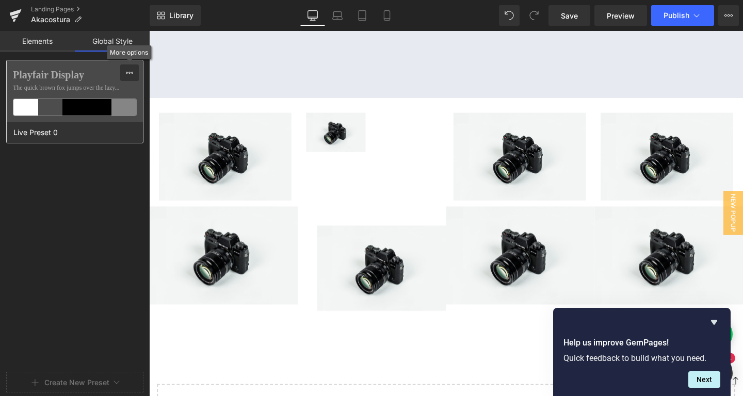
click at [138, 73] on button at bounding box center [129, 72] width 19 height 17
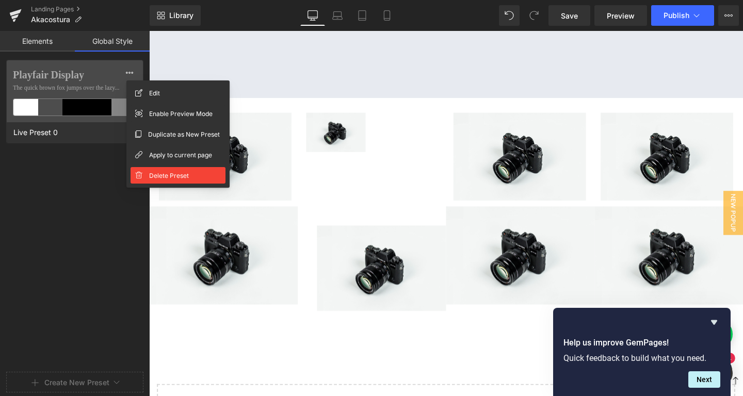
click at [154, 175] on span "Delete Preset" at bounding box center [169, 175] width 40 height 11
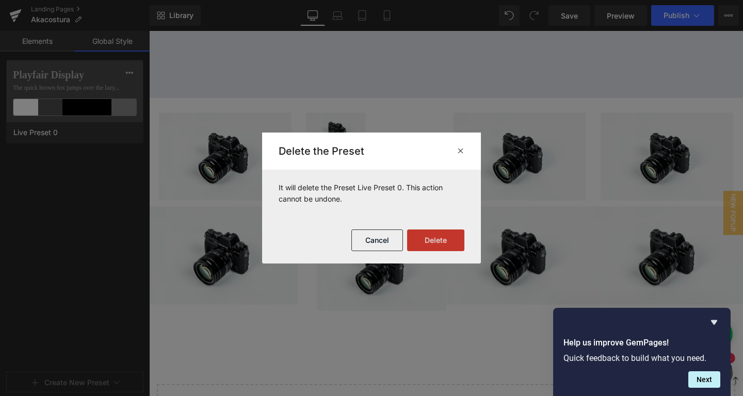
click at [450, 243] on button "Delete" at bounding box center [435, 241] width 57 height 22
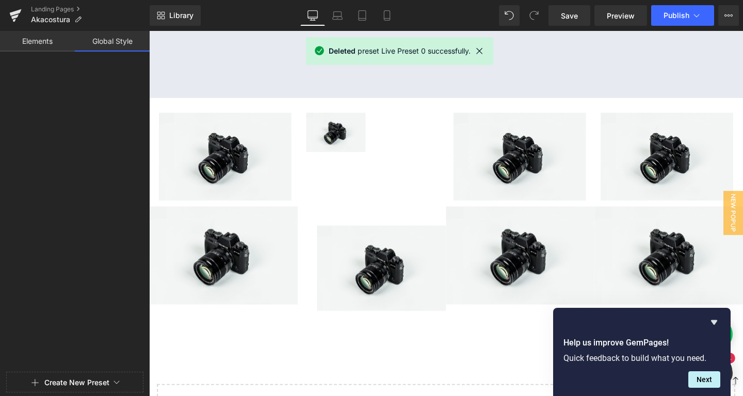
click at [40, 44] on link "Elements" at bounding box center [37, 41] width 75 height 21
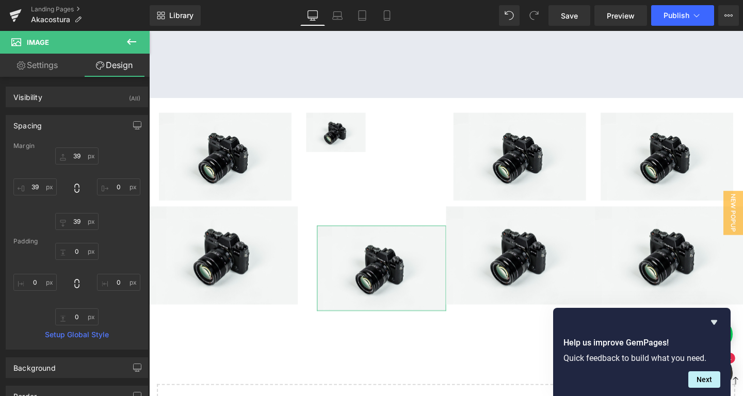
scroll to position [0, 0]
click at [71, 126] on div "Spacing" at bounding box center [76, 126] width 141 height 20
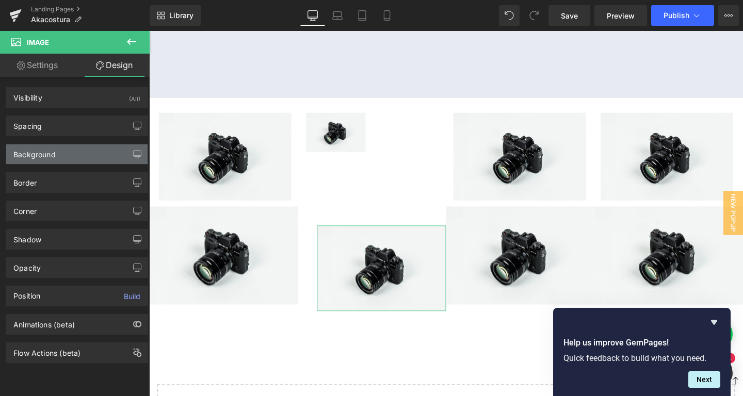
click at [68, 156] on div "Background" at bounding box center [76, 154] width 141 height 20
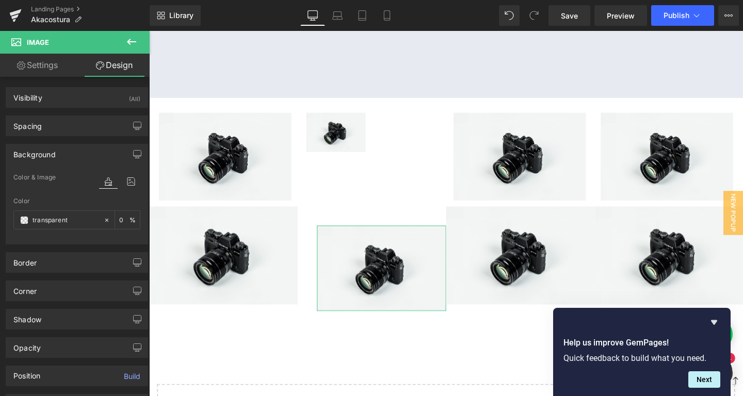
click at [68, 156] on div "Background" at bounding box center [76, 154] width 141 height 20
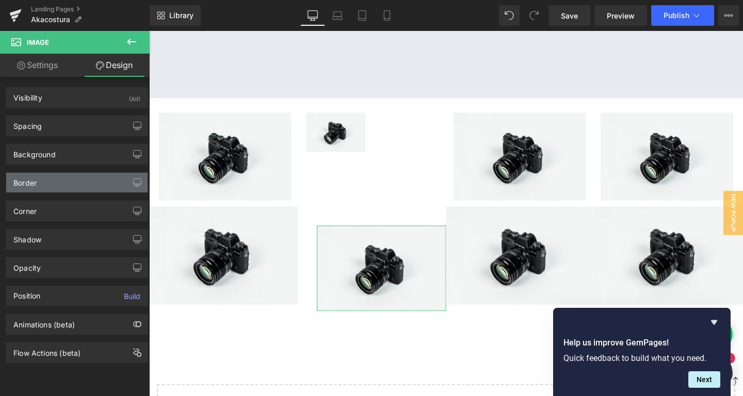
click at [71, 183] on div "Border" at bounding box center [76, 183] width 141 height 20
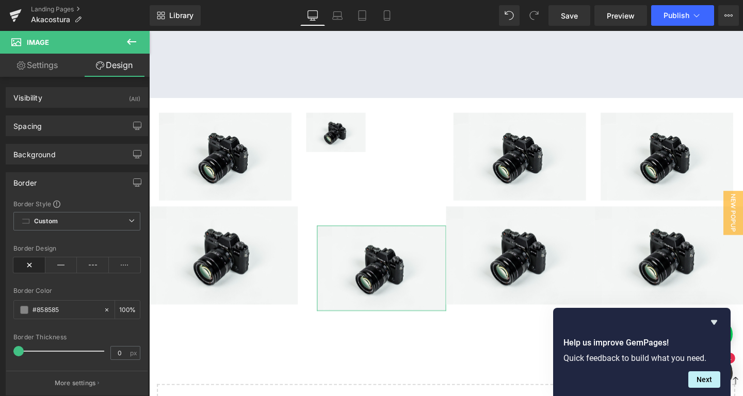
click at [72, 181] on div "Border" at bounding box center [76, 183] width 141 height 20
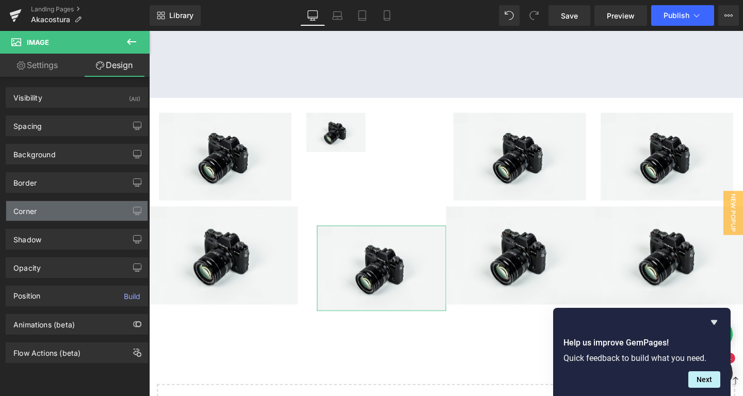
click at [69, 213] on div "Corner" at bounding box center [76, 211] width 141 height 20
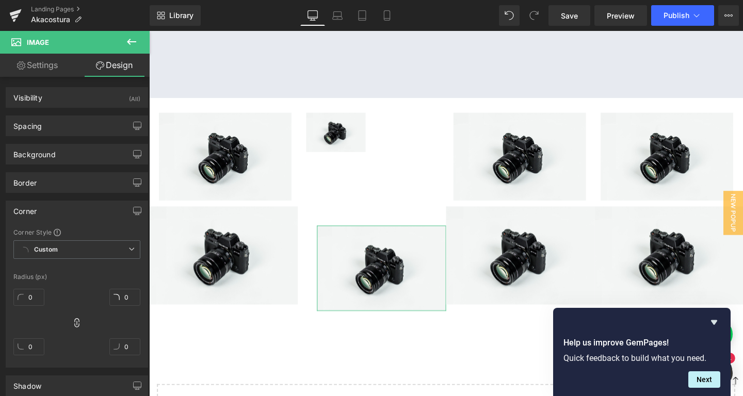
click at [72, 210] on div "Corner" at bounding box center [76, 211] width 141 height 20
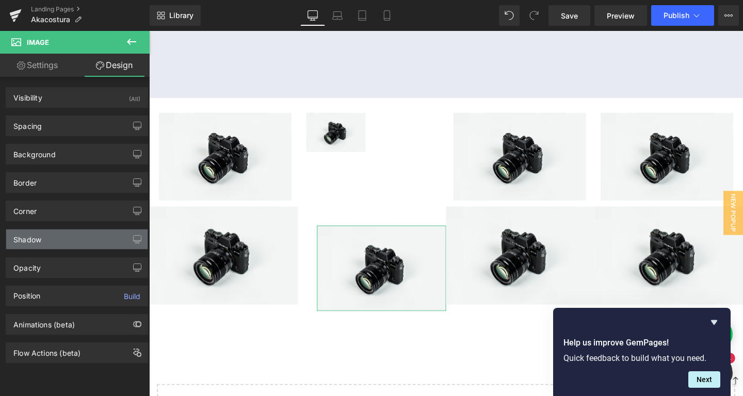
click at [51, 241] on div "Shadow" at bounding box center [76, 240] width 141 height 20
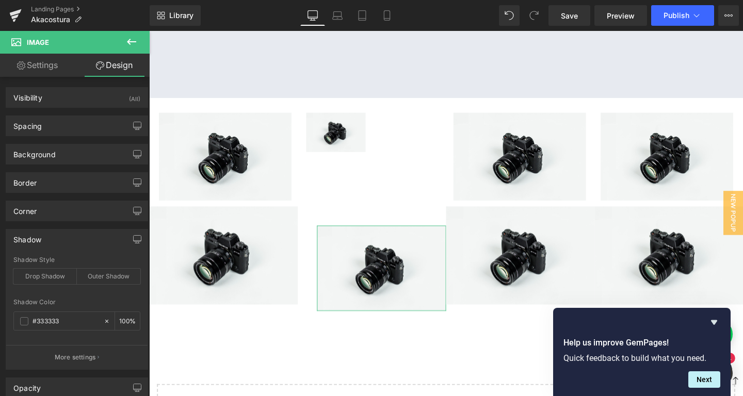
click at [50, 241] on div "Shadow" at bounding box center [76, 240] width 141 height 20
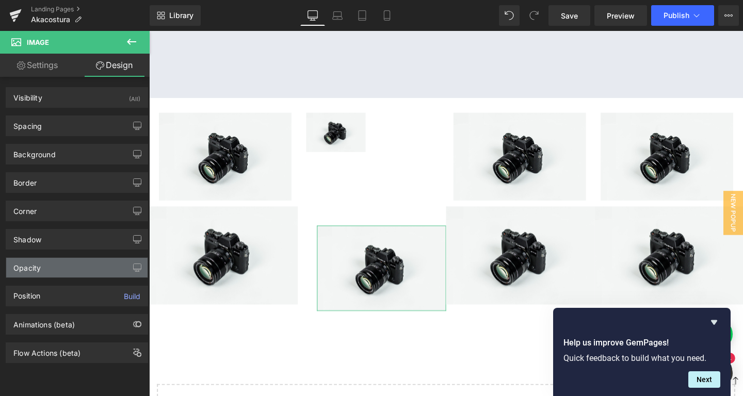
click at [36, 259] on div "Opacity" at bounding box center [26, 265] width 27 height 14
click at [36, 263] on div "Opacity" at bounding box center [26, 265] width 27 height 14
click at [30, 267] on div "Opacity" at bounding box center [26, 265] width 27 height 14
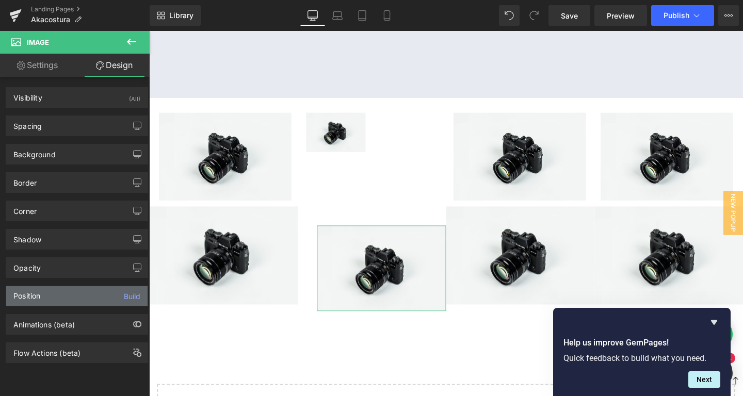
drag, startPoint x: 37, startPoint y: 282, endPoint x: 34, endPoint y: 287, distance: 6.7
click at [37, 283] on div "Position Build" at bounding box center [77, 292] width 154 height 28
click at [34, 296] on div "Position" at bounding box center [26, 296] width 27 height 8
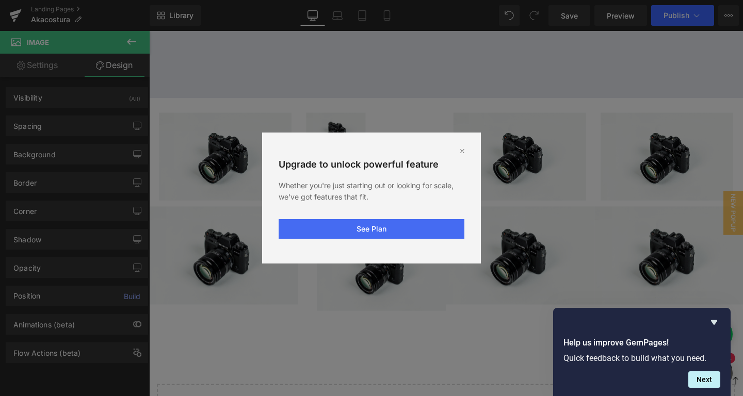
drag, startPoint x: 463, startPoint y: 157, endPoint x: 418, endPoint y: 171, distance: 47.1
click at [464, 157] on div "Upgrade to unlock powerful feature Whether you're just starting out or looking …" at bounding box center [371, 198] width 219 height 131
click at [461, 153] on icon at bounding box center [462, 151] width 8 height 8
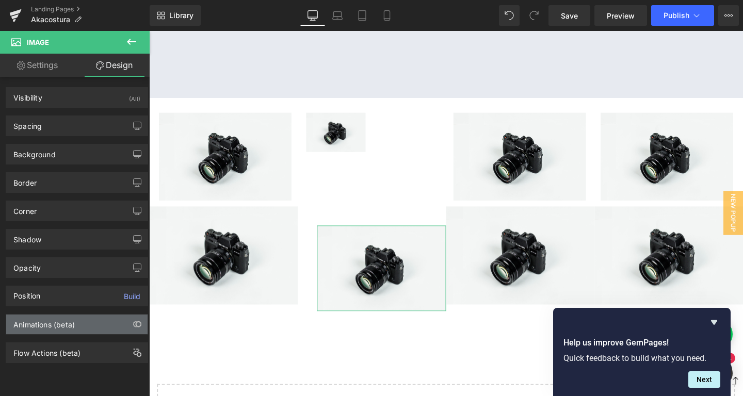
click at [71, 327] on div "Animations (beta)" at bounding box center [43, 322] width 61 height 14
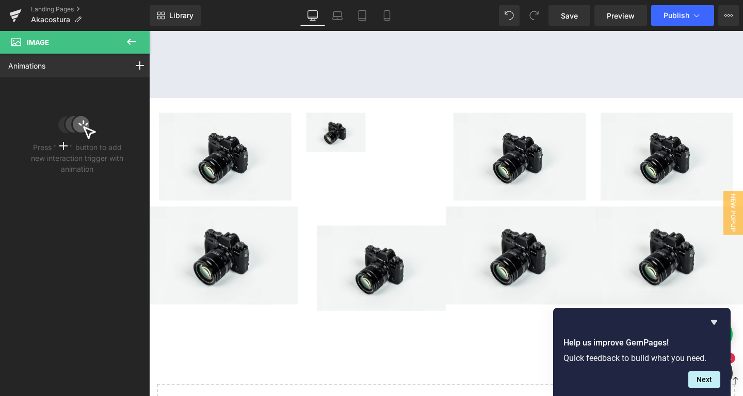
click at [133, 34] on button at bounding box center [131, 42] width 36 height 23
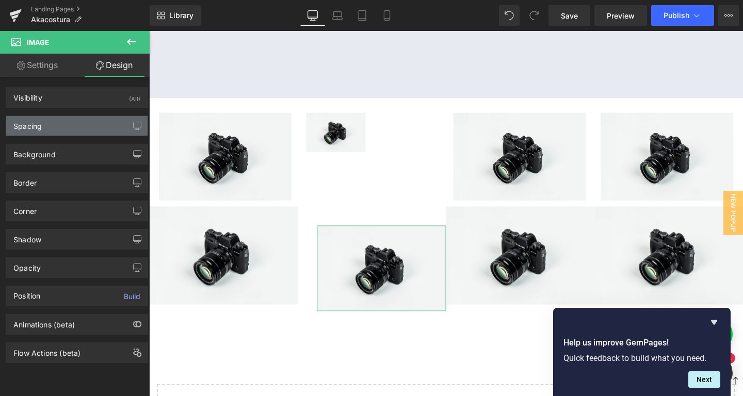
click at [68, 119] on div "Spacing" at bounding box center [76, 126] width 141 height 20
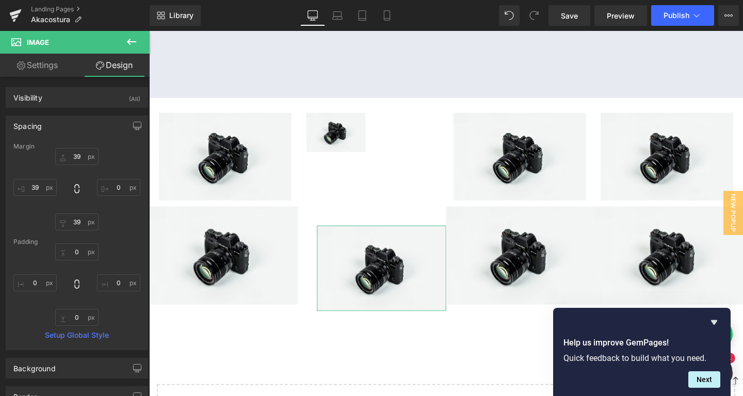
click at [55, 123] on div "Spacing" at bounding box center [76, 126] width 141 height 20
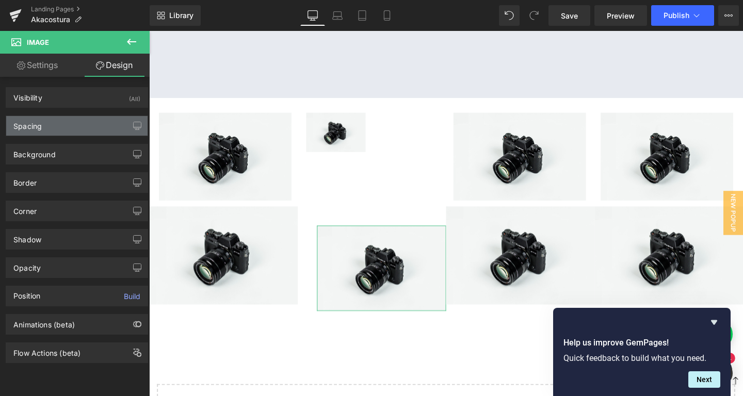
click at [53, 121] on div "Spacing" at bounding box center [76, 126] width 141 height 20
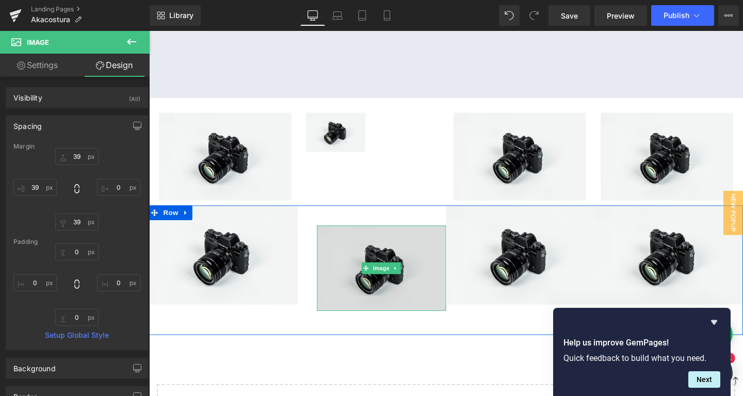
click at [401, 274] on link "Image" at bounding box center [388, 280] width 32 height 12
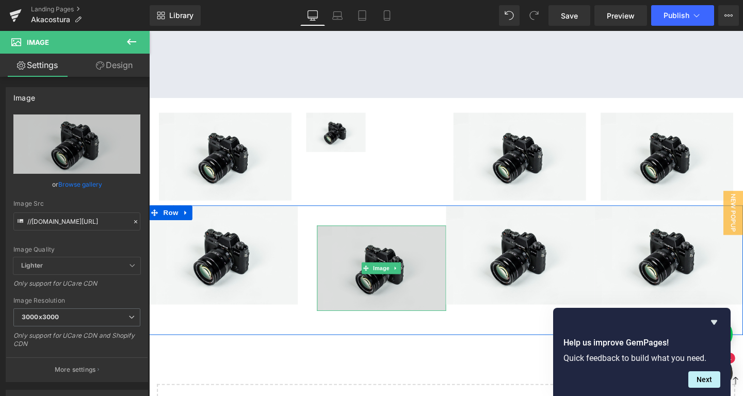
click at [392, 241] on img at bounding box center [393, 281] width 136 height 90
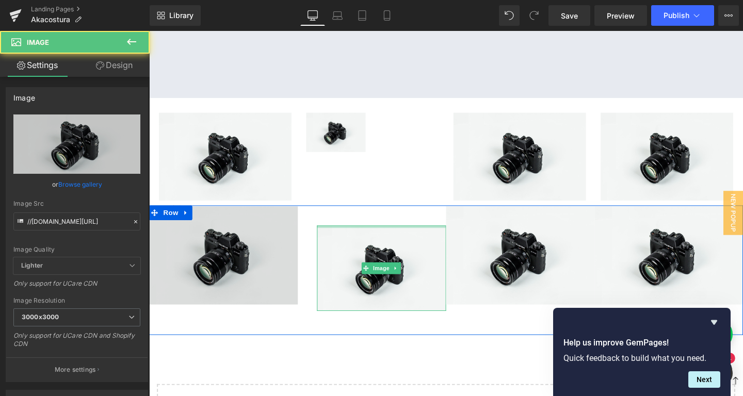
scroll to position [2615, 624]
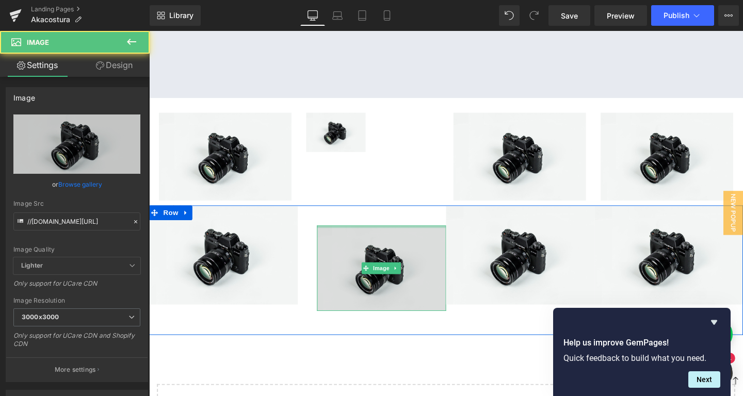
drag, startPoint x: 346, startPoint y: 231, endPoint x: 335, endPoint y: 240, distance: 13.9
click at [304, 233] on div "Image Image Image Image Row" at bounding box center [461, 283] width 624 height 137
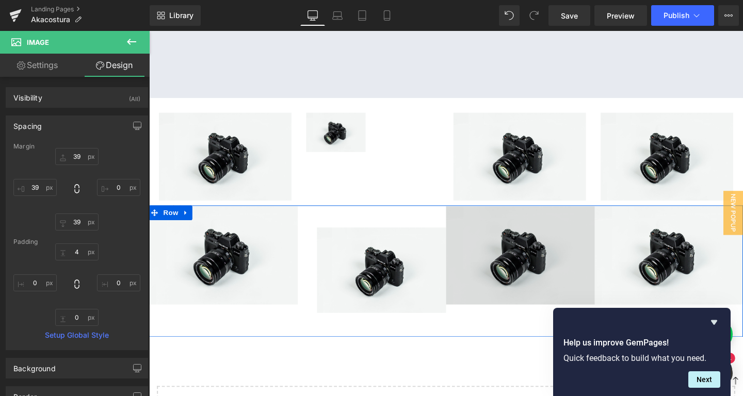
scroll to position [2616, 624]
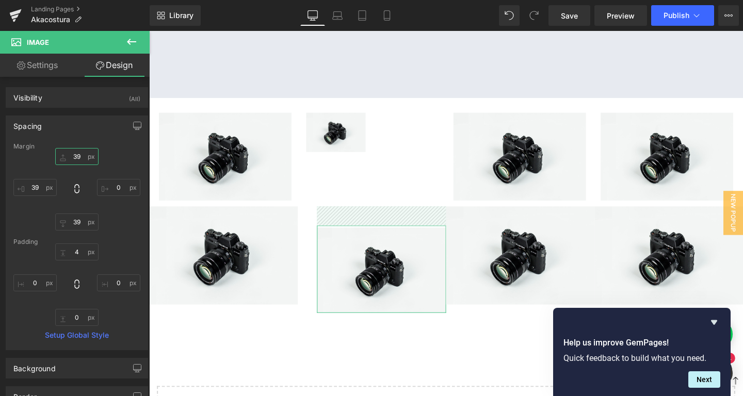
drag, startPoint x: 68, startPoint y: 160, endPoint x: 29, endPoint y: 158, distance: 39.3
click at [29, 158] on div "39px 39 0px 0 39px 39 39px 39" at bounding box center [76, 189] width 127 height 83
click at [81, 158] on input "39" at bounding box center [76, 156] width 43 height 17
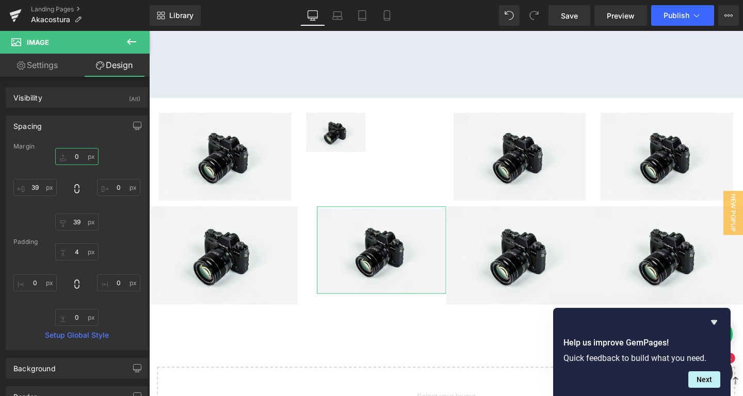
scroll to position [2595, 624]
click at [36, 194] on input "39" at bounding box center [34, 187] width 43 height 17
click at [44, 191] on input "39" at bounding box center [34, 187] width 43 height 17
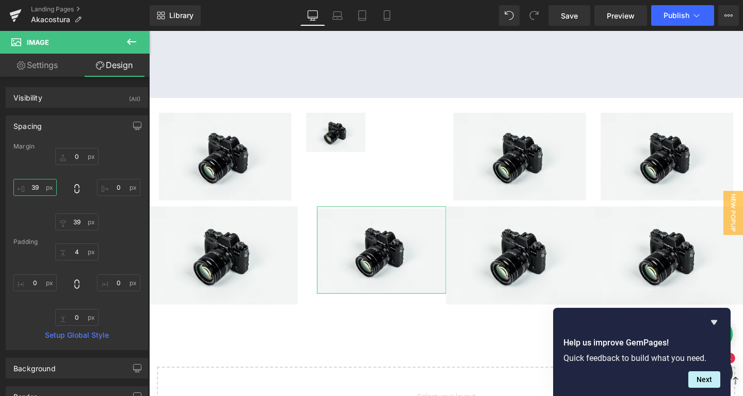
type input "3"
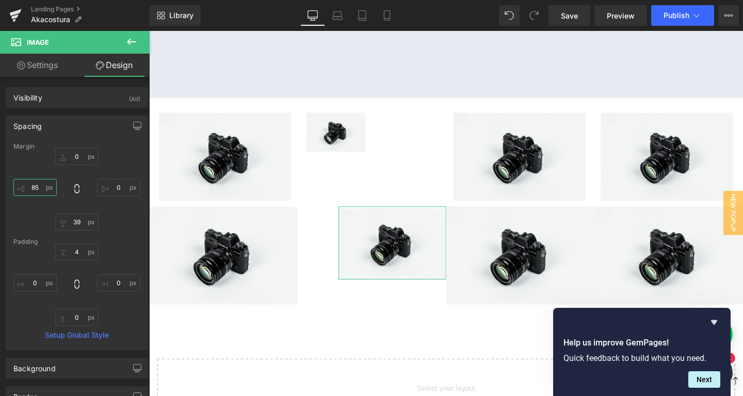
type input "86"
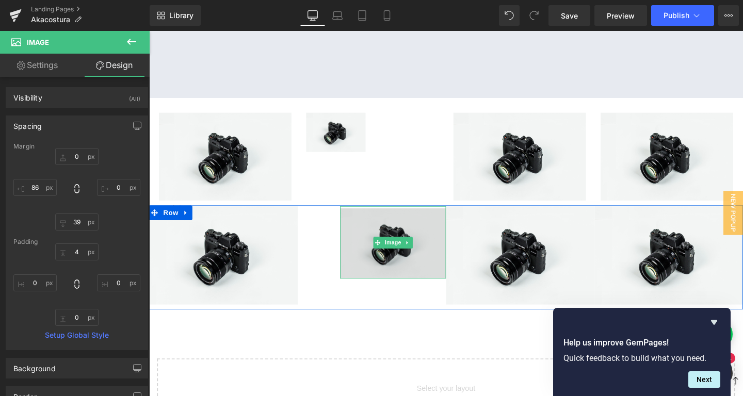
click at [371, 246] on img at bounding box center [406, 254] width 112 height 76
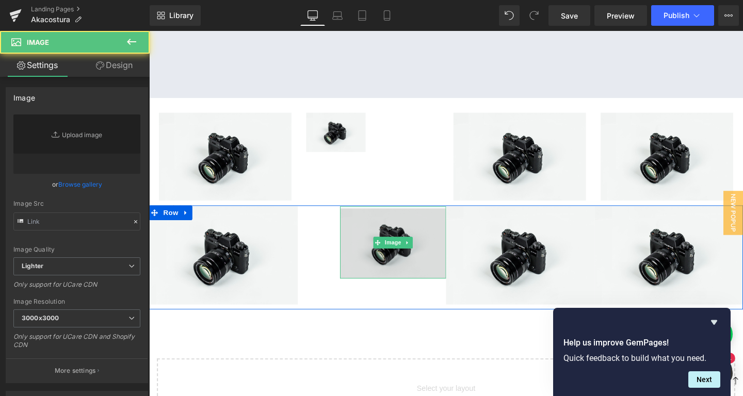
type input "//[DOMAIN_NAME][URL]"
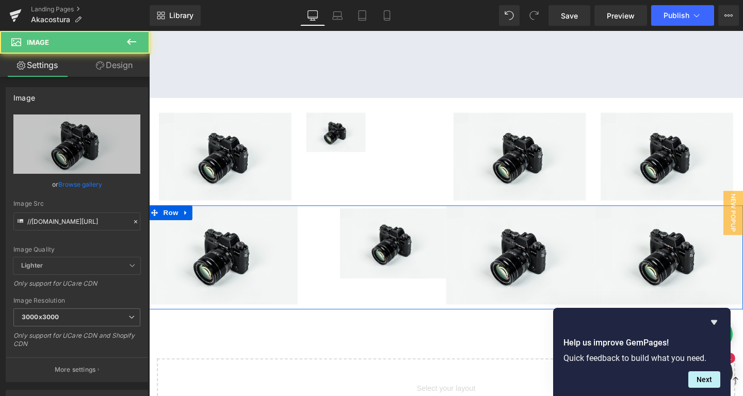
click at [332, 247] on div "Image" at bounding box center [383, 267] width 156 height 103
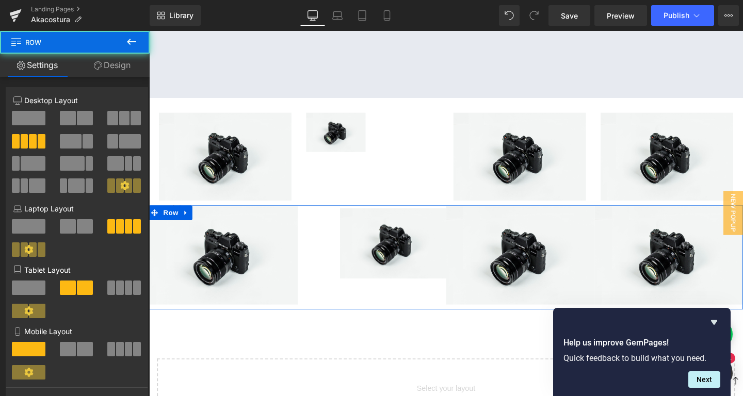
click at [336, 237] on div "Image" at bounding box center [383, 267] width 156 height 103
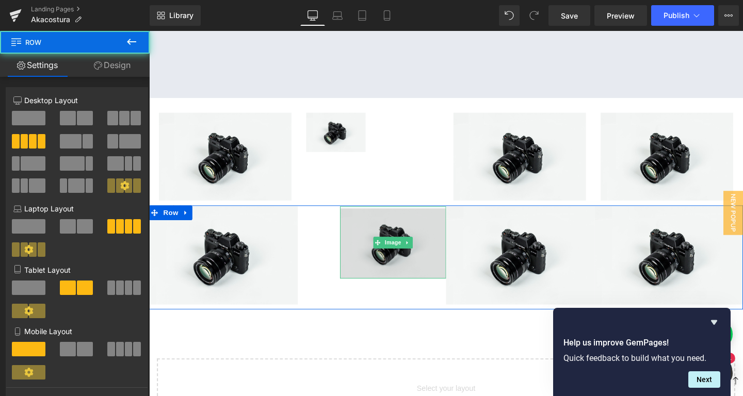
click at [363, 234] on img at bounding box center [406, 254] width 112 height 76
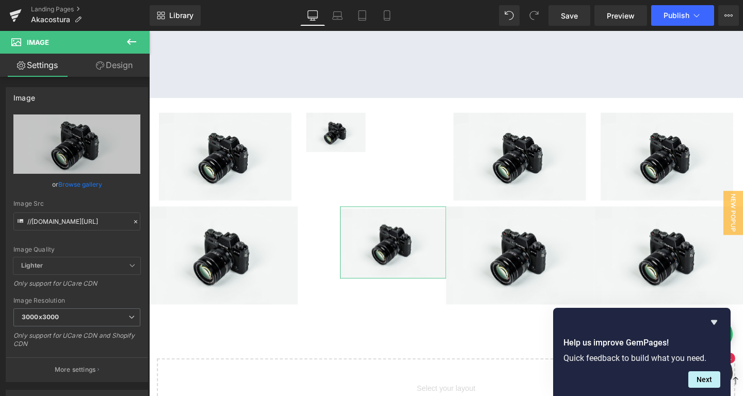
click at [116, 62] on link "Design" at bounding box center [114, 65] width 75 height 23
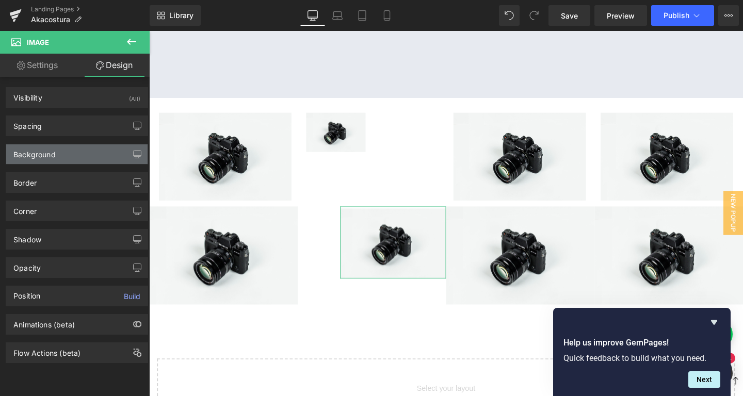
click at [52, 157] on div "Background" at bounding box center [34, 151] width 42 height 14
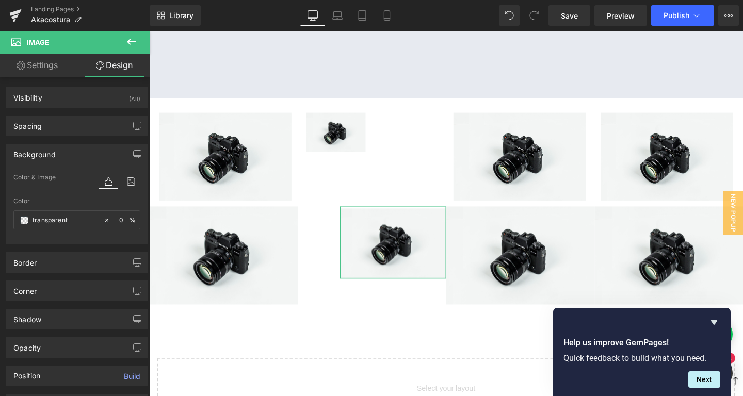
click at [50, 152] on div "Background" at bounding box center [34, 151] width 42 height 14
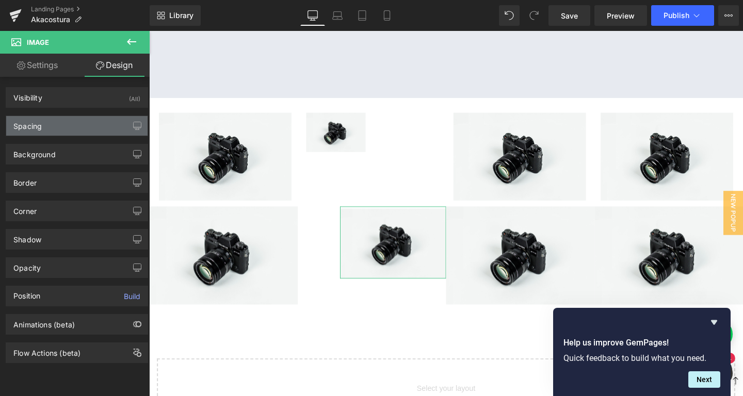
click at [45, 121] on div "Spacing" at bounding box center [76, 126] width 141 height 20
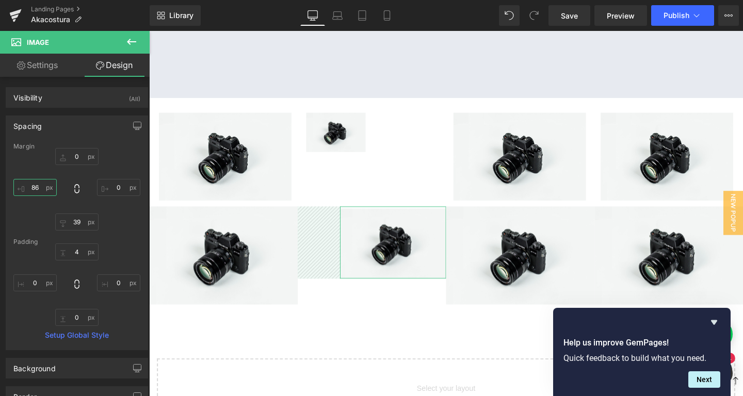
drag, startPoint x: 45, startPoint y: 189, endPoint x: 0, endPoint y: 186, distance: 45.5
click at [0, 186] on div "Spacing Margin 0px 0 0px 0 39px 39 86px 86 Padding 4px 4 0px 0 0px 0 0px 0 Setu…" at bounding box center [77, 229] width 154 height 242
click at [59, 177] on div "0px 0 0px 0 39px 39 86px 86" at bounding box center [76, 189] width 127 height 83
click at [36, 189] on input "86" at bounding box center [34, 187] width 43 height 17
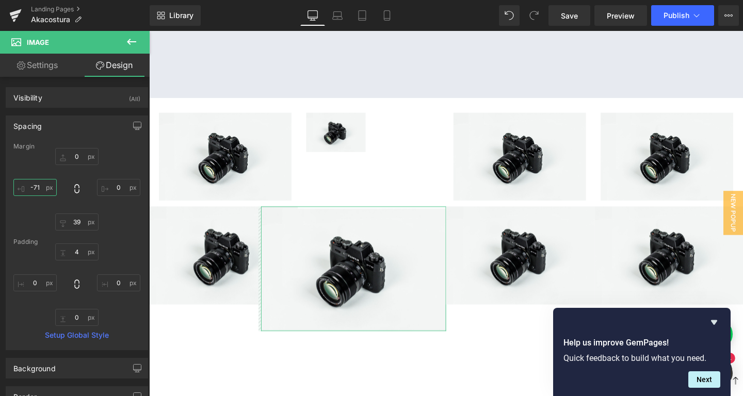
drag, startPoint x: 24, startPoint y: 192, endPoint x: 29, endPoint y: 262, distance: 69.3
click at [36, 272] on div "Margin 0px 0 0px 0 39px 39 -71px -71 Padding 4px 4 0px 0 0px 0 0px 0 Setup Glob…" at bounding box center [76, 246] width 141 height 207
type input "-68"
drag, startPoint x: 39, startPoint y: 185, endPoint x: 0, endPoint y: 182, distance: 39.4
click at [13, 182] on input "-68" at bounding box center [34, 187] width 43 height 17
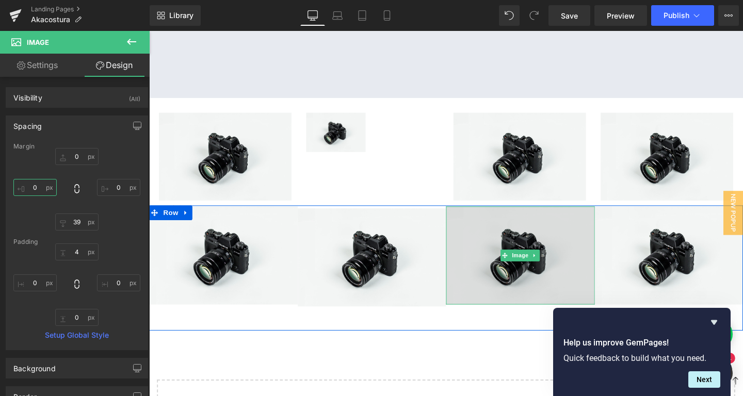
click at [543, 252] on img at bounding box center [539, 267] width 156 height 103
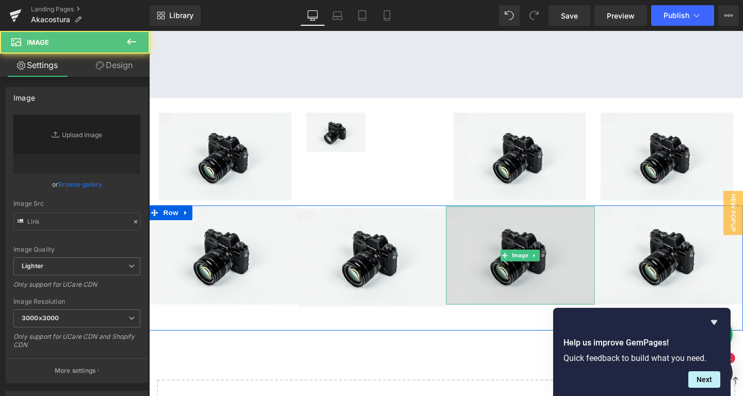
type input "//[DOMAIN_NAME][URL]"
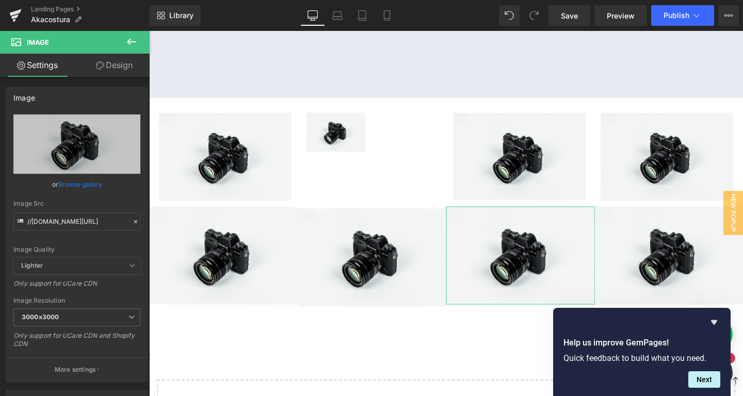
click at [119, 64] on link "Design" at bounding box center [114, 65] width 75 height 23
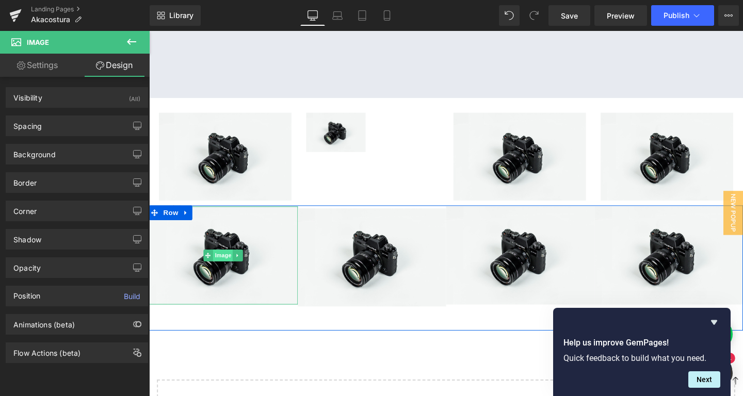
click at [237, 262] on span "Image" at bounding box center [227, 267] width 22 height 12
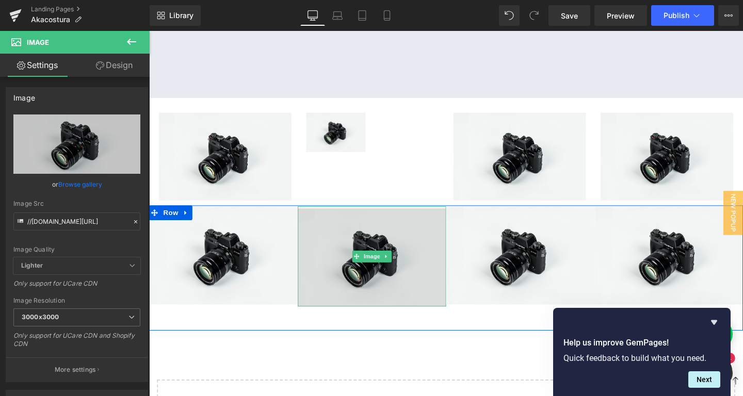
click at [359, 286] on img at bounding box center [383, 268] width 156 height 105
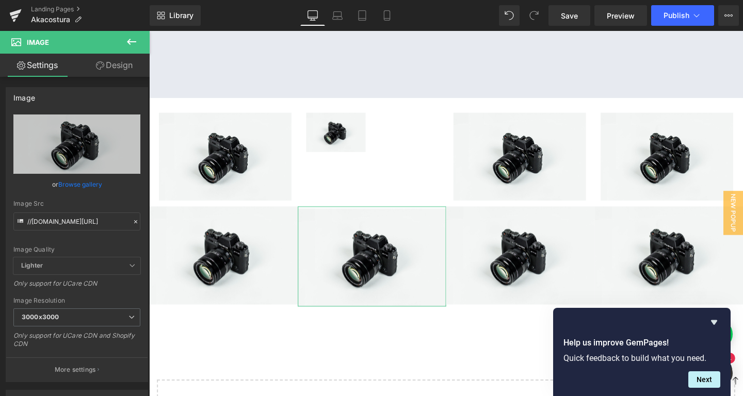
click at [96, 59] on link "Design" at bounding box center [114, 65] width 75 height 23
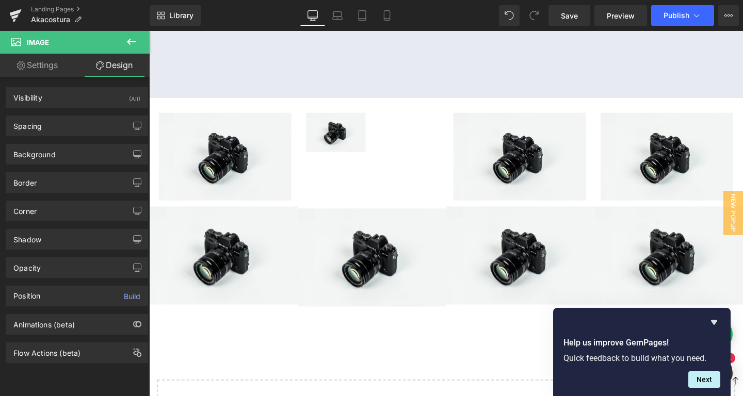
click at [710, 388] on div "Help us improve GemPages! Quick feedback to build what you need. Next" at bounding box center [641, 352] width 177 height 88
click at [709, 386] on button "Next" at bounding box center [704, 379] width 32 height 17
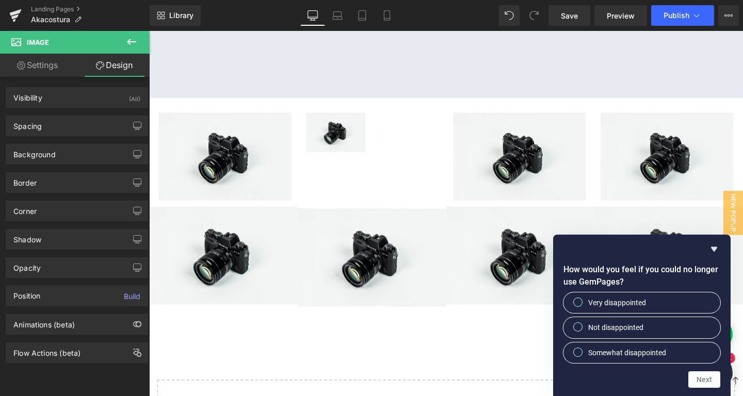
click at [707, 371] on form "How would you feel if you could no longer use GemPages? Very disappointed Not d…" at bounding box center [641, 326] width 177 height 124
click at [719, 246] on icon "Hide survey" at bounding box center [714, 249] width 12 height 12
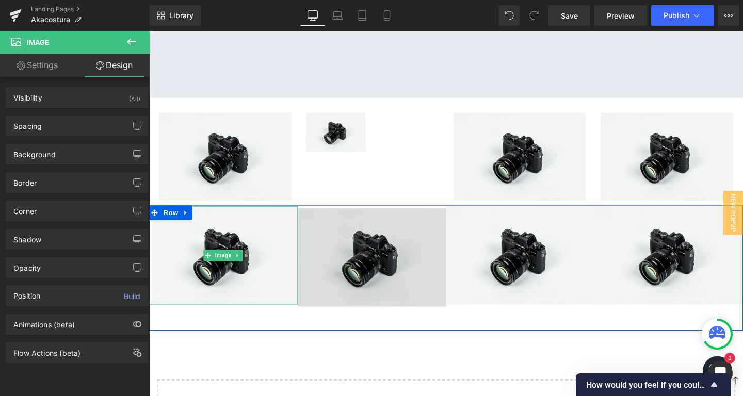
click at [334, 257] on img at bounding box center [383, 268] width 156 height 105
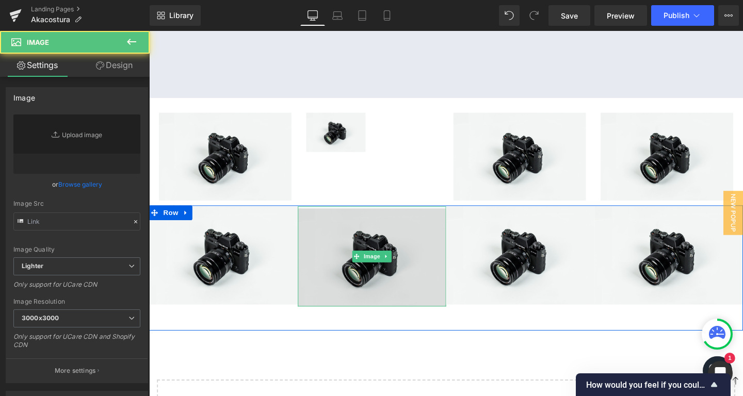
type input "//[DOMAIN_NAME][URL]"
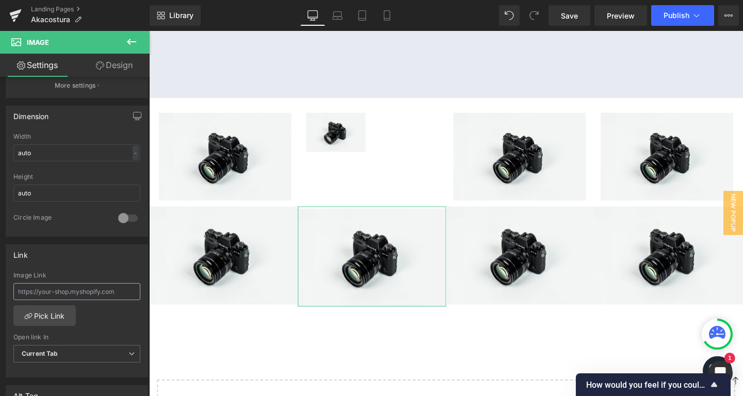
scroll to position [281, 0]
click at [128, 218] on div at bounding box center [128, 222] width 25 height 17
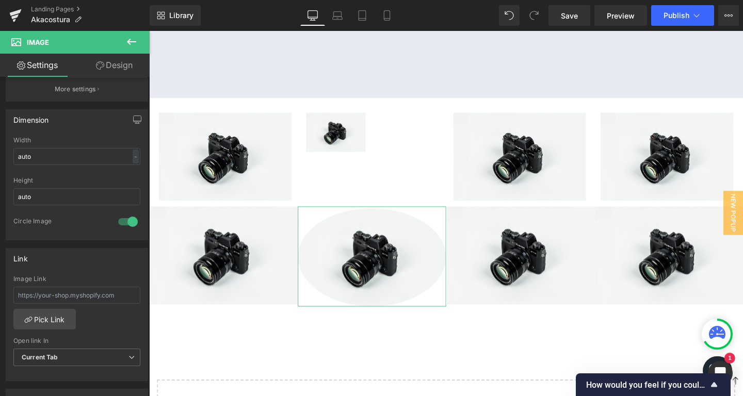
click at [128, 218] on div at bounding box center [128, 222] width 25 height 17
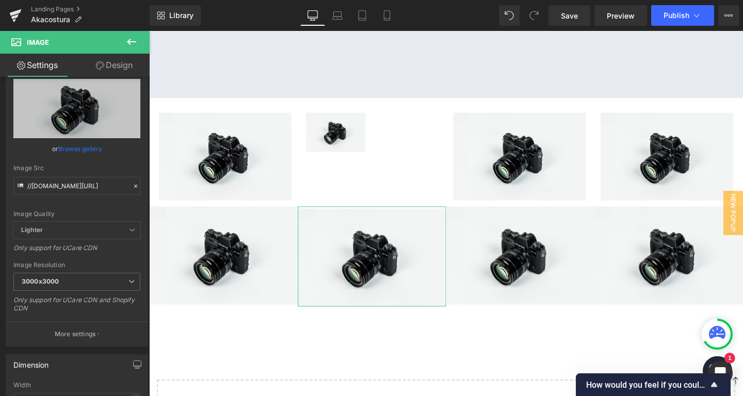
scroll to position [0, 0]
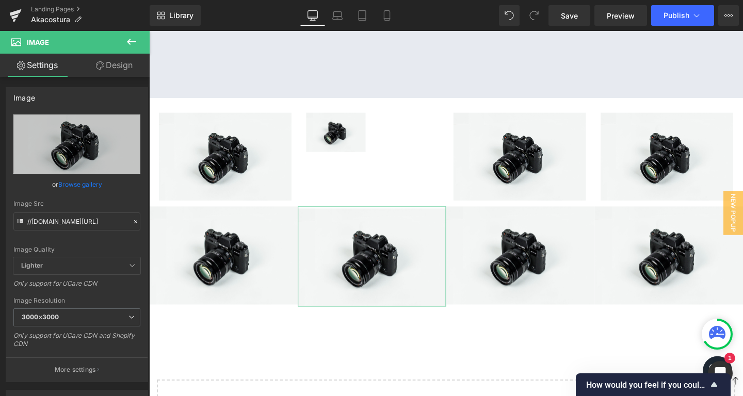
click at [112, 62] on link "Design" at bounding box center [114, 65] width 75 height 23
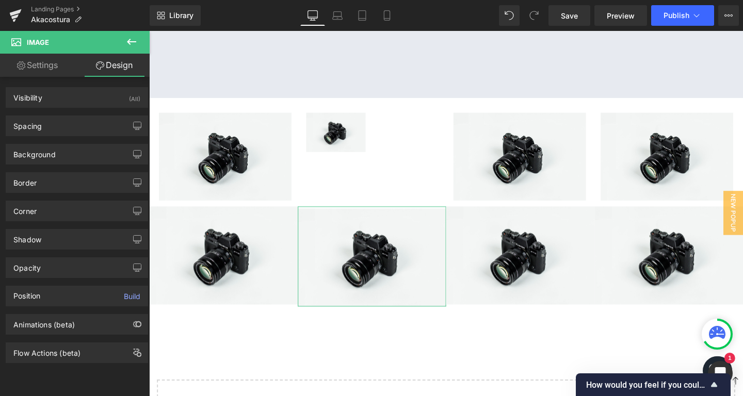
type input "0"
type input "39"
type input "0"
type input "4"
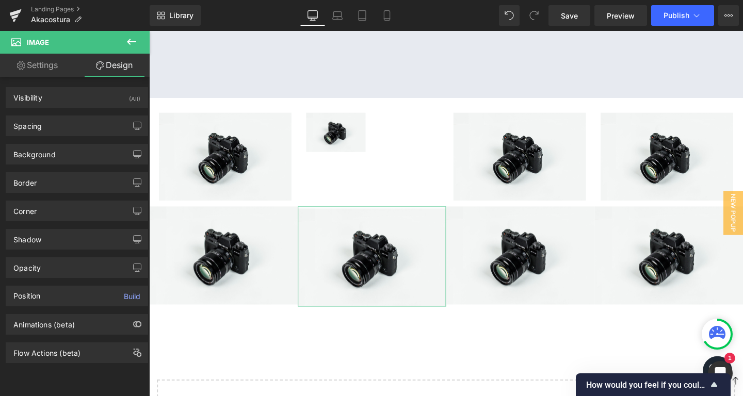
type input "0"
click at [47, 122] on div "Spacing" at bounding box center [76, 126] width 141 height 20
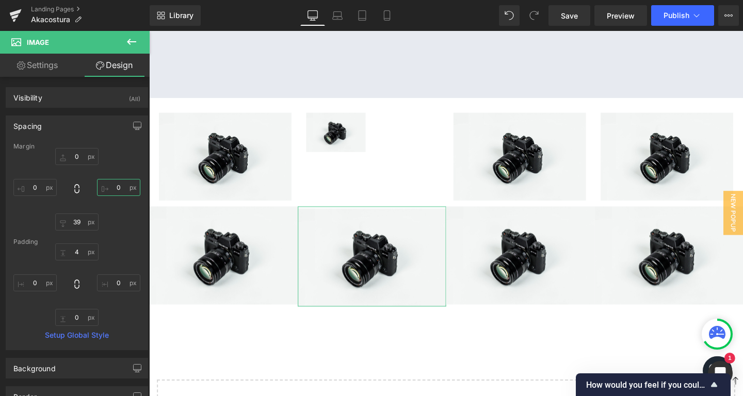
click at [124, 193] on input "0" at bounding box center [118, 187] width 43 height 17
drag, startPoint x: 126, startPoint y: 185, endPoint x: 123, endPoint y: 168, distance: 17.7
click at [123, 179] on input "33" at bounding box center [118, 187] width 43 height 17
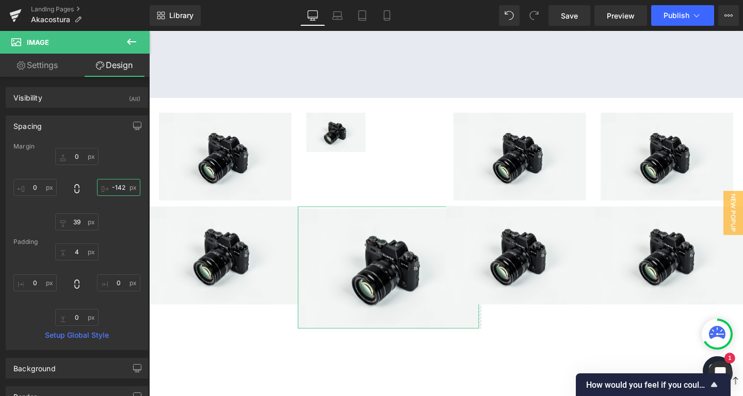
scroll to position [2657, 624]
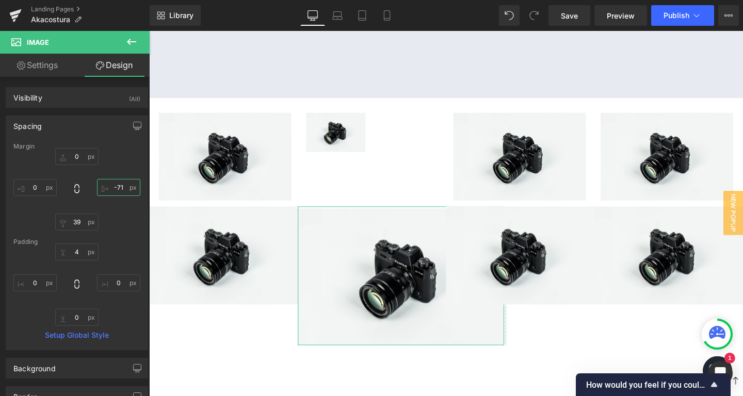
drag, startPoint x: 121, startPoint y: 184, endPoint x: 123, endPoint y: 205, distance: 21.3
click at [115, 196] on input "-71" at bounding box center [118, 187] width 43 height 17
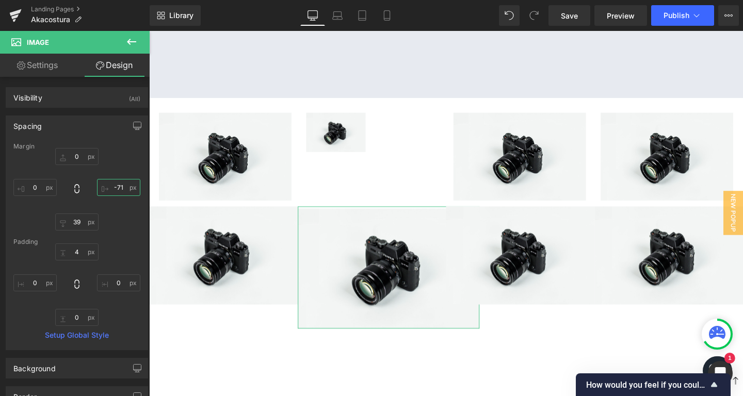
type input "-68"
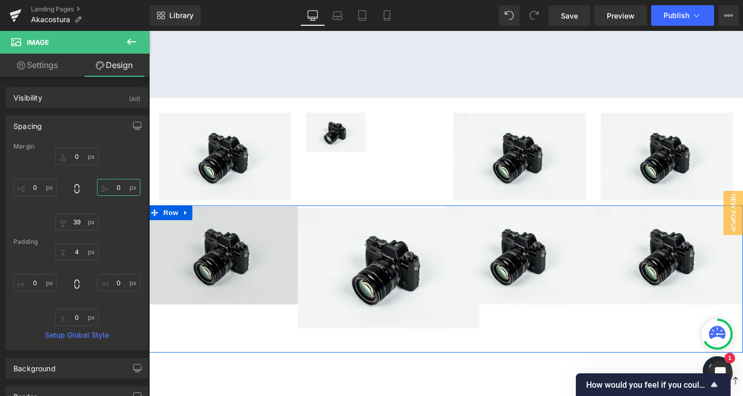
scroll to position [2608, 624]
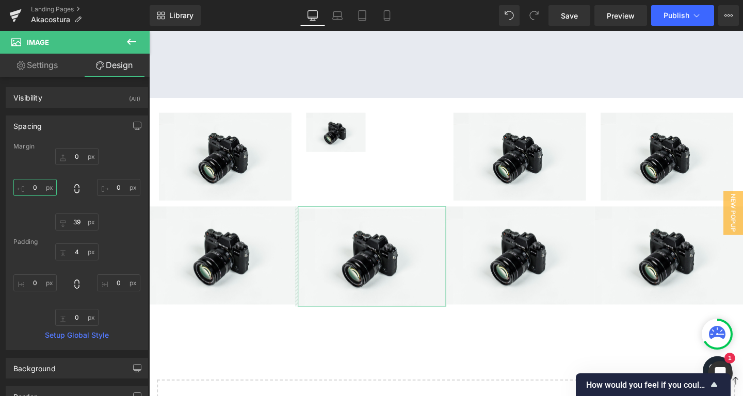
click at [29, 187] on input "0" at bounding box center [34, 187] width 43 height 17
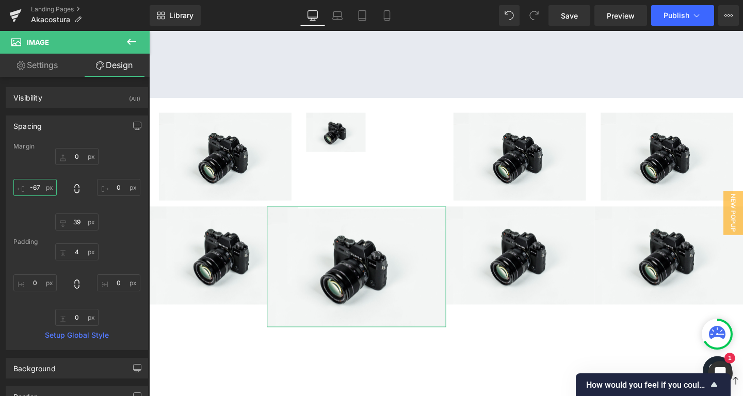
scroll to position [2632, 624]
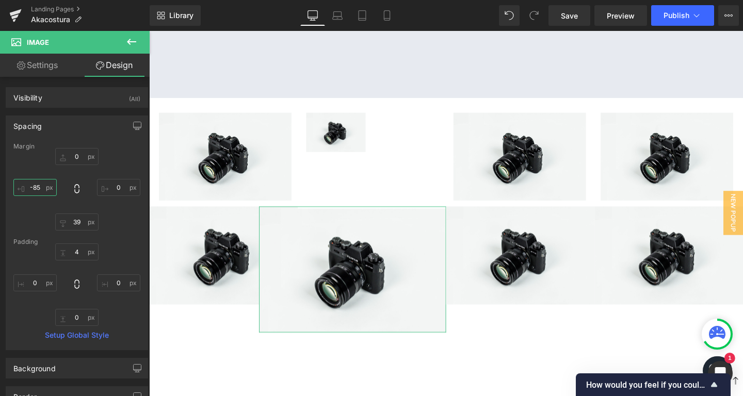
type input "-86"
drag, startPoint x: 46, startPoint y: 189, endPoint x: 43, endPoint y: 233, distance: 44.5
click at [43, 233] on div "Margin 0px 0 39px 39 -86px -86 Padding 4px 4 0px 0 0px 0 0px 0 Setup Global Sty…" at bounding box center [76, 246] width 141 height 207
click at [38, 190] on input "-86" at bounding box center [34, 187] width 43 height 17
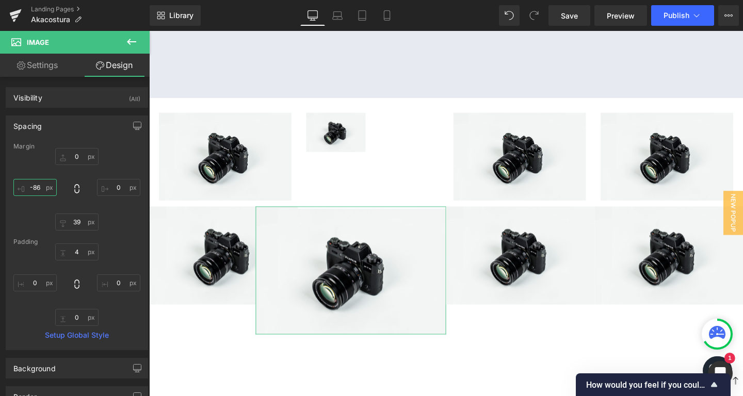
click at [38, 190] on input "-86" at bounding box center [34, 187] width 43 height 17
drag, startPoint x: 50, startPoint y: 188, endPoint x: 24, endPoint y: 184, distance: 26.2
click at [24, 184] on input "-86" at bounding box center [34, 187] width 43 height 17
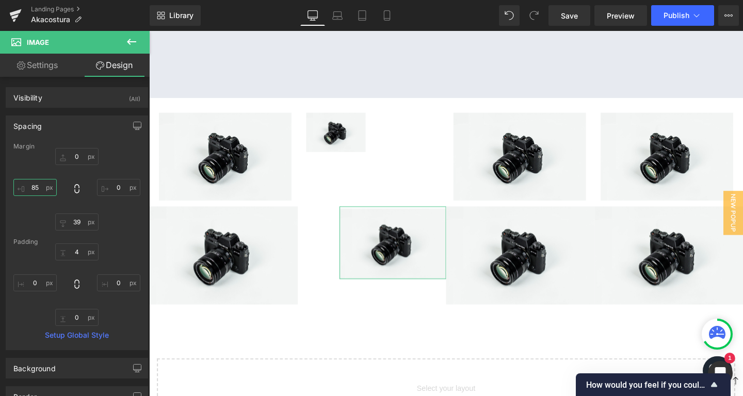
scroll to position [5, 5]
click at [43, 189] on input "85" at bounding box center [34, 187] width 43 height 17
drag, startPoint x: 43, startPoint y: 189, endPoint x: 11, endPoint y: 197, distance: 32.4
click at [11, 197] on div "Margin 0px 0 39px 39 85 85 Padding 4px 4 0px 0 0px 0 0px 0 Setup Global Style" at bounding box center [76, 246] width 141 height 207
click at [25, 187] on input "85" at bounding box center [34, 187] width 43 height 17
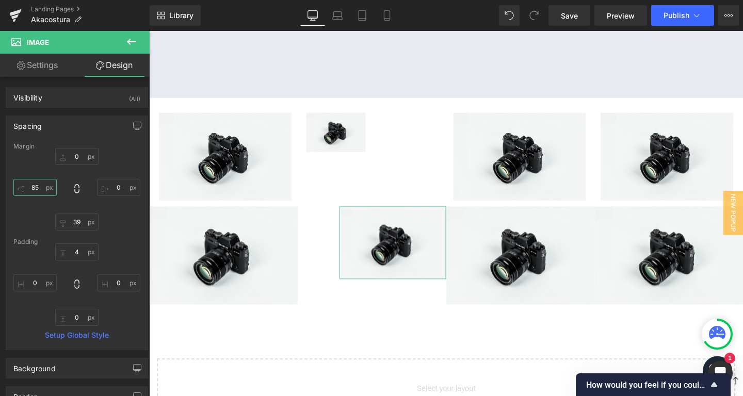
click at [30, 186] on input "85" at bounding box center [34, 187] width 43 height 17
type input "-85"
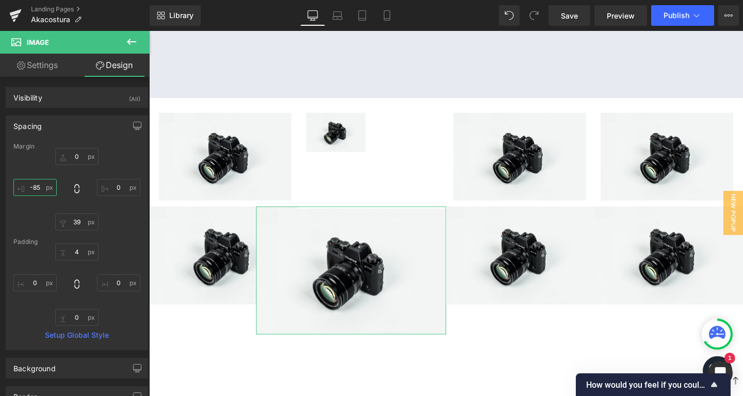
scroll to position [2637, 624]
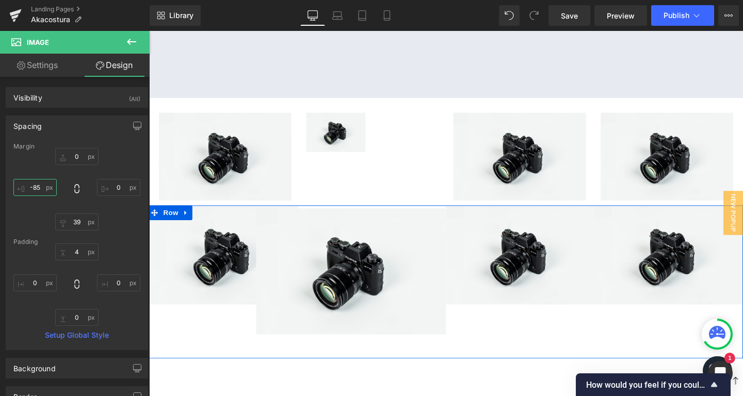
click at [533, 261] on span "Image" at bounding box center [539, 267] width 22 height 12
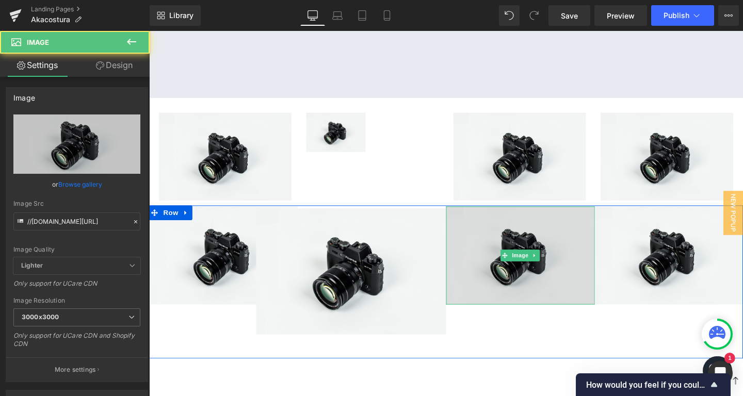
click at [512, 231] on img at bounding box center [539, 267] width 156 height 103
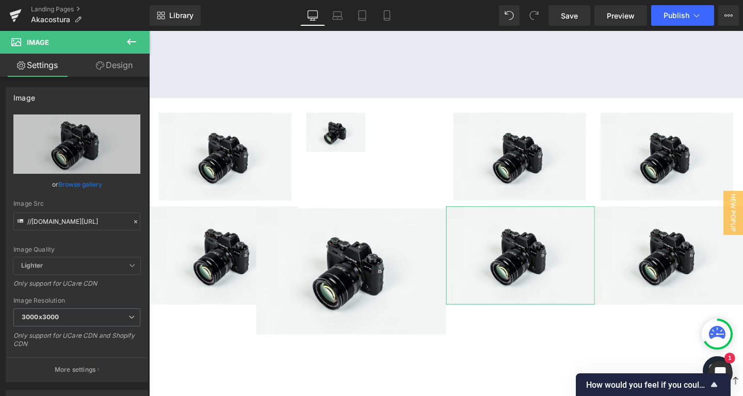
drag, startPoint x: 109, startPoint y: 63, endPoint x: 61, endPoint y: 157, distance: 105.2
click at [109, 63] on link "Design" at bounding box center [114, 65] width 75 height 23
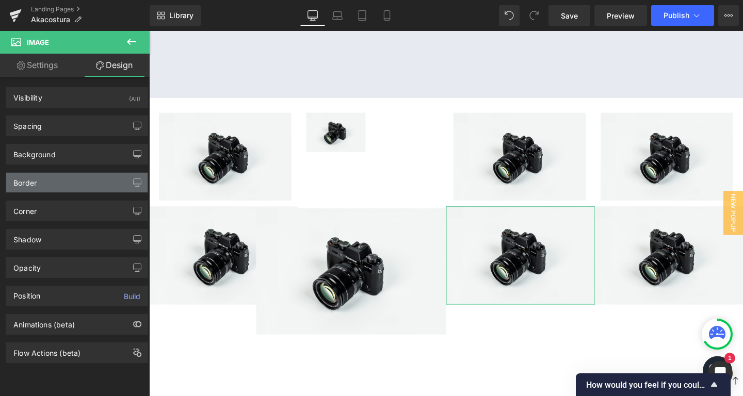
click at [41, 185] on div "Border" at bounding box center [76, 183] width 141 height 20
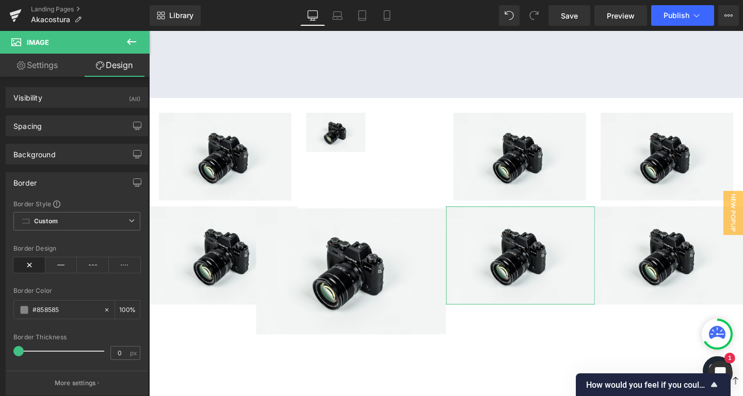
click at [42, 181] on div "Border" at bounding box center [76, 183] width 141 height 20
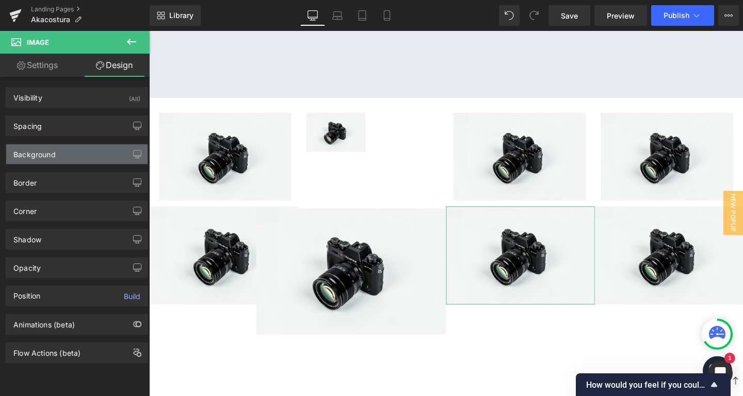
click at [38, 156] on div "Background" at bounding box center [34, 151] width 42 height 14
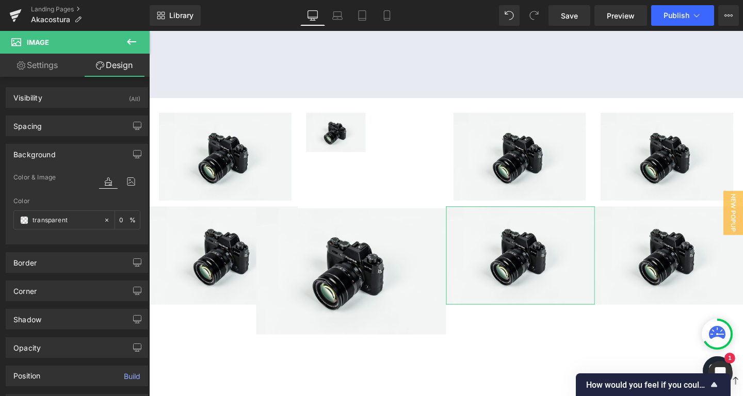
click at [38, 156] on div "Background" at bounding box center [34, 151] width 42 height 14
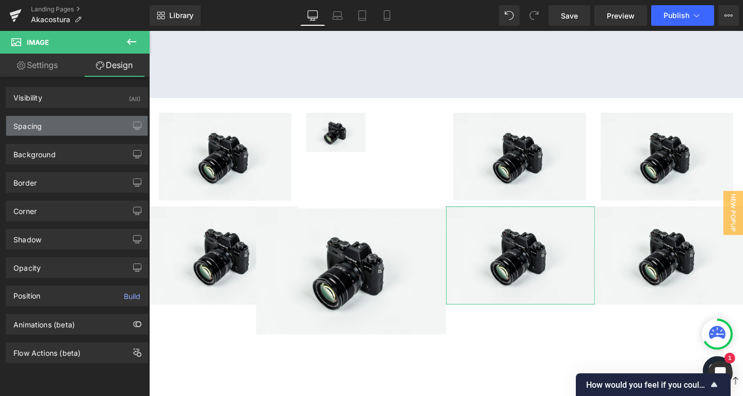
click at [37, 134] on div "Spacing" at bounding box center [76, 126] width 141 height 20
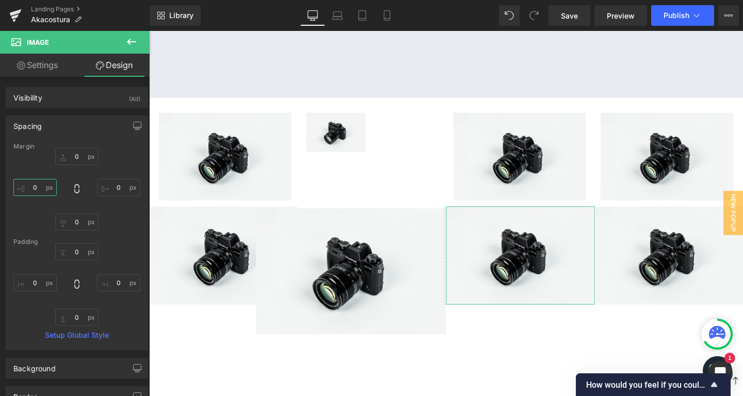
click at [31, 189] on input "0" at bounding box center [34, 187] width 43 height 17
click at [38, 188] on input "0" at bounding box center [34, 187] width 43 height 17
type input "-86"
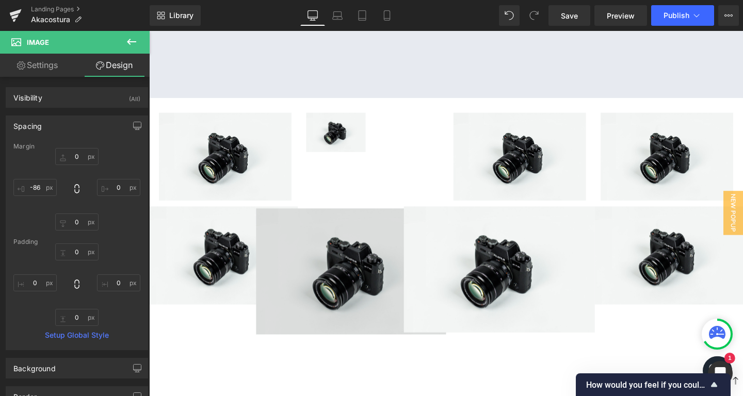
click at [339, 246] on img at bounding box center [362, 283] width 200 height 135
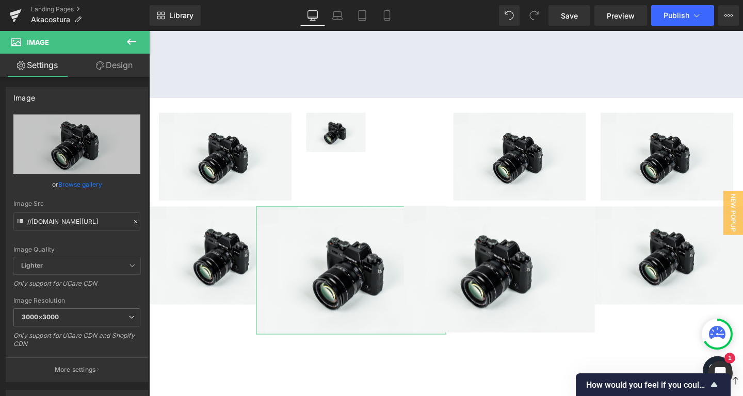
click at [128, 67] on link "Design" at bounding box center [114, 65] width 75 height 23
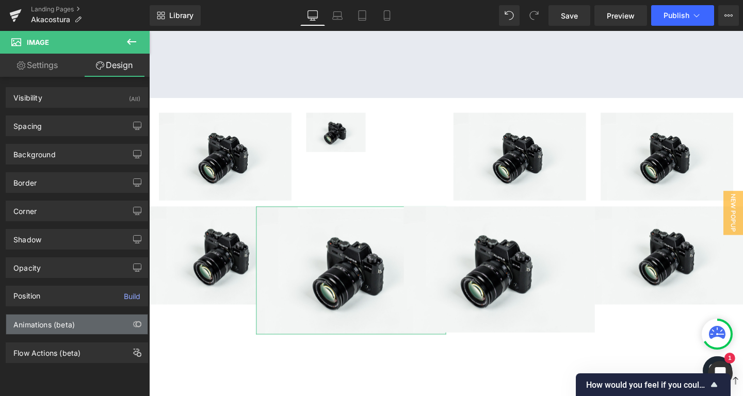
click at [56, 328] on div "Animations (beta)" at bounding box center [43, 322] width 61 height 14
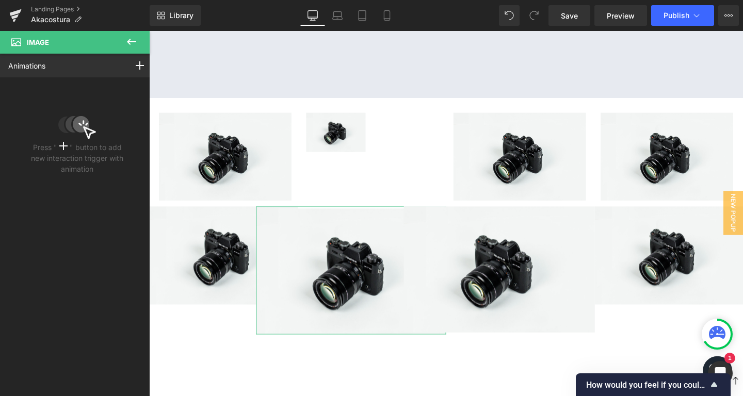
click at [60, 154] on p "Press " " button to add new interaction trigger with animation" at bounding box center [77, 158] width 100 height 32
click at [61, 147] on icon at bounding box center [63, 146] width 8 height 8
click at [134, 60] on div at bounding box center [139, 66] width 29 height 24
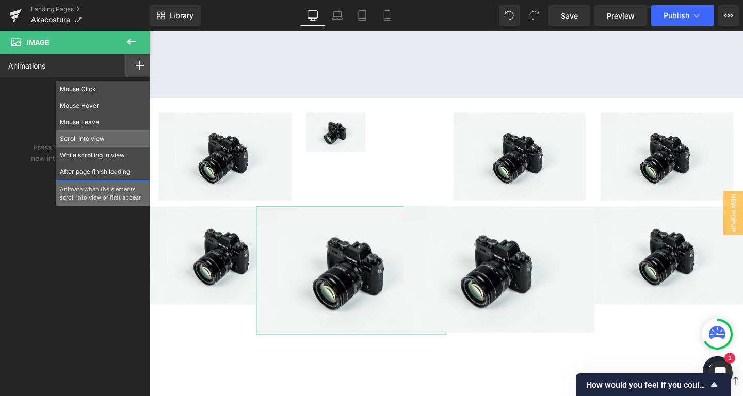
click at [94, 141] on p "Scroll Into view" at bounding box center [103, 138] width 86 height 9
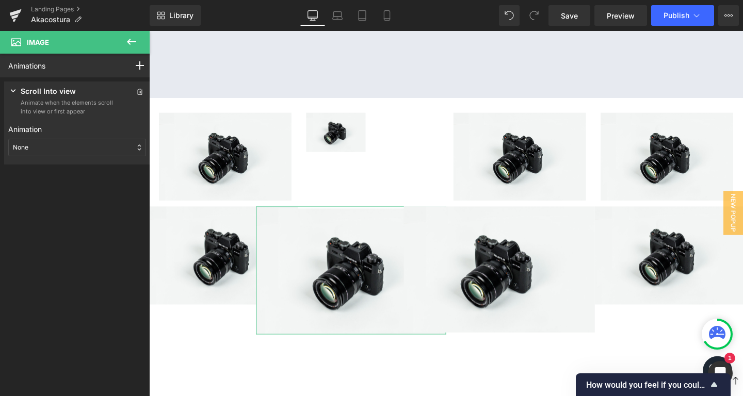
click at [70, 152] on div "None" at bounding box center [77, 148] width 138 height 18
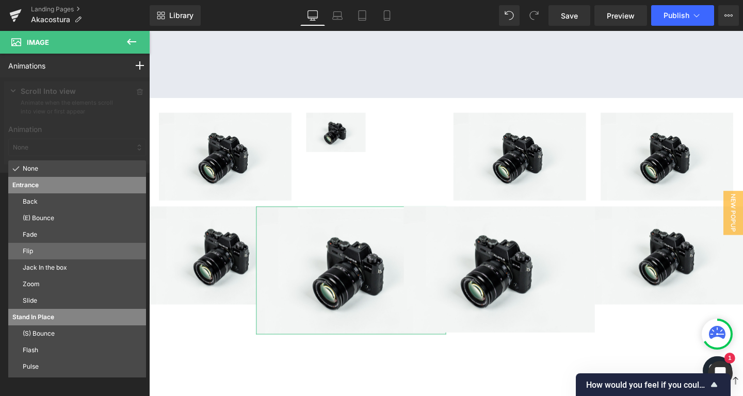
click at [56, 250] on p "Flip" at bounding box center [82, 251] width 119 height 9
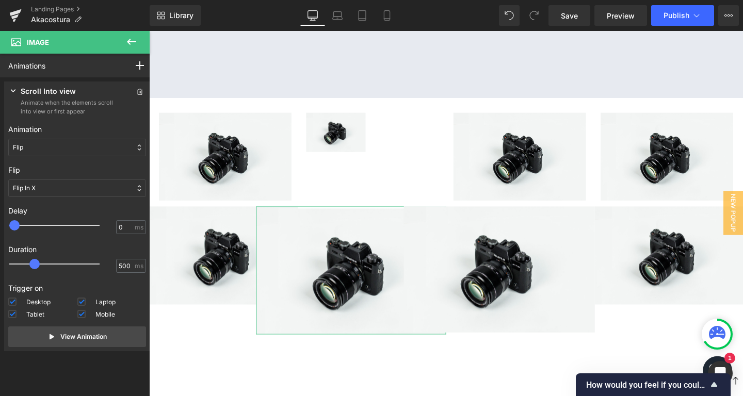
click at [15, 87] on icon at bounding box center [13, 91] width 10 height 10
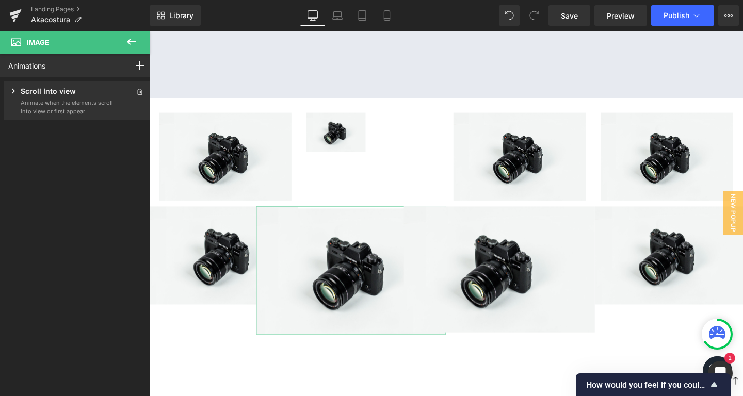
click at [15, 87] on icon at bounding box center [13, 91] width 10 height 10
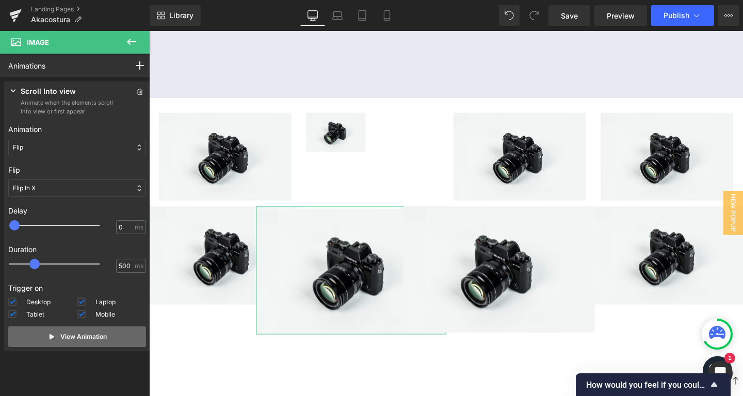
click at [60, 337] on p "View Animation" at bounding box center [83, 336] width 46 height 9
click at [57, 338] on button "View Animation" at bounding box center [77, 336] width 138 height 21
click at [57, 335] on button "View Animation" at bounding box center [77, 336] width 138 height 21
click at [142, 91] on icon at bounding box center [139, 92] width 7 height 6
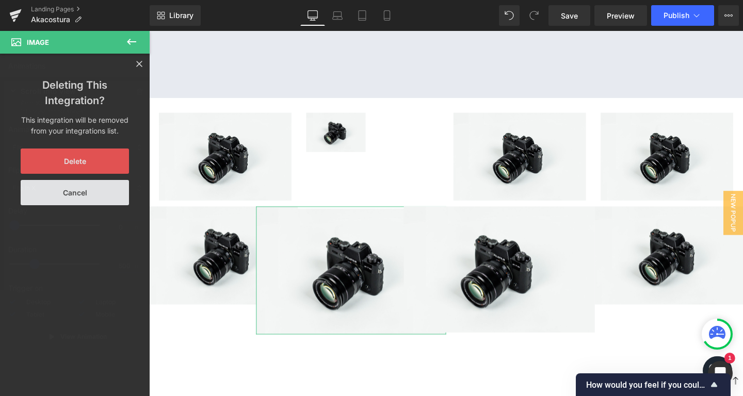
click at [78, 170] on button "Delete" at bounding box center [75, 161] width 108 height 25
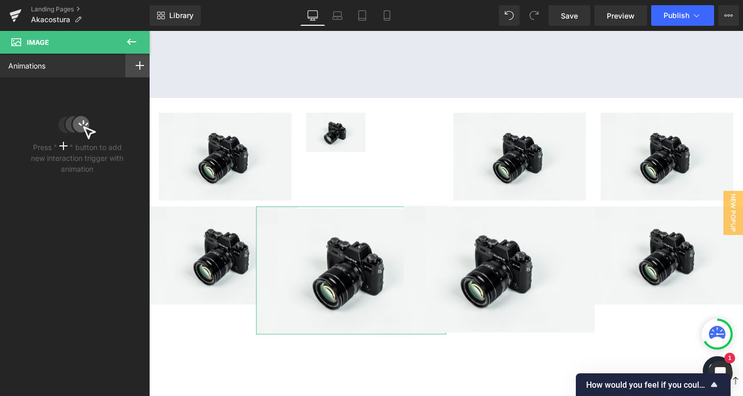
click at [137, 61] on div at bounding box center [139, 66] width 29 height 24
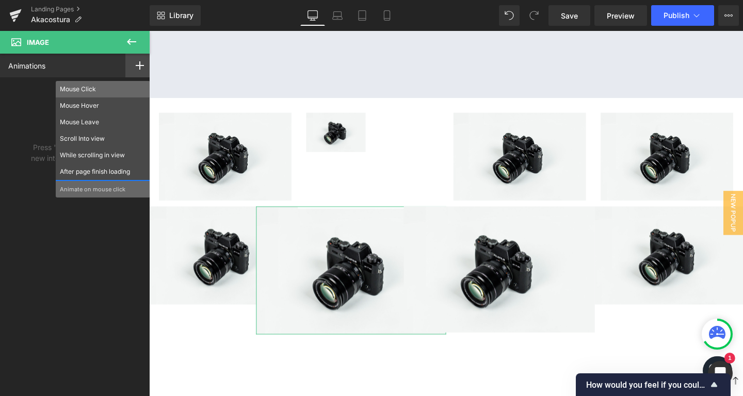
click at [90, 84] on div "Mouse Click" at bounding box center [103, 89] width 94 height 17
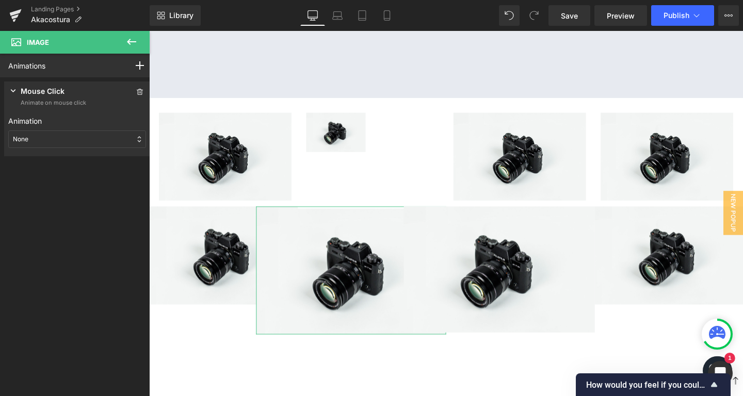
click at [48, 135] on div "None" at bounding box center [77, 139] width 138 height 18
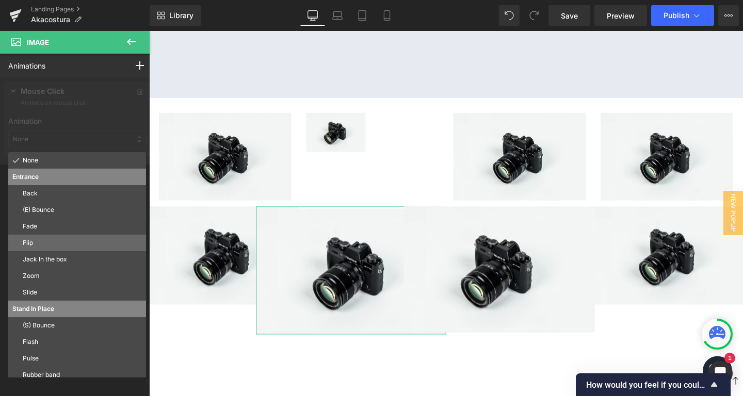
click at [70, 249] on div "Flip" at bounding box center [77, 243] width 138 height 17
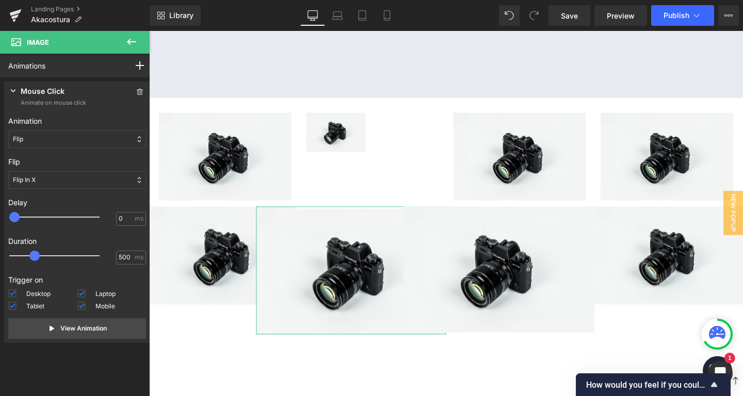
click at [31, 132] on div "Flip" at bounding box center [77, 139] width 138 height 18
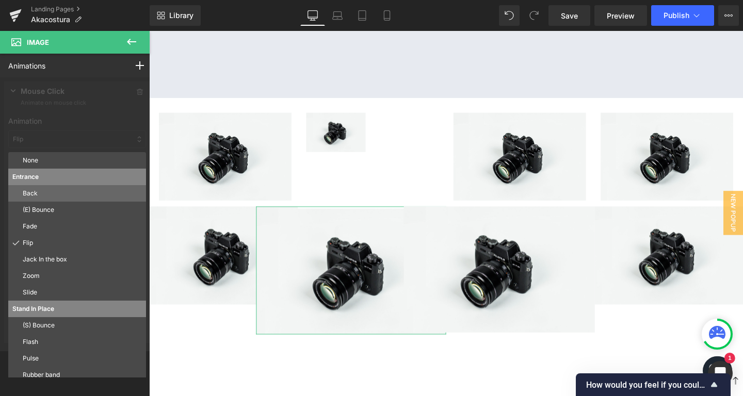
click at [44, 191] on p "Back" at bounding box center [82, 193] width 119 height 9
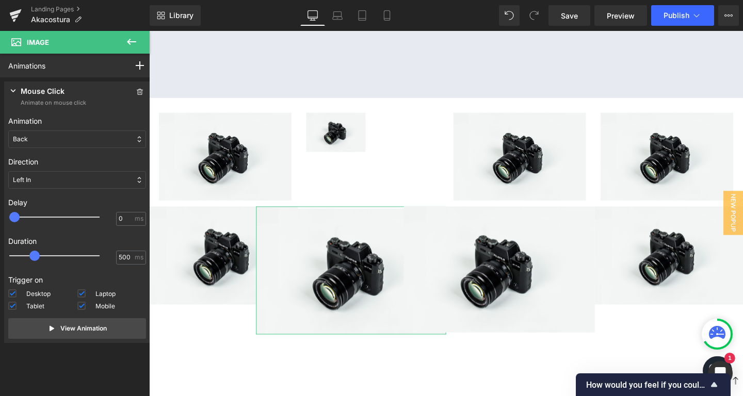
click at [49, 133] on div "Back" at bounding box center [77, 139] width 138 height 18
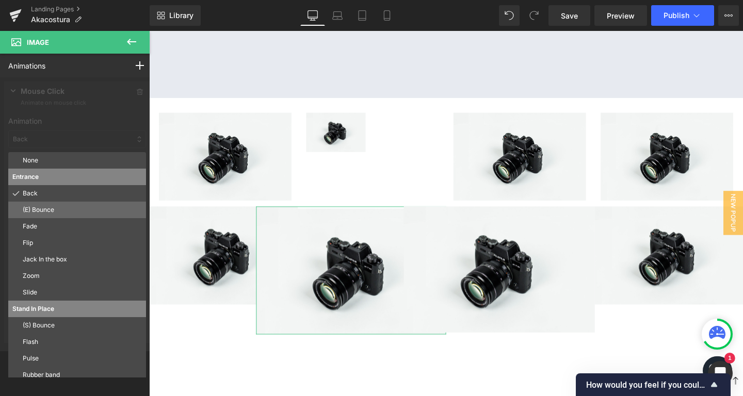
click at [40, 206] on p "(E) Bounce" at bounding box center [82, 209] width 119 height 9
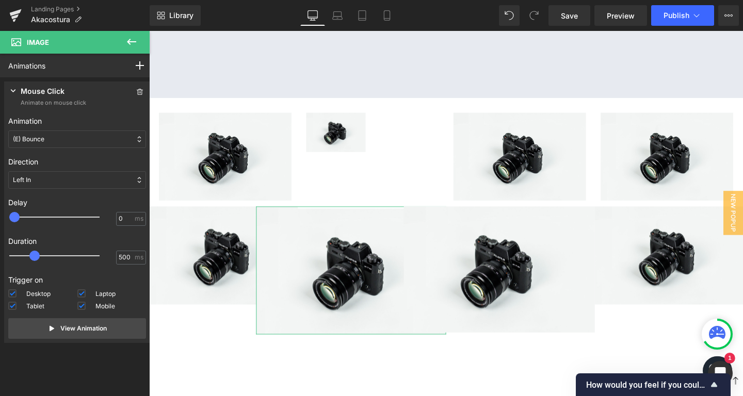
click at [47, 137] on div "(E) Bounce" at bounding box center [77, 139] width 138 height 18
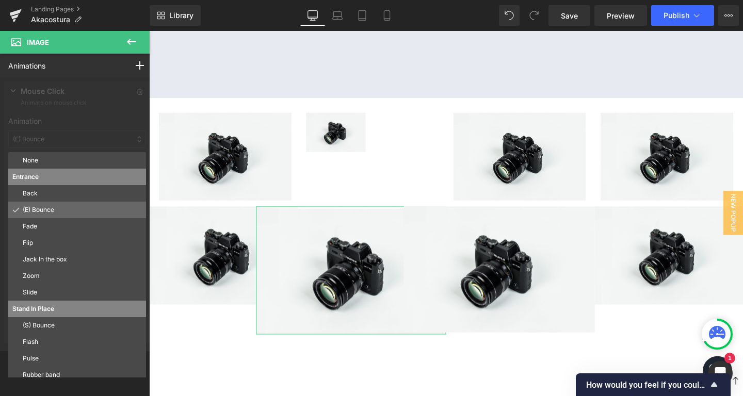
click at [52, 213] on p "(E) Bounce" at bounding box center [82, 209] width 119 height 9
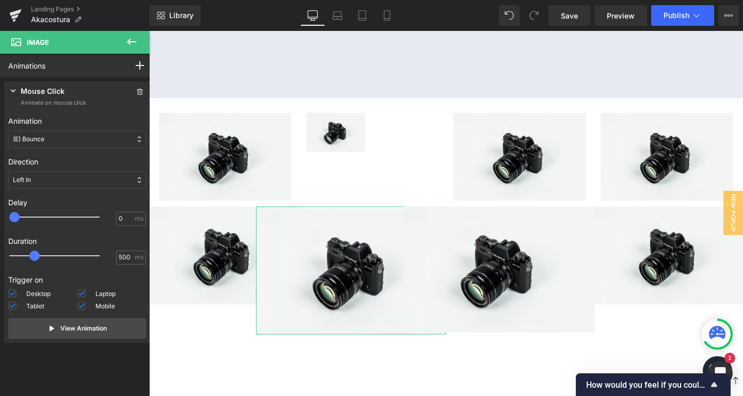
click at [59, 142] on div "(E) Bounce" at bounding box center [77, 139] width 138 height 18
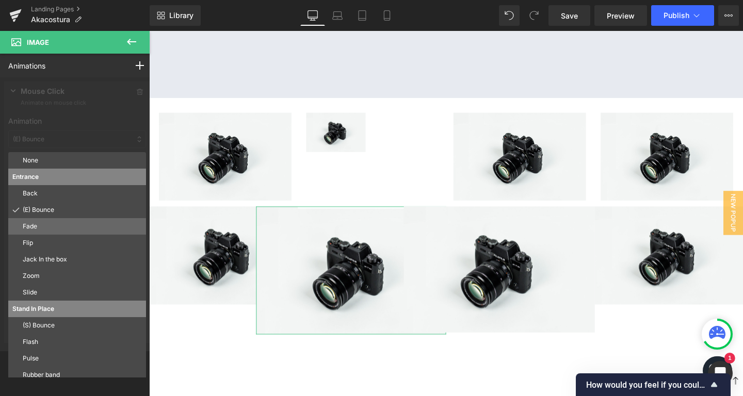
click at [50, 226] on p "Fade" at bounding box center [82, 226] width 119 height 9
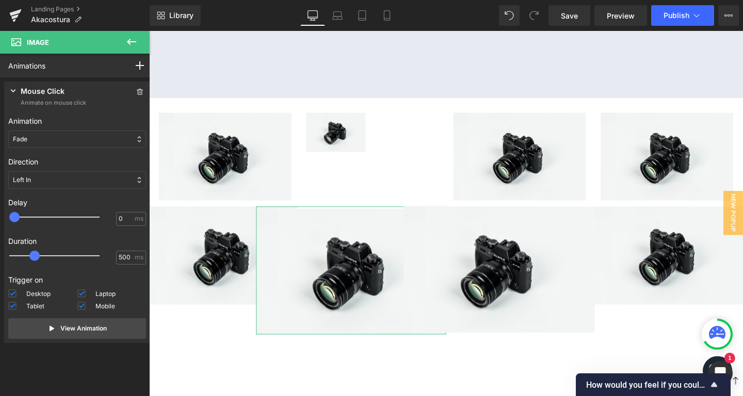
click at [45, 134] on div "Fade" at bounding box center [77, 139] width 138 height 18
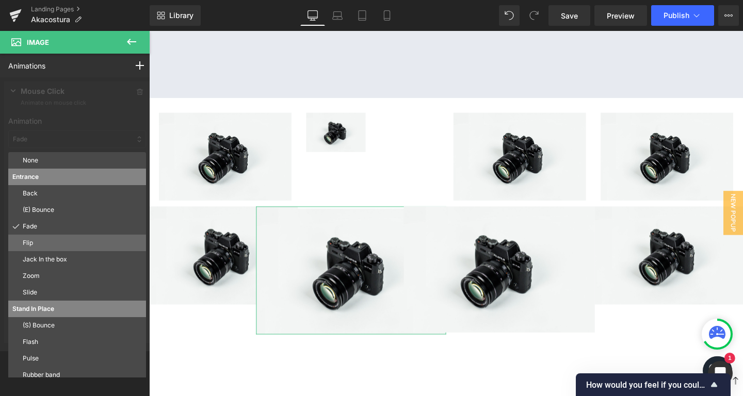
click at [43, 241] on p "Flip" at bounding box center [82, 242] width 119 height 9
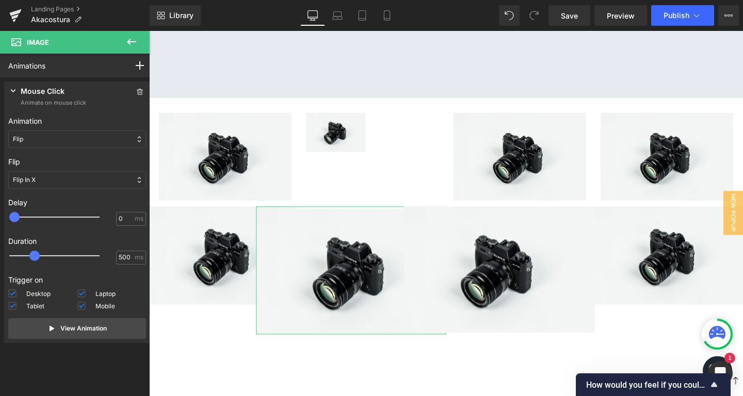
click at [53, 139] on div "Flip" at bounding box center [77, 139] width 138 height 18
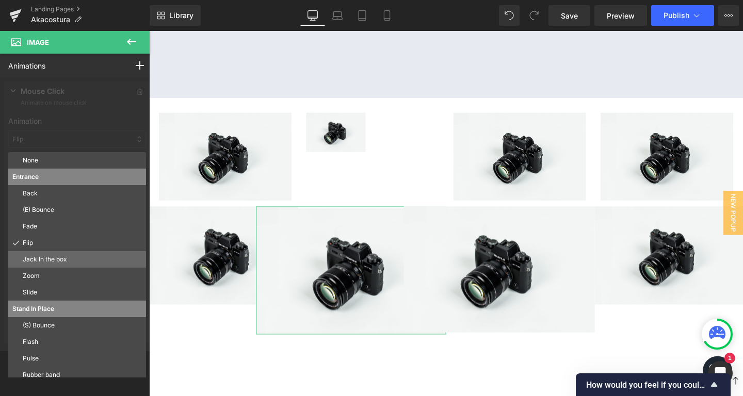
click at [42, 264] on p "Jack In the box" at bounding box center [82, 259] width 119 height 9
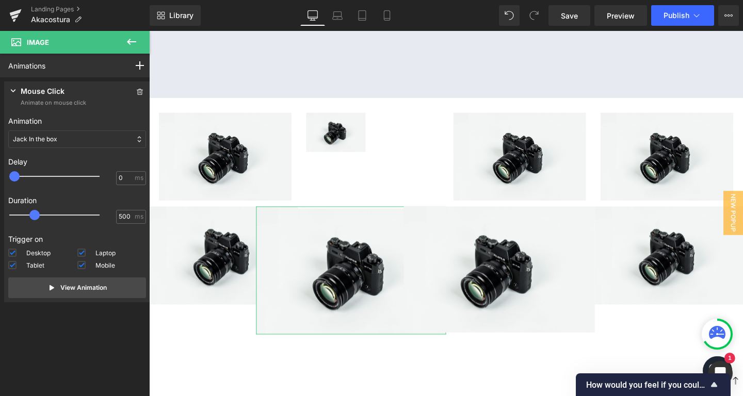
click at [61, 144] on div "Jack In the box" at bounding box center [77, 139] width 138 height 18
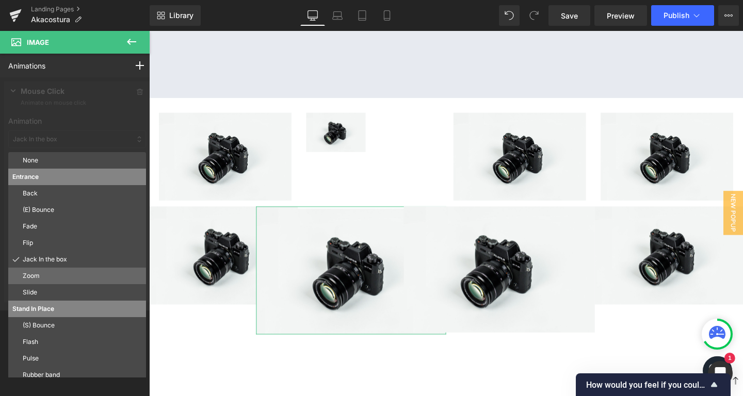
click at [56, 283] on div "Zoom" at bounding box center [77, 276] width 138 height 17
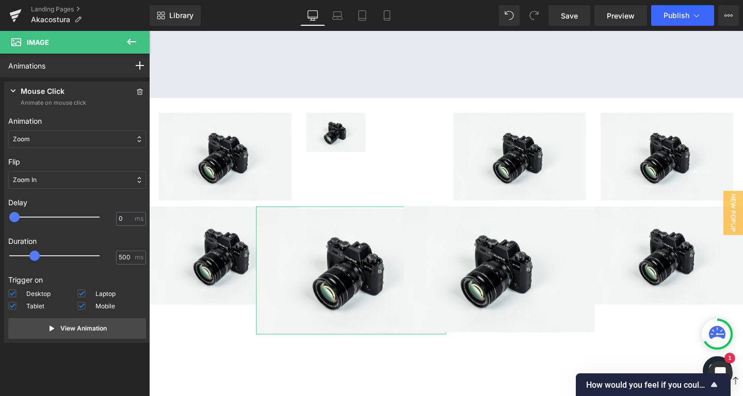
click at [76, 137] on div "Zoom" at bounding box center [77, 139] width 138 height 18
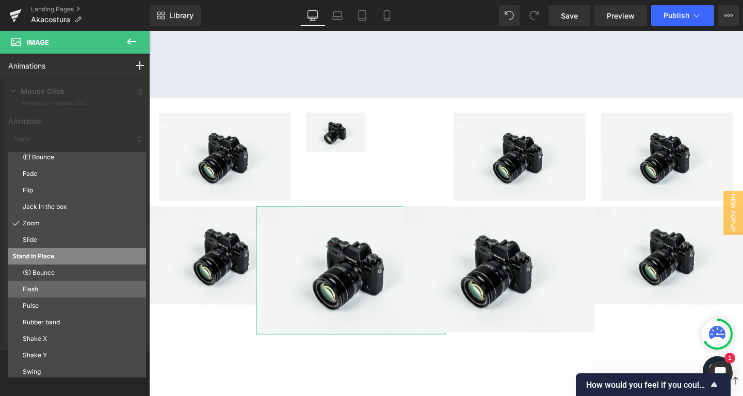
scroll to position [56, 0]
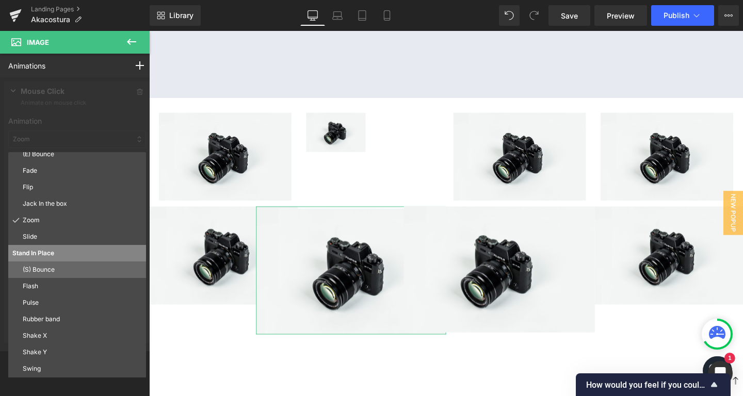
click at [50, 263] on div "(S) Bounce" at bounding box center [77, 270] width 138 height 17
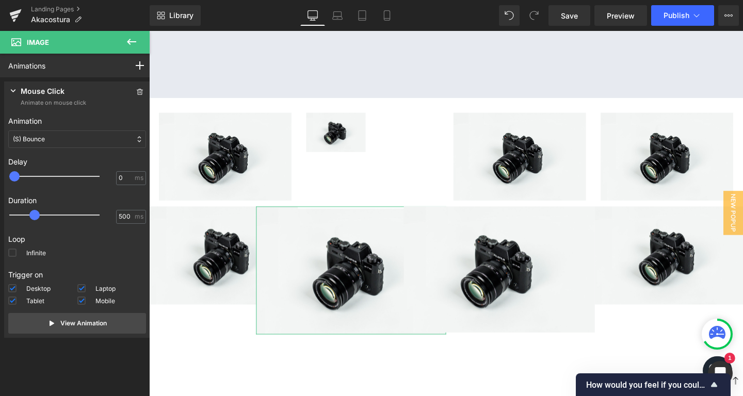
click at [53, 127] on div "Animation None Entrance Back (E) Bounce Fade Flip Jack In the box Zoom Slide St…" at bounding box center [77, 131] width 138 height 41
click at [56, 139] on div "(S) Bounce" at bounding box center [77, 139] width 138 height 18
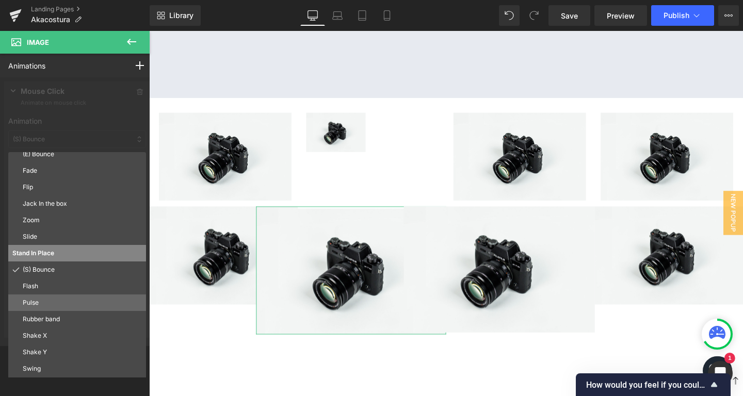
click at [61, 306] on p "Pulse" at bounding box center [82, 302] width 119 height 9
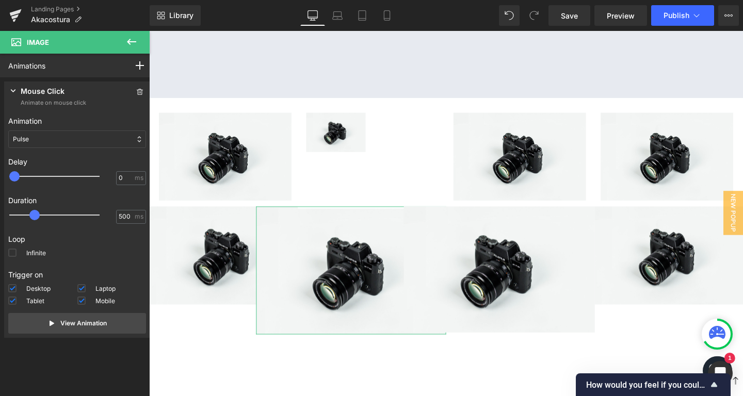
click at [56, 139] on div "Pulse" at bounding box center [77, 139] width 138 height 18
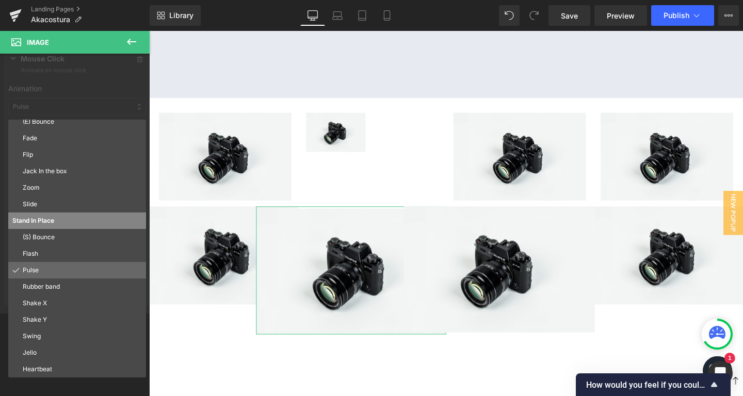
scroll to position [32, 0]
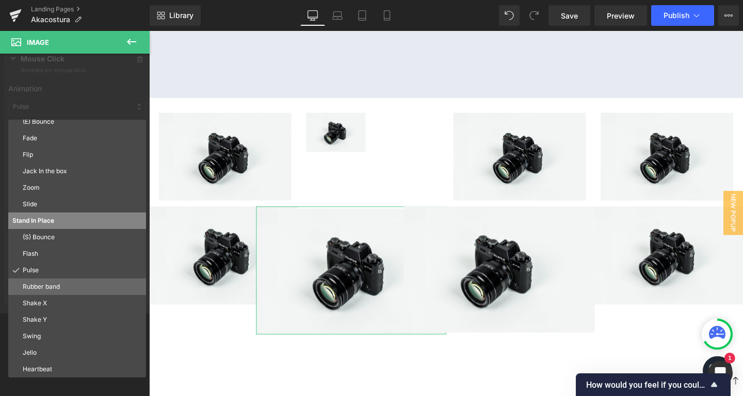
click at [51, 283] on p "Rubber band" at bounding box center [82, 286] width 119 height 9
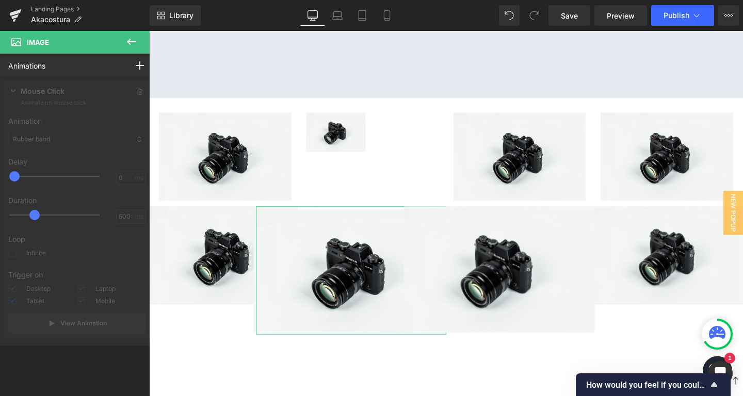
scroll to position [0, 0]
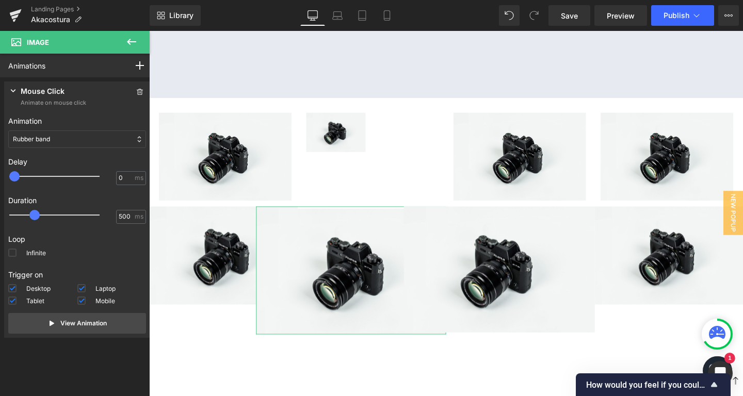
click at [56, 139] on div "Rubber band" at bounding box center [77, 139] width 138 height 18
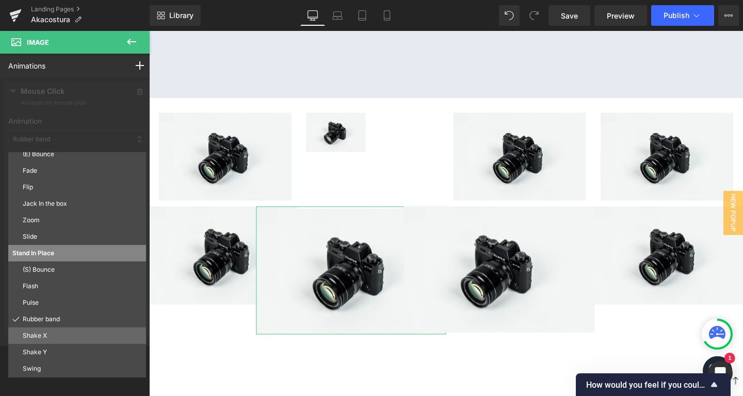
click at [53, 339] on p "Shake X" at bounding box center [82, 335] width 119 height 9
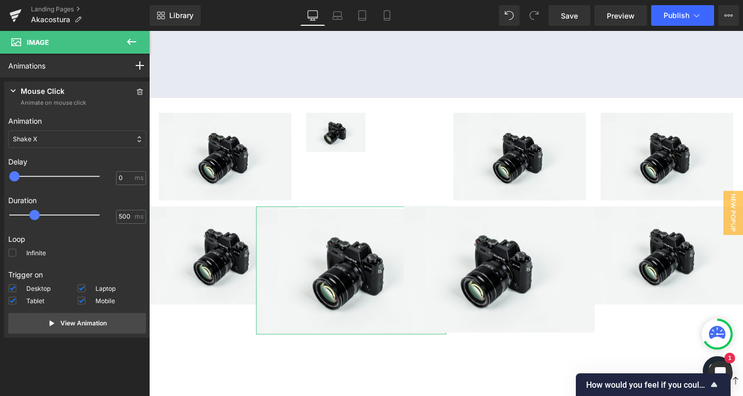
click at [43, 127] on div "Animation None Entrance Back (E) Bounce Fade Flip Jack In the box Zoom Slide St…" at bounding box center [77, 131] width 138 height 41
click at [50, 155] on div "Delay 0 0 ms" at bounding box center [77, 171] width 138 height 39
click at [58, 140] on div "Shake X" at bounding box center [77, 139] width 138 height 18
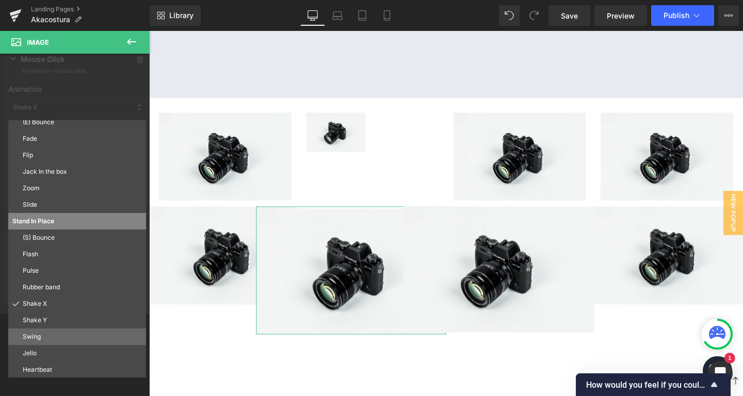
scroll to position [32, 0]
click at [50, 353] on p "Jello" at bounding box center [82, 352] width 119 height 9
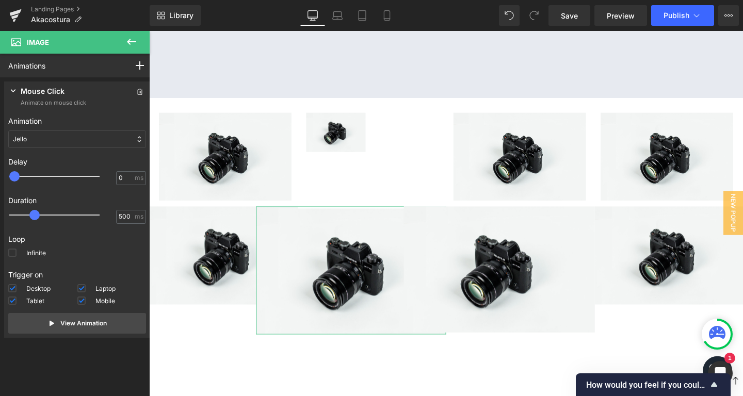
click at [60, 143] on div "Jello" at bounding box center [77, 139] width 138 height 18
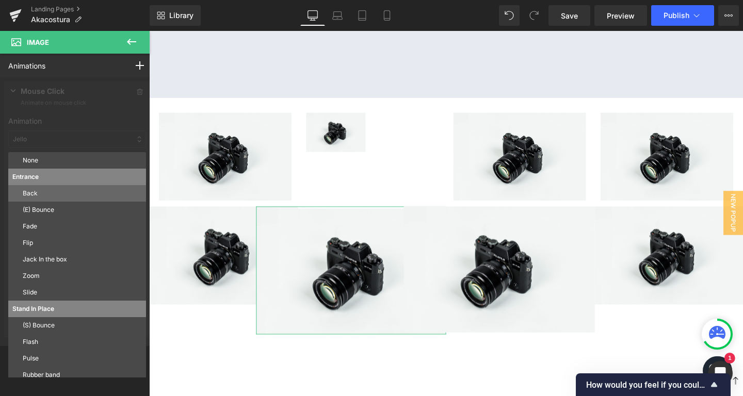
click at [51, 189] on p "Back" at bounding box center [82, 193] width 119 height 9
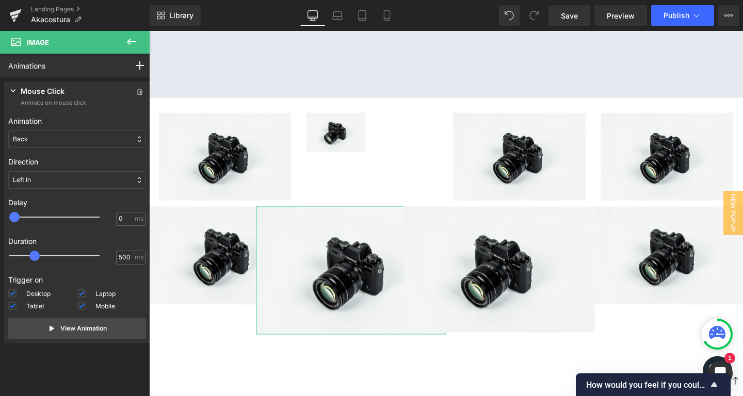
click at [52, 142] on div "Back" at bounding box center [77, 139] width 138 height 18
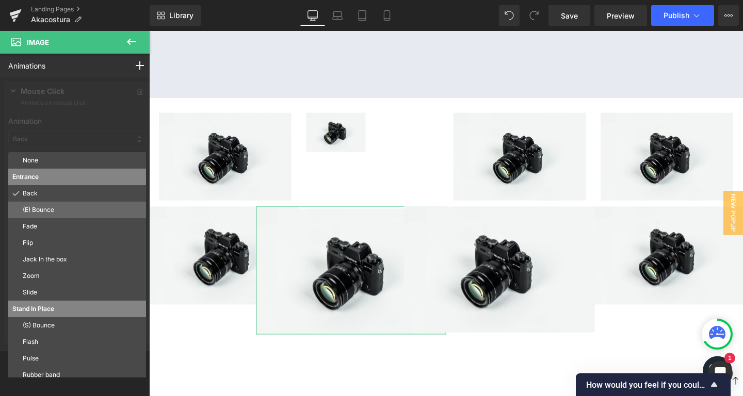
click at [31, 211] on p "(E) Bounce" at bounding box center [82, 209] width 119 height 9
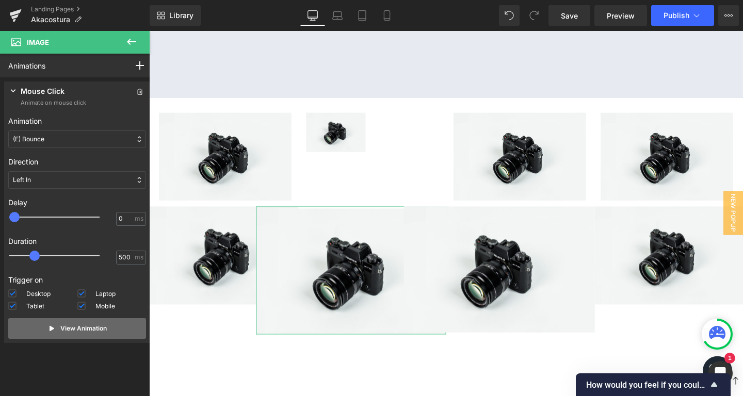
click at [78, 330] on p "View Animation" at bounding box center [83, 328] width 46 height 9
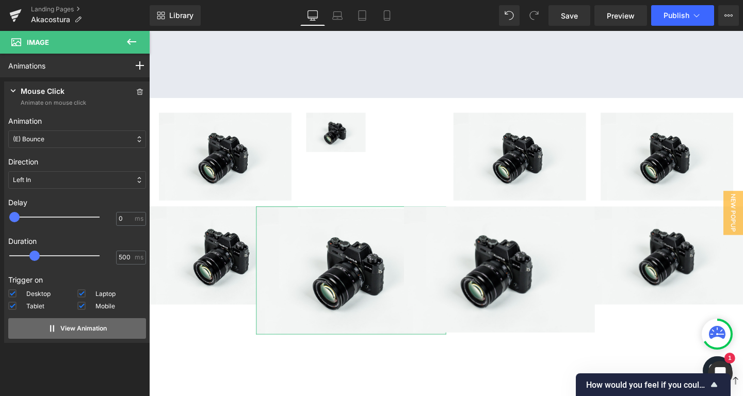
click at [78, 330] on p "View Animation" at bounding box center [83, 328] width 46 height 9
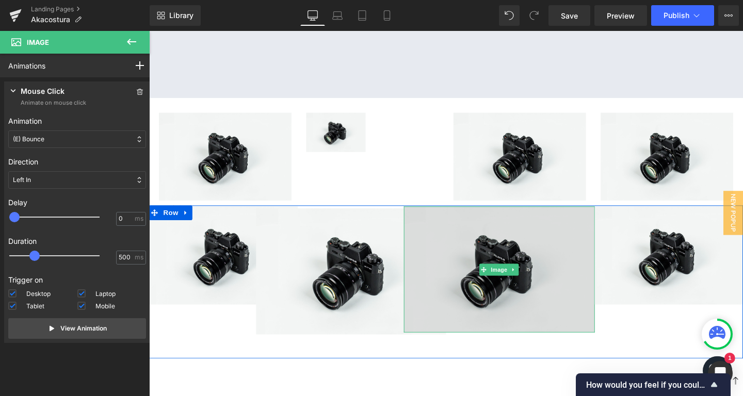
click at [463, 266] on img at bounding box center [517, 282] width 201 height 133
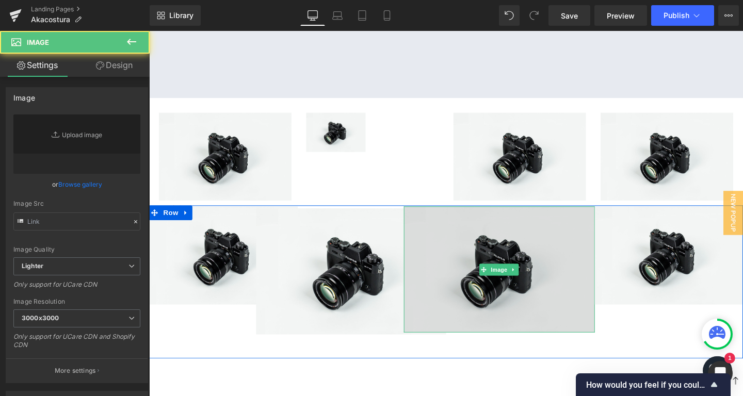
type input "//[DOMAIN_NAME][URL]"
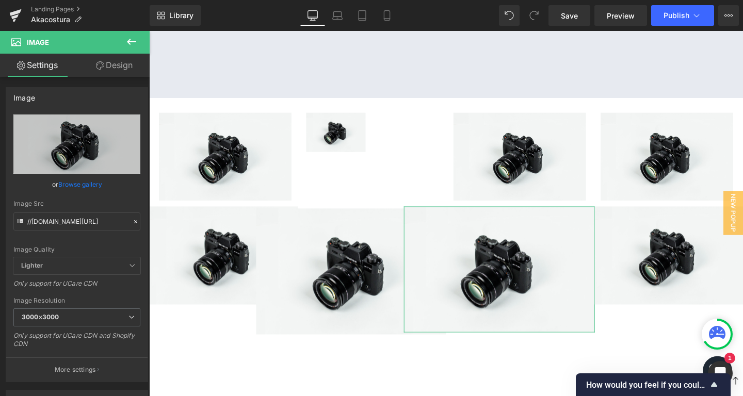
click at [103, 57] on link "Design" at bounding box center [114, 65] width 75 height 23
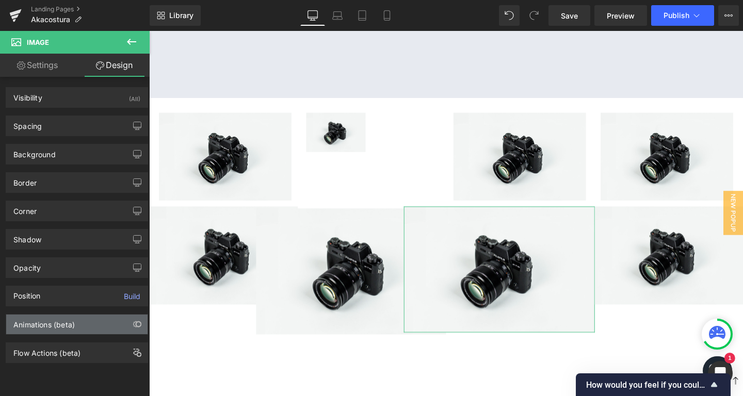
click at [44, 327] on div "Animations (beta)" at bounding box center [43, 322] width 61 height 14
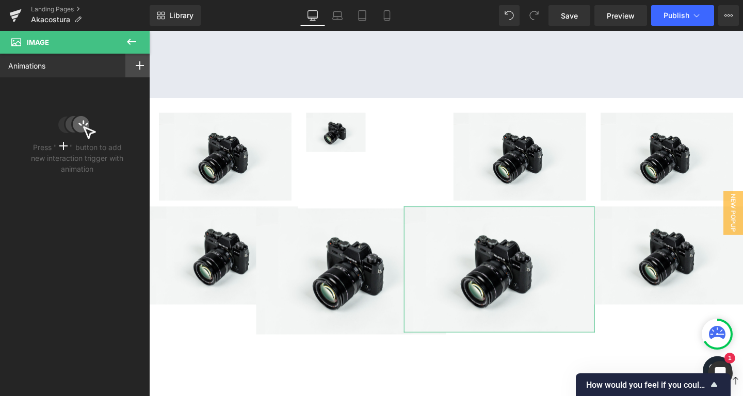
click at [137, 59] on div at bounding box center [139, 66] width 29 height 24
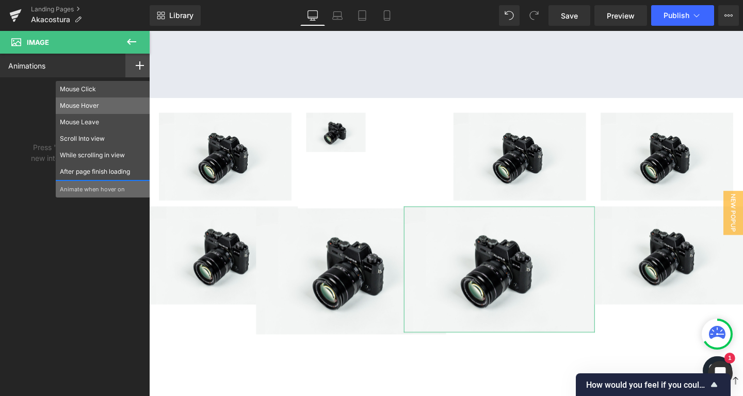
click at [99, 103] on p "Mouse Hover" at bounding box center [103, 105] width 86 height 9
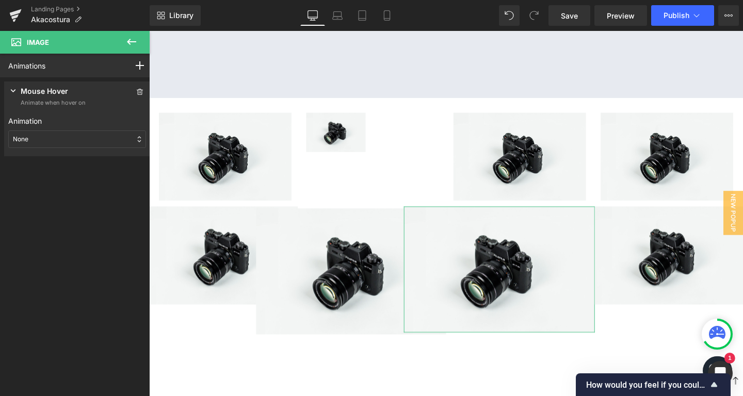
click at [80, 140] on div "None" at bounding box center [77, 139] width 138 height 18
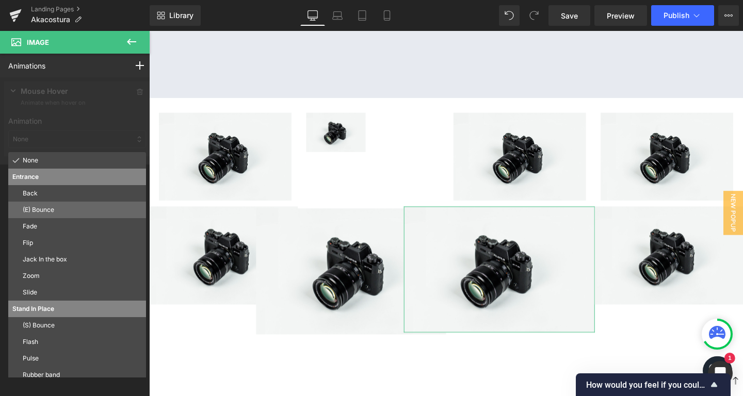
click at [54, 206] on p "(E) Bounce" at bounding box center [82, 209] width 119 height 9
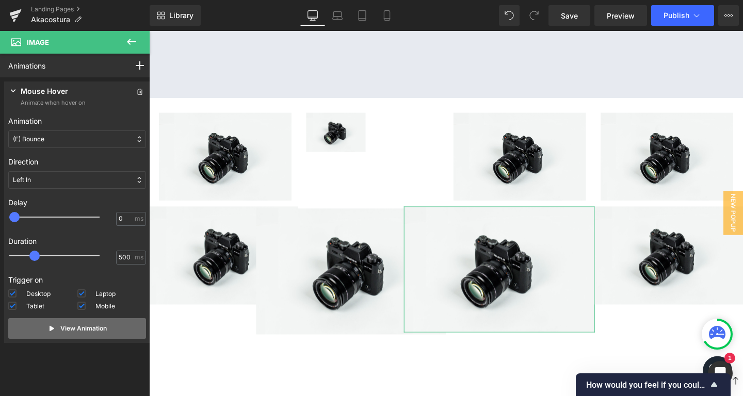
click at [40, 328] on button "View Animation" at bounding box center [77, 328] width 138 height 21
click at [41, 325] on button "View Animation" at bounding box center [77, 328] width 138 height 21
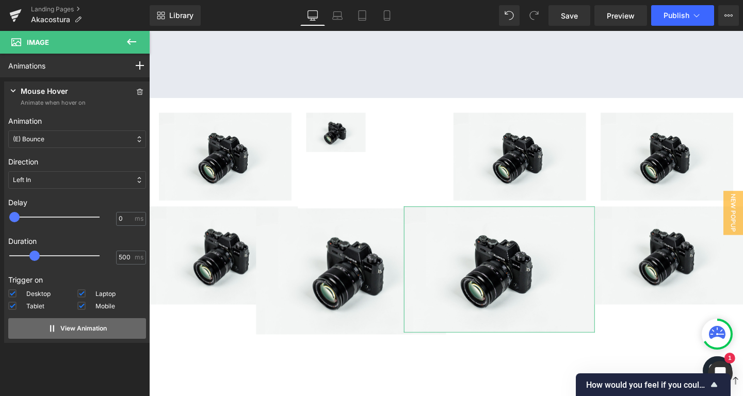
click at [41, 325] on button "View Animation" at bounding box center [77, 328] width 138 height 21
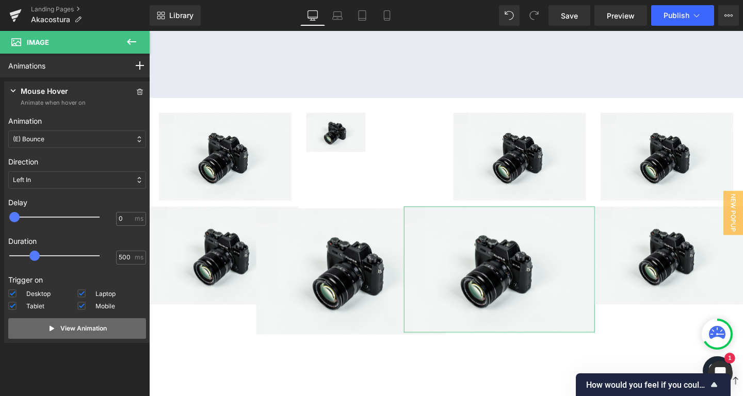
click at [41, 325] on button "View Animation" at bounding box center [77, 328] width 138 height 21
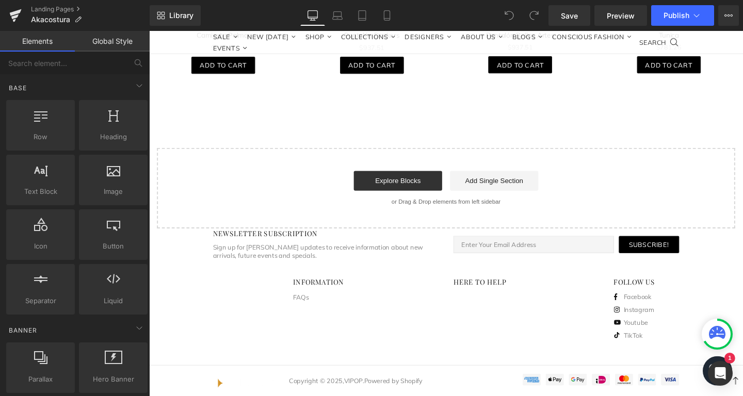
scroll to position [1043, 0]
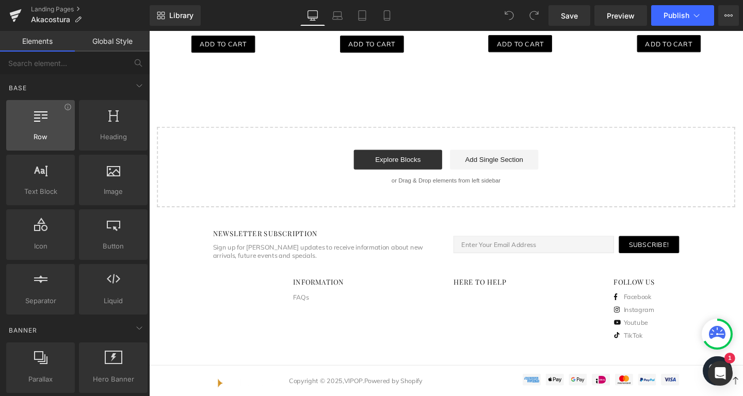
click at [37, 132] on div "Row rows, columns, layouts, div" at bounding box center [40, 125] width 69 height 51
drag, startPoint x: 47, startPoint y: 141, endPoint x: 54, endPoint y: 141, distance: 6.2
click at [49, 141] on span "Row" at bounding box center [40, 137] width 62 height 11
click at [54, 142] on span "Row" at bounding box center [40, 137] width 62 height 11
click at [40, 113] on icon at bounding box center [40, 114] width 13 height 13
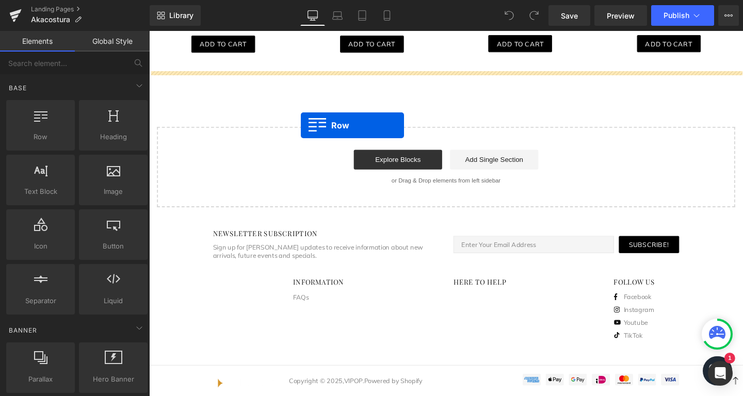
drag, startPoint x: 189, startPoint y: 157, endPoint x: 308, endPoint y: 130, distance: 122.1
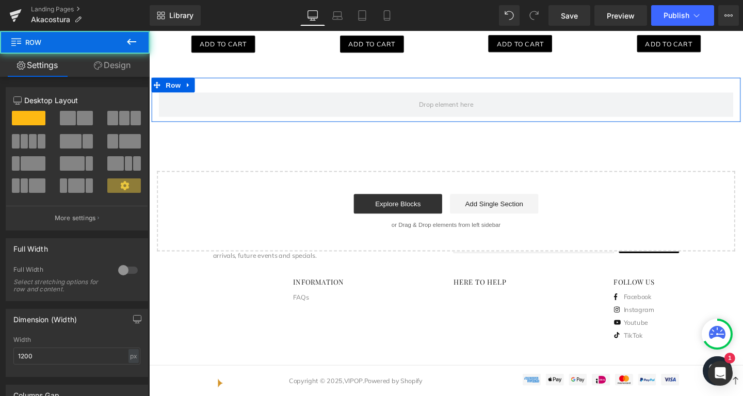
click at [26, 141] on span at bounding box center [25, 141] width 8 height 14
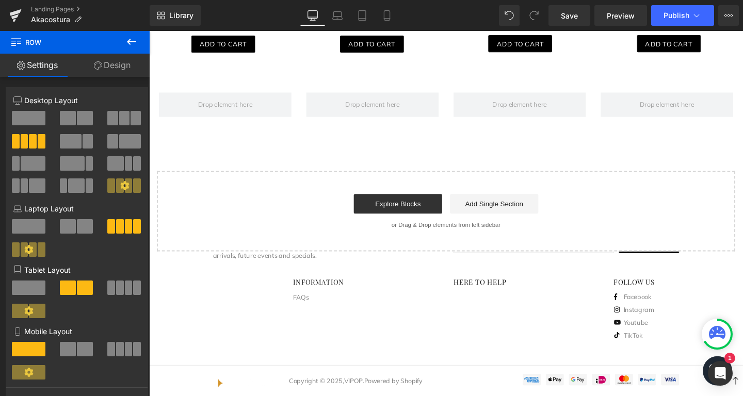
click at [122, 41] on button at bounding box center [131, 42] width 36 height 23
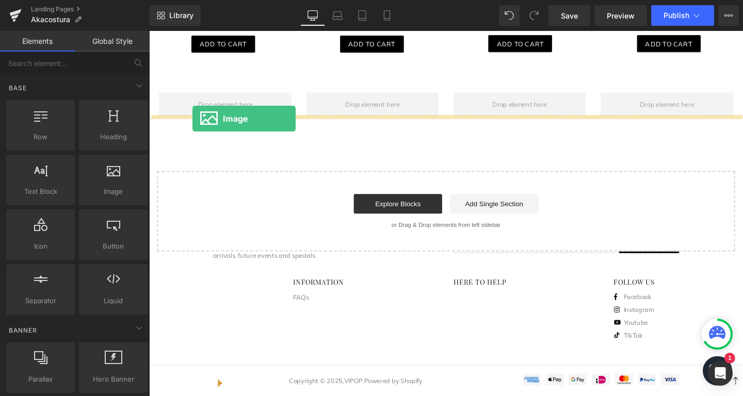
drag, startPoint x: 273, startPoint y: 222, endPoint x: 208, endPoint y: 117, distance: 123.9
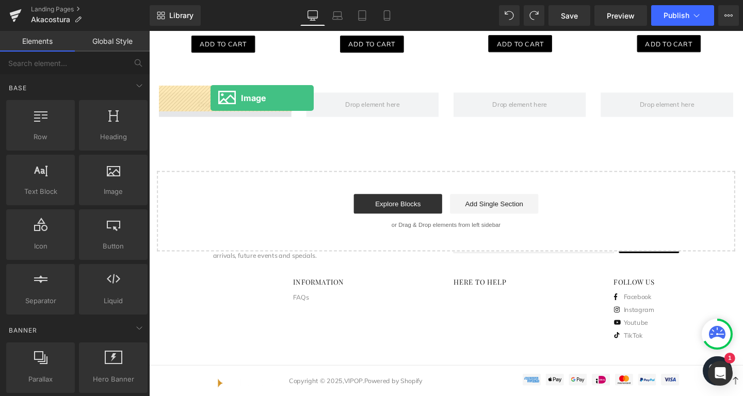
drag, startPoint x: 281, startPoint y: 225, endPoint x: 214, endPoint y: 101, distance: 141.2
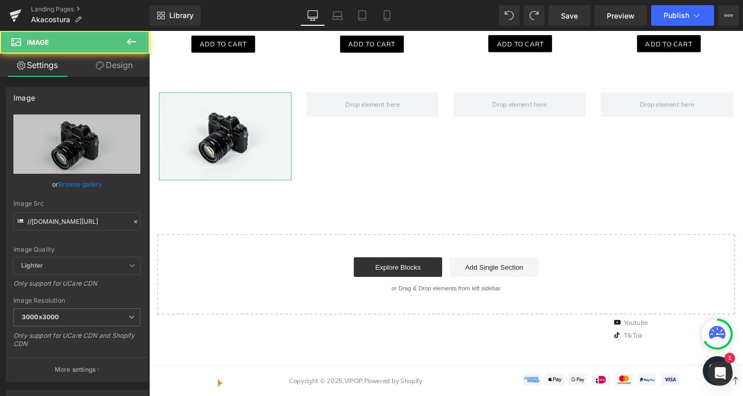
drag, startPoint x: 106, startPoint y: 183, endPoint x: 115, endPoint y: 81, distance: 102.5
click at [112, 158] on div "//[DOMAIN_NAME][URL] Replace Image Upload image or Browse gallery Image Src //[…" at bounding box center [76, 248] width 141 height 267
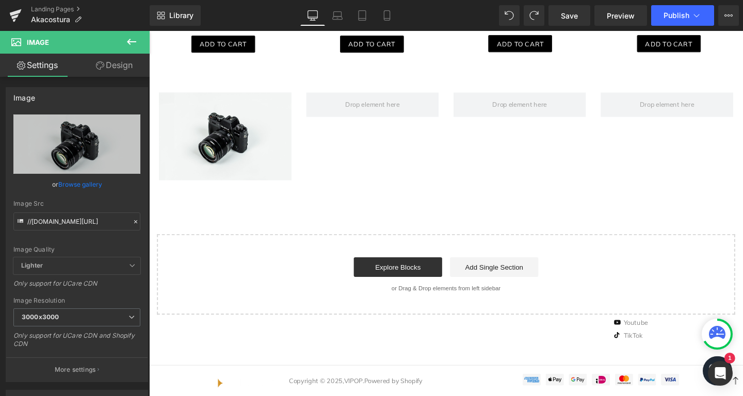
click at [127, 25] on ul "Landing Pages Akacostura" at bounding box center [90, 15] width 119 height 21
click at [133, 44] on icon at bounding box center [131, 42] width 12 height 12
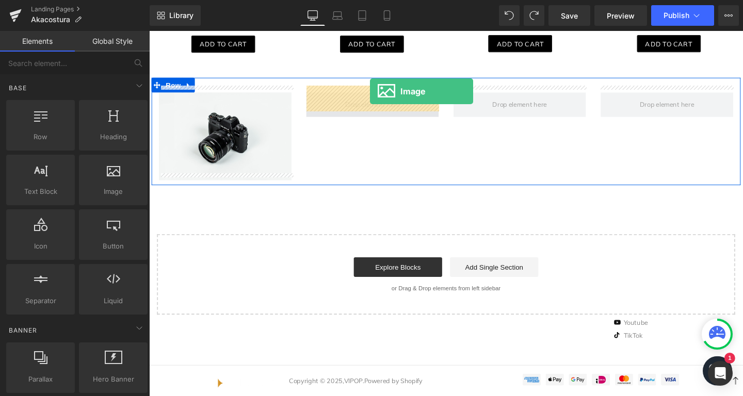
drag, startPoint x: 263, startPoint y: 218, endPoint x: 370, endPoint y: 114, distance: 149.6
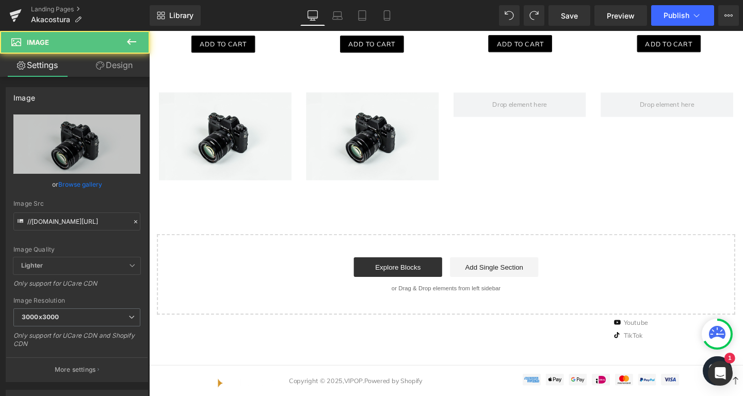
click at [133, 42] on icon at bounding box center [131, 42] width 9 height 6
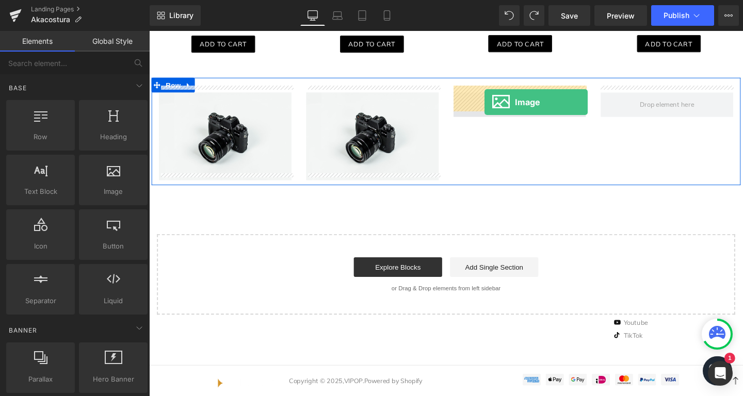
drag, startPoint x: 258, startPoint y: 200, endPoint x: 501, endPoint y: 106, distance: 260.7
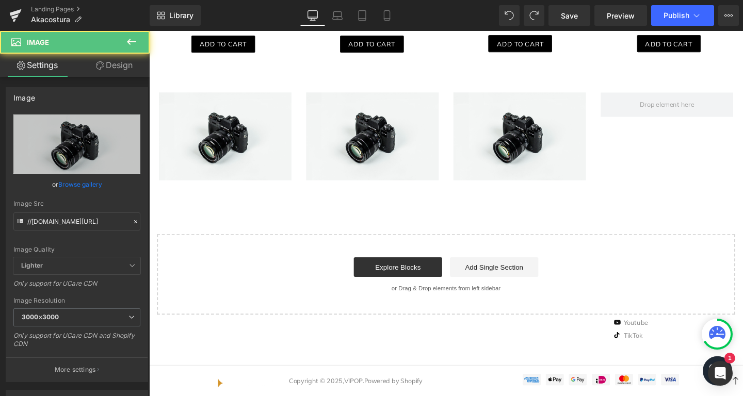
click at [128, 44] on icon at bounding box center [131, 42] width 12 height 12
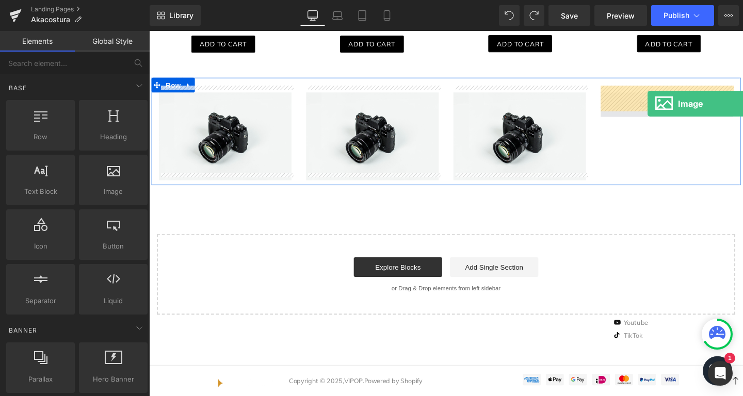
drag, startPoint x: 287, startPoint y: 206, endPoint x: 673, endPoint y: 107, distance: 398.7
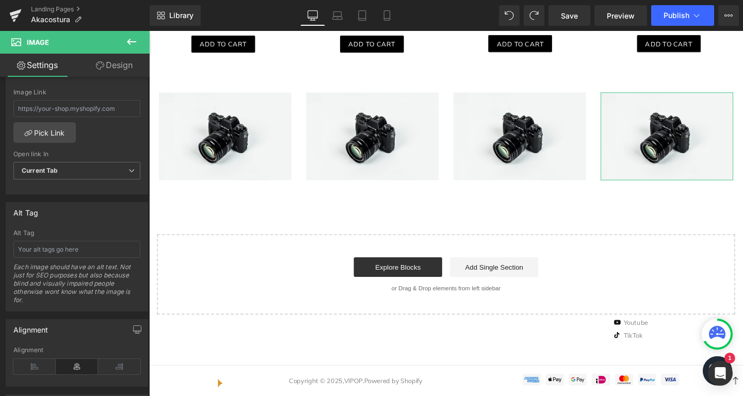
scroll to position [587, 0]
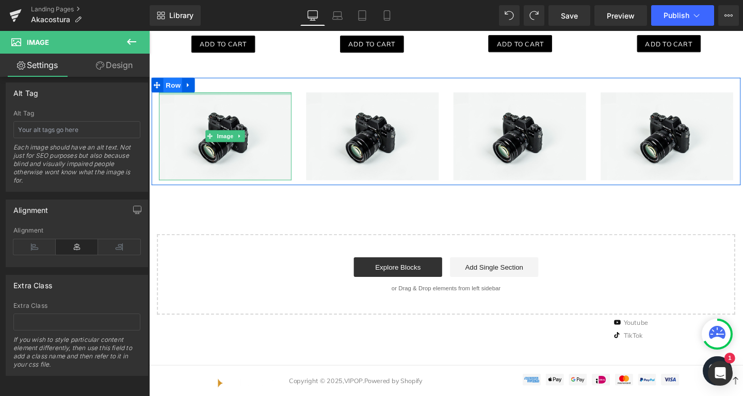
click at [167, 80] on span "Row" at bounding box center [174, 87] width 21 height 15
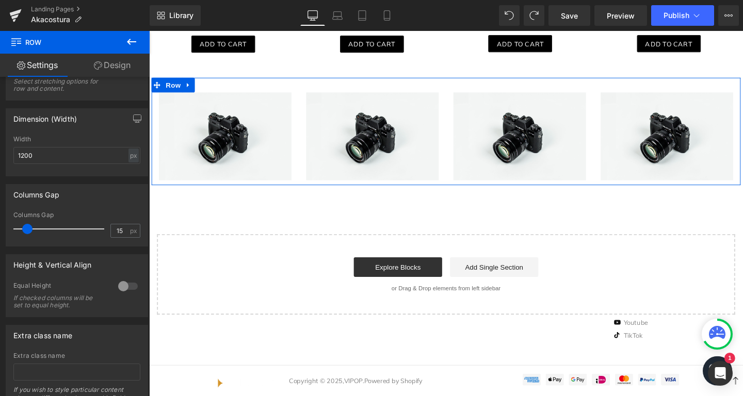
scroll to position [421, 0]
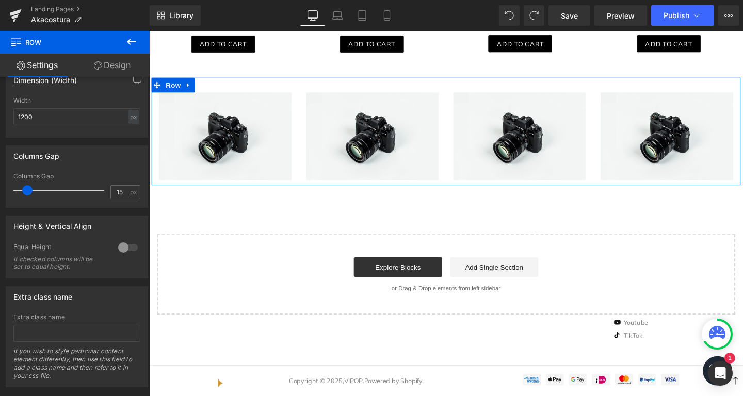
click at [121, 253] on div at bounding box center [128, 247] width 25 height 17
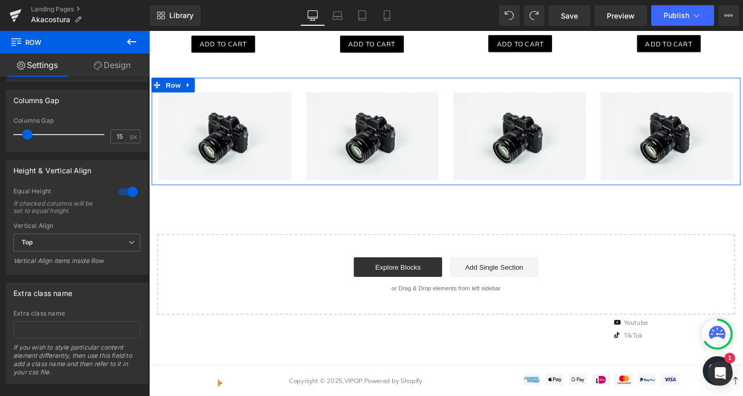
scroll to position [486, 0]
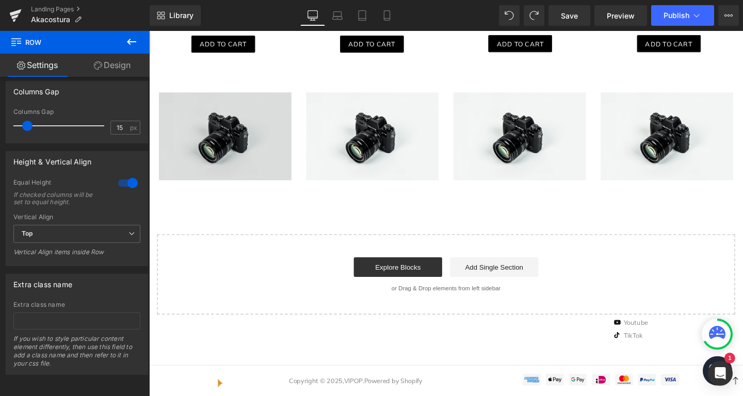
click at [200, 159] on img at bounding box center [228, 141] width 139 height 92
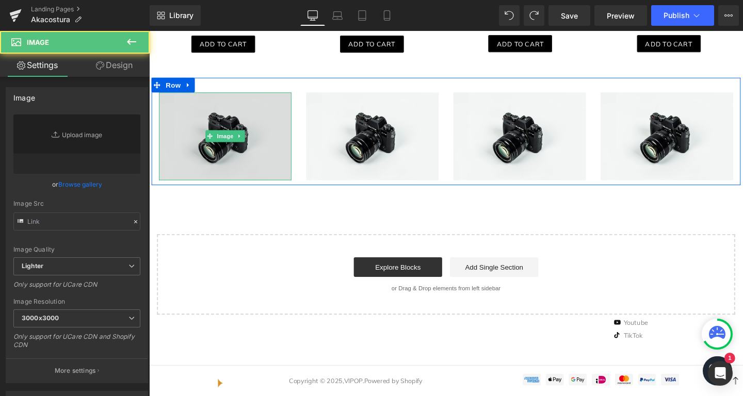
type input "//[DOMAIN_NAME][URL]"
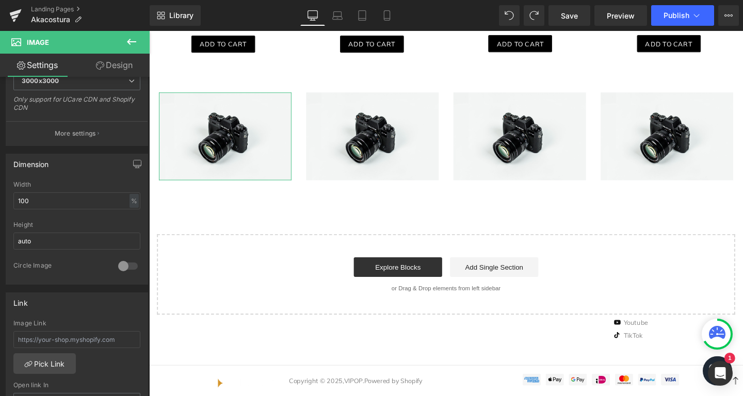
scroll to position [0, 0]
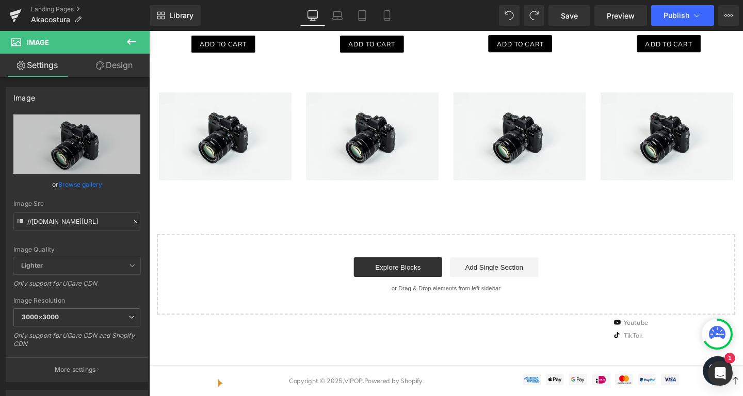
click at [395, 135] on ul "Image" at bounding box center [383, 141] width 41 height 12
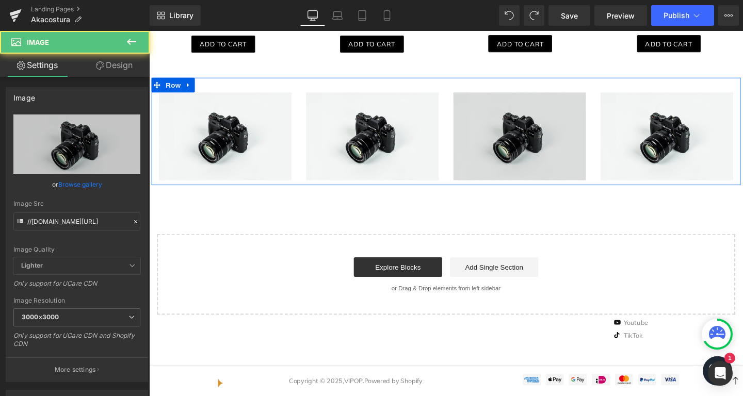
click at [531, 112] on img at bounding box center [538, 141] width 139 height 92
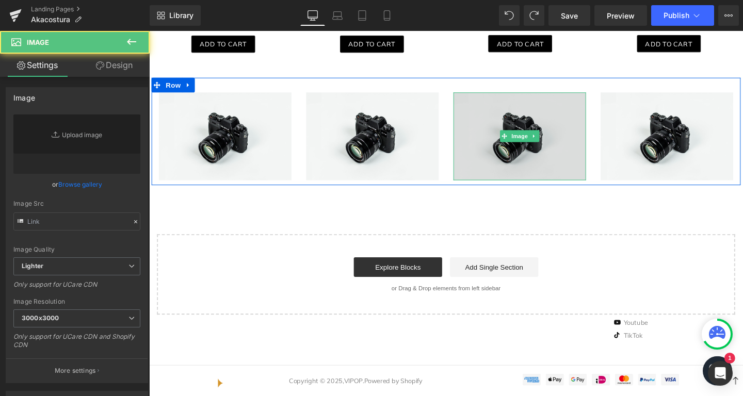
type input "//[DOMAIN_NAME][URL]"
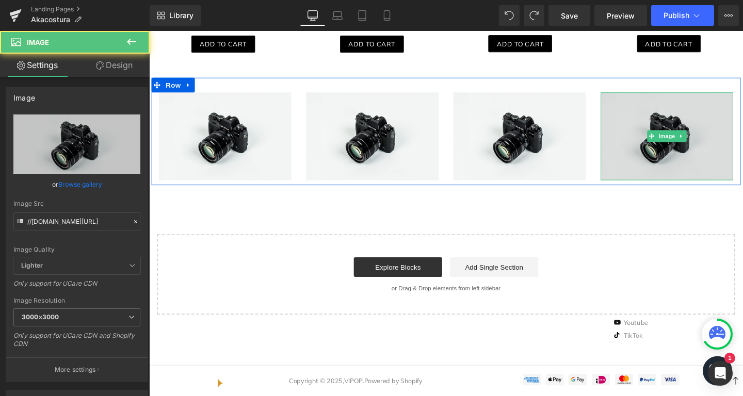
click at [670, 104] on img at bounding box center [693, 141] width 139 height 92
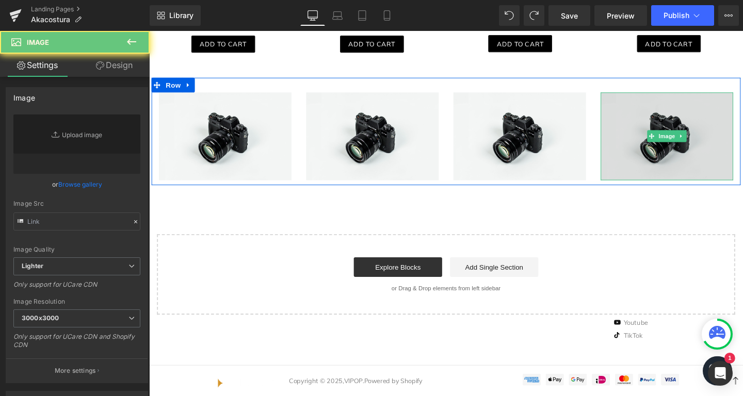
type input "//[DOMAIN_NAME][URL]"
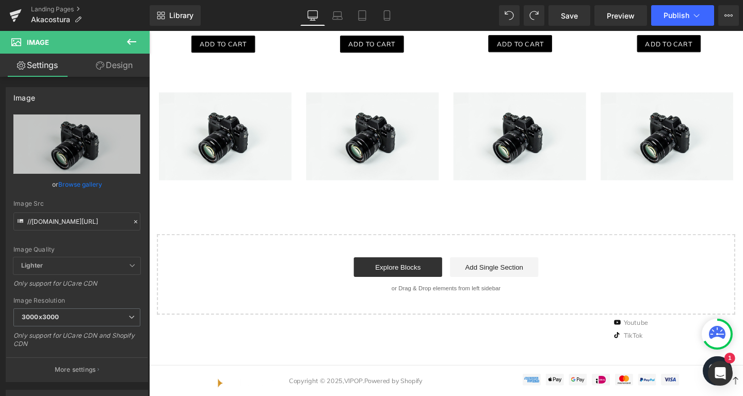
click at [269, 123] on img at bounding box center [228, 141] width 139 height 92
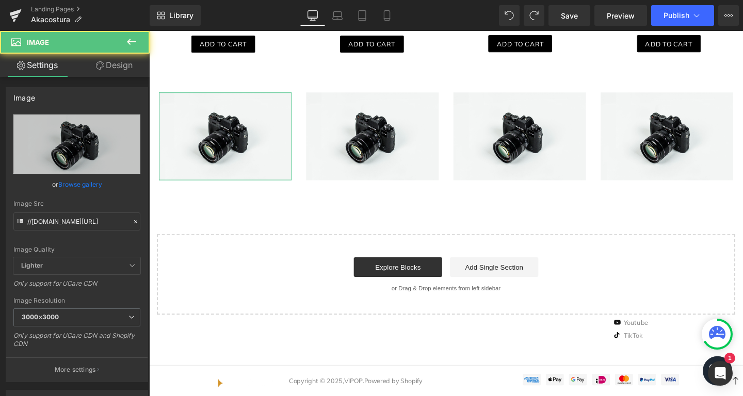
click at [127, 60] on link "Design" at bounding box center [114, 65] width 75 height 23
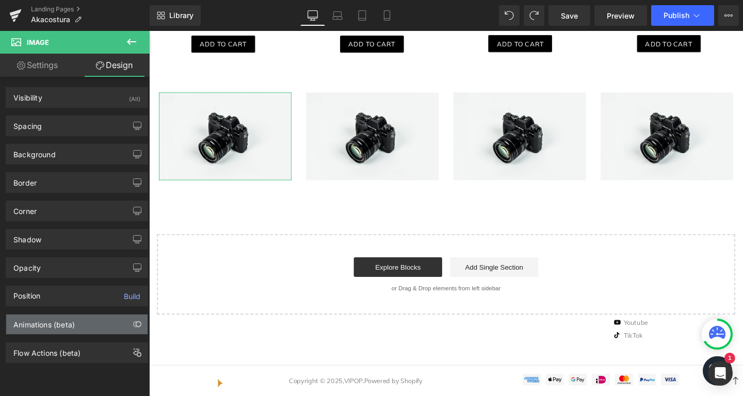
click at [44, 324] on div "Animations (beta)" at bounding box center [43, 322] width 61 height 14
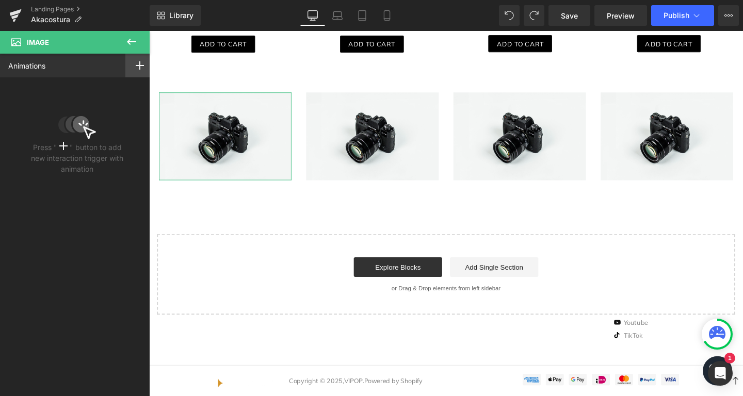
click at [139, 68] on icon at bounding box center [140, 65] width 8 height 8
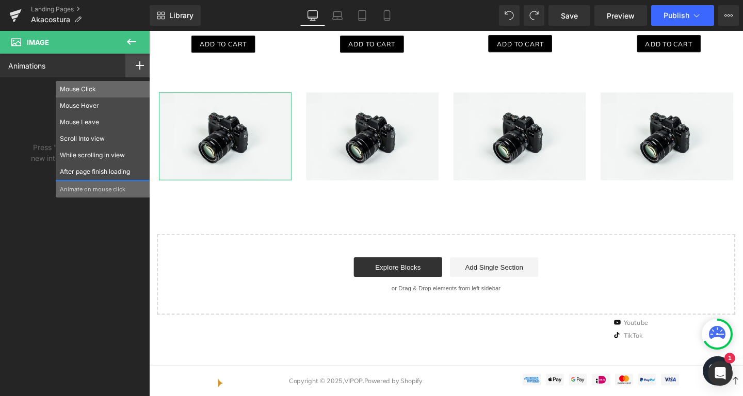
click at [99, 88] on p "Mouse Click" at bounding box center [103, 89] width 86 height 9
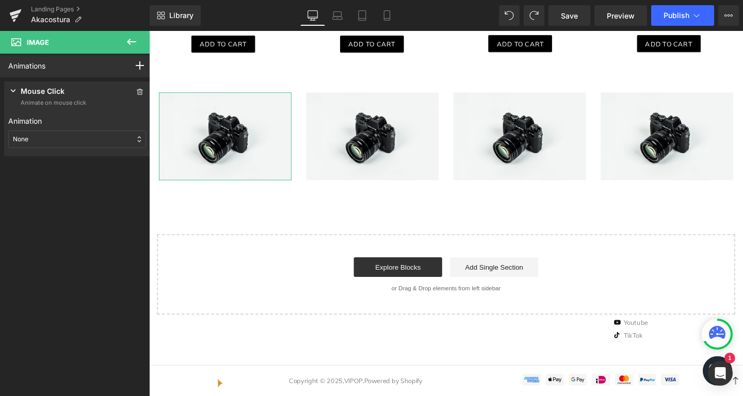
click at [58, 133] on div "None" at bounding box center [77, 139] width 138 height 18
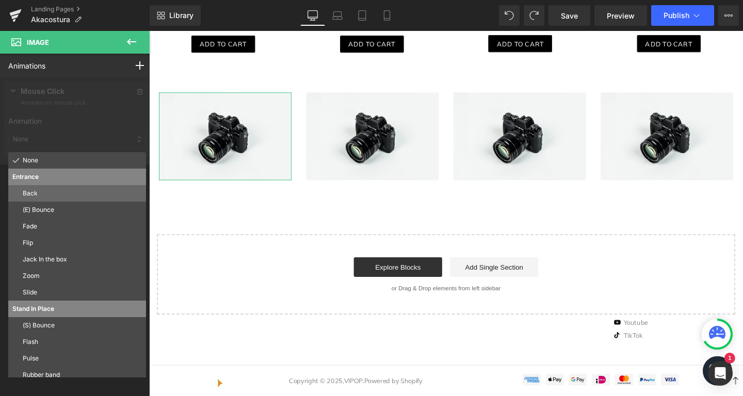
click at [60, 191] on p "Back" at bounding box center [82, 193] width 119 height 9
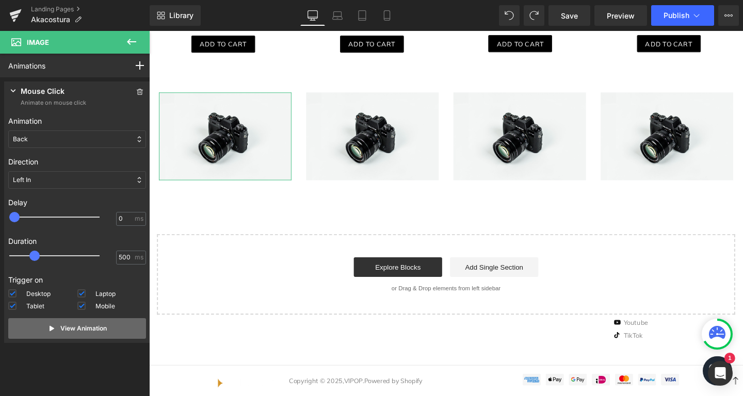
click at [88, 328] on p "View Animation" at bounding box center [83, 328] width 46 height 9
click at [87, 329] on p "View Animation" at bounding box center [83, 328] width 46 height 9
click at [85, 331] on p "View Animation" at bounding box center [83, 328] width 46 height 9
click at [84, 333] on p "View Animation" at bounding box center [83, 328] width 46 height 9
click at [135, 37] on icon at bounding box center [131, 42] width 12 height 12
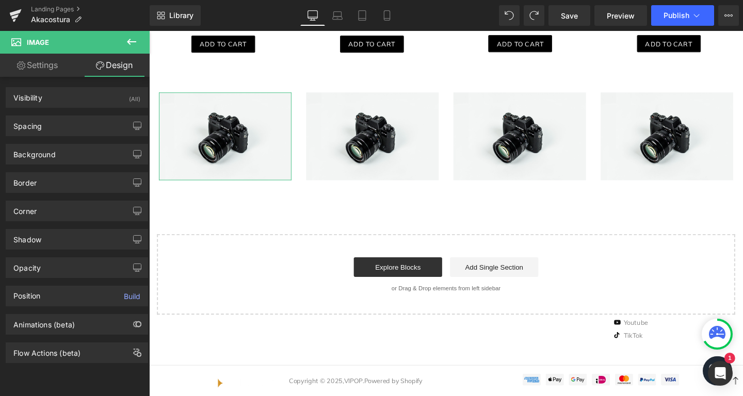
click at [58, 323] on div "Animations (beta)" at bounding box center [43, 322] width 61 height 14
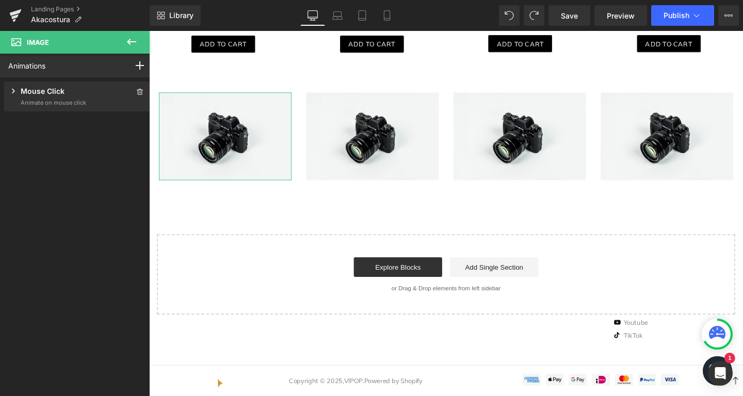
click at [18, 95] on icon at bounding box center [13, 91] width 10 height 10
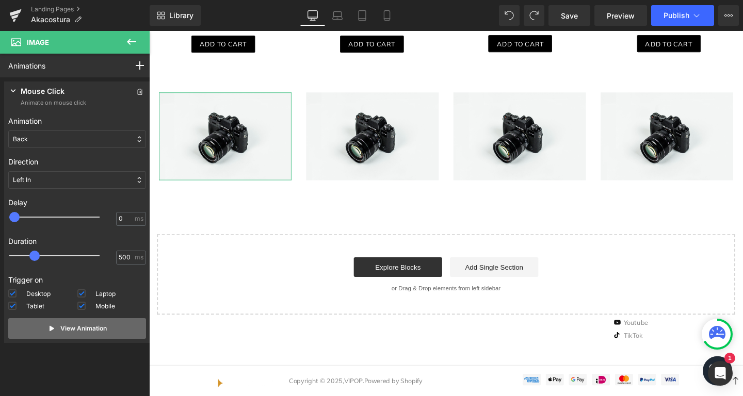
click at [93, 330] on p "View Animation" at bounding box center [83, 328] width 46 height 9
click at [94, 330] on p "View Animation" at bounding box center [83, 328] width 46 height 9
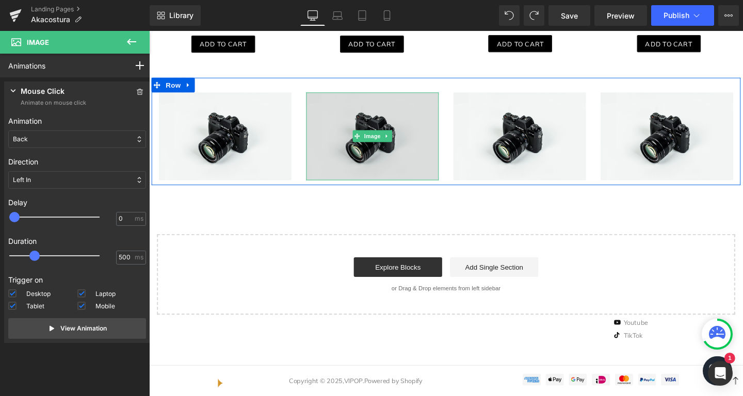
click at [347, 95] on img at bounding box center [383, 141] width 139 height 92
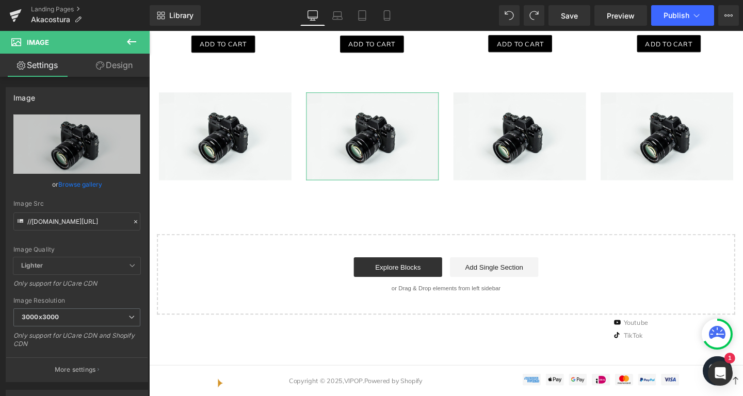
click at [115, 55] on link "Design" at bounding box center [114, 65] width 75 height 23
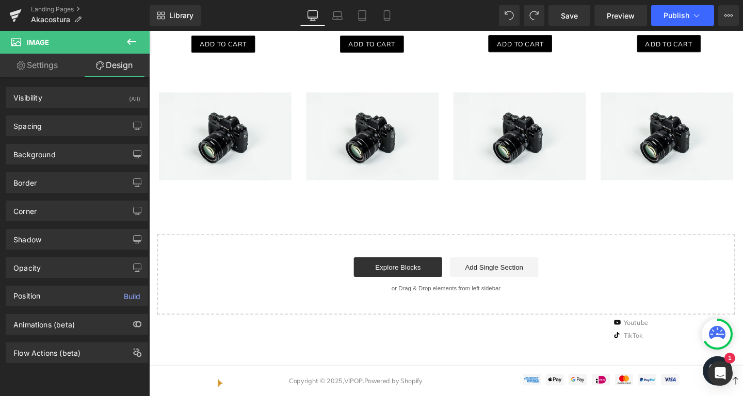
drag, startPoint x: 135, startPoint y: 39, endPoint x: 70, endPoint y: 162, distance: 139.4
click at [135, 39] on icon at bounding box center [131, 42] width 12 height 12
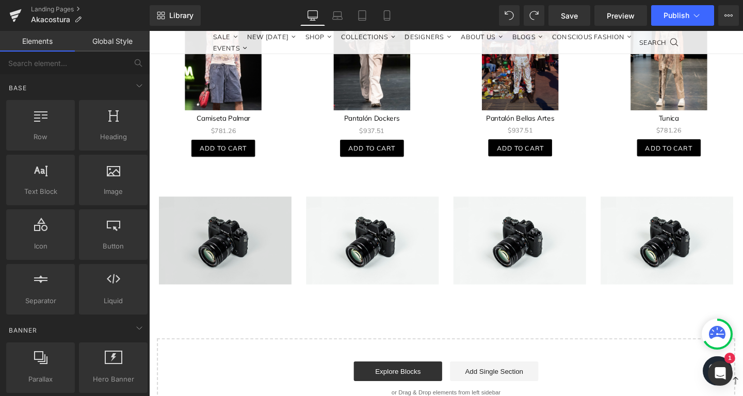
scroll to position [933, 0]
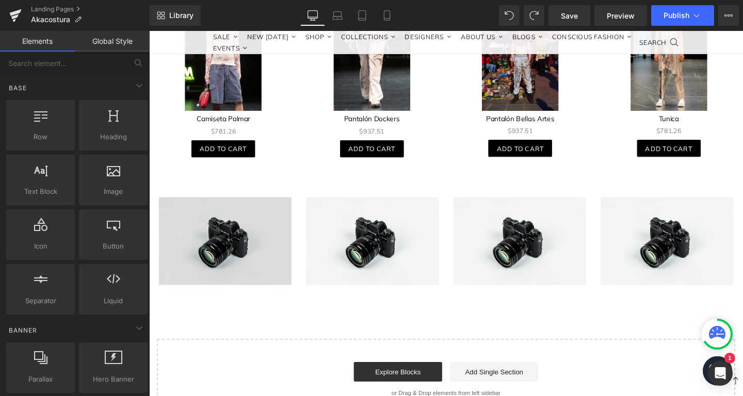
click at [256, 219] on img at bounding box center [228, 252] width 139 height 92
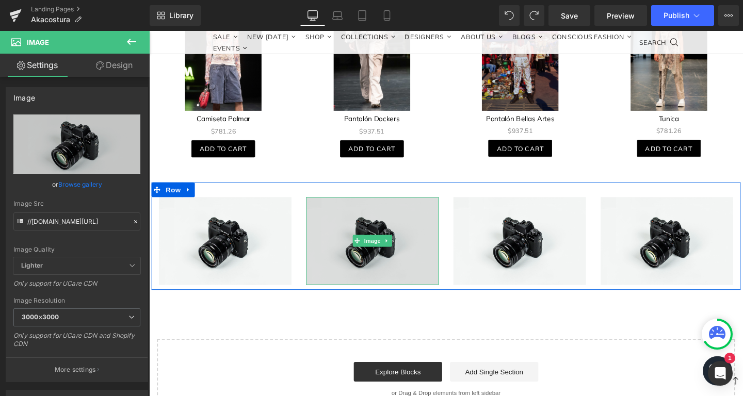
click at [445, 218] on img at bounding box center [383, 252] width 139 height 92
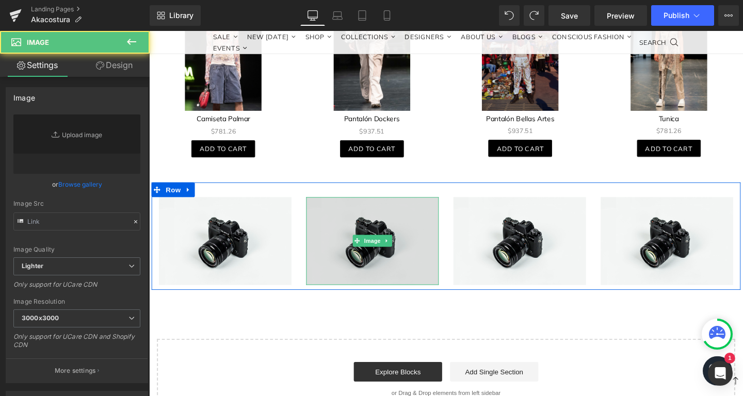
type input "//[DOMAIN_NAME][URL]"
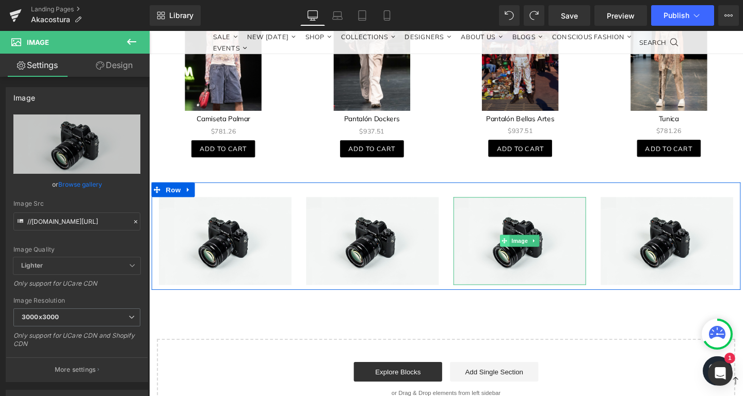
click at [519, 248] on span at bounding box center [522, 252] width 11 height 12
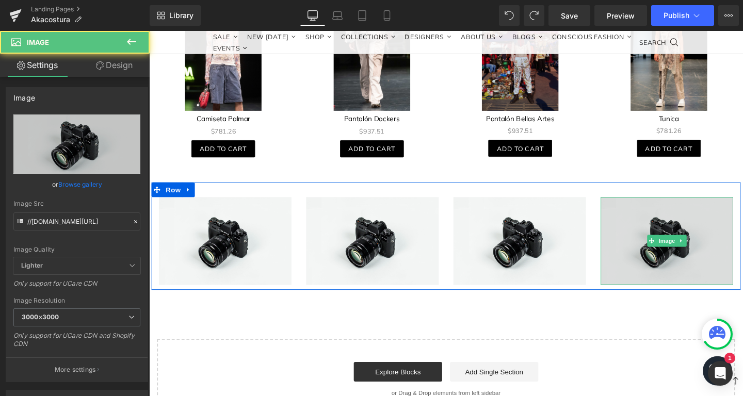
click at [645, 218] on img at bounding box center [693, 252] width 139 height 92
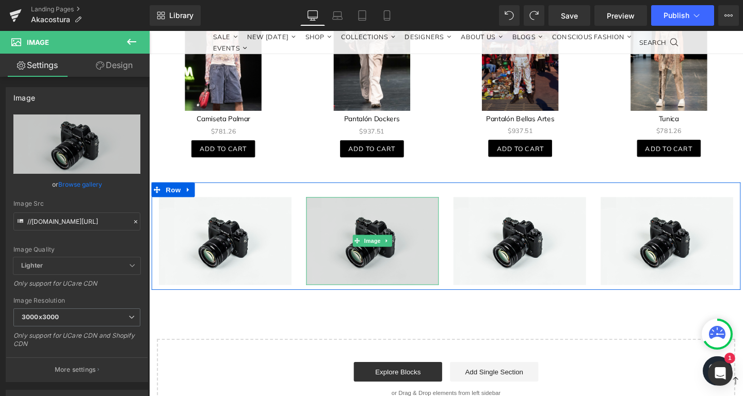
click at [363, 210] on img at bounding box center [383, 252] width 139 height 92
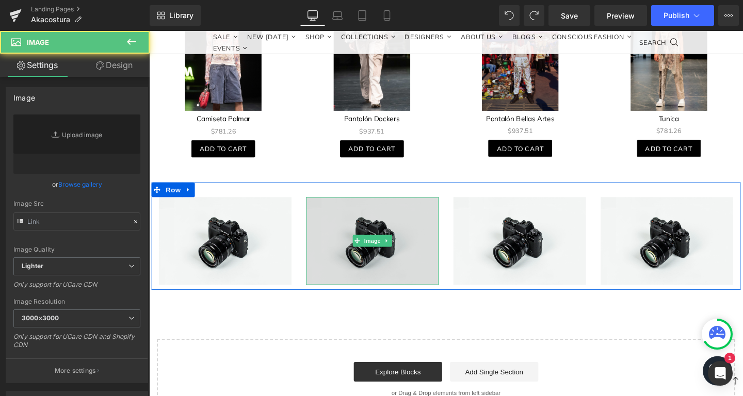
type input "//[DOMAIN_NAME][URL]"
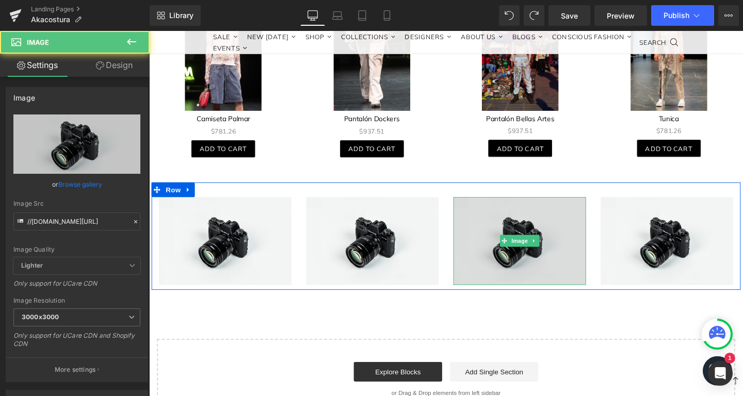
click at [519, 238] on img at bounding box center [538, 252] width 139 height 92
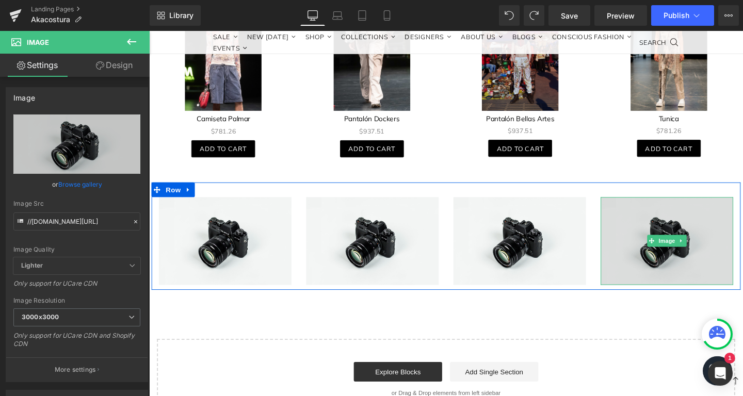
click at [713, 214] on img at bounding box center [693, 252] width 139 height 92
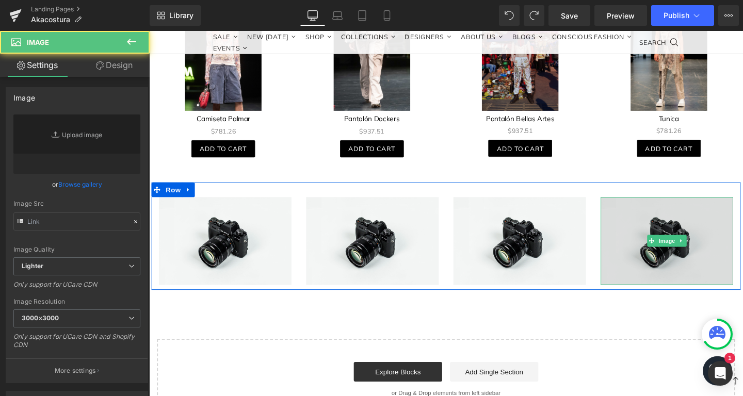
type input "//[DOMAIN_NAME][URL]"
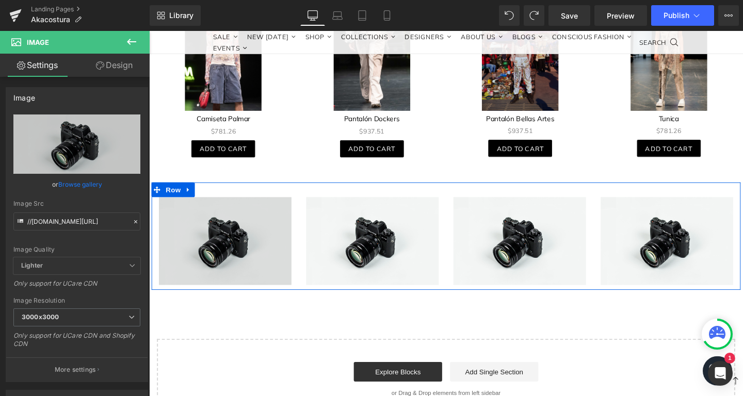
click at [261, 231] on img at bounding box center [228, 252] width 139 height 92
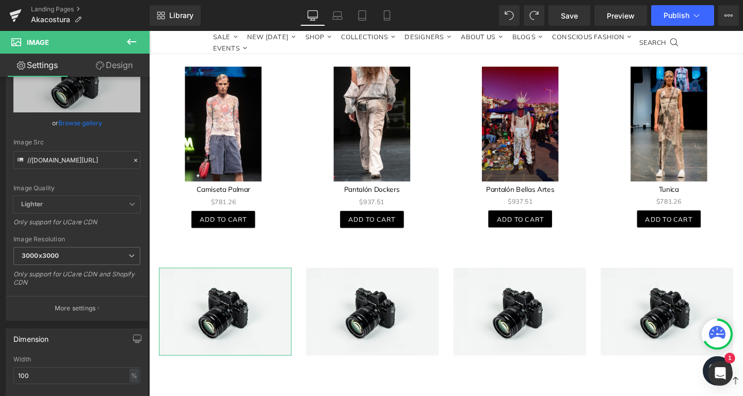
scroll to position [0, 0]
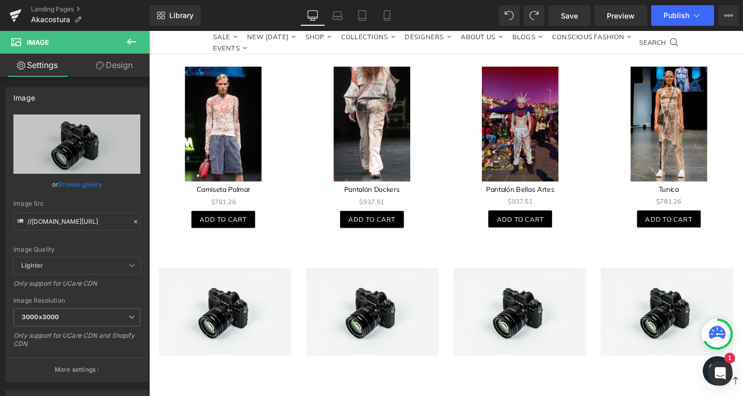
click at [123, 35] on button at bounding box center [131, 42] width 36 height 23
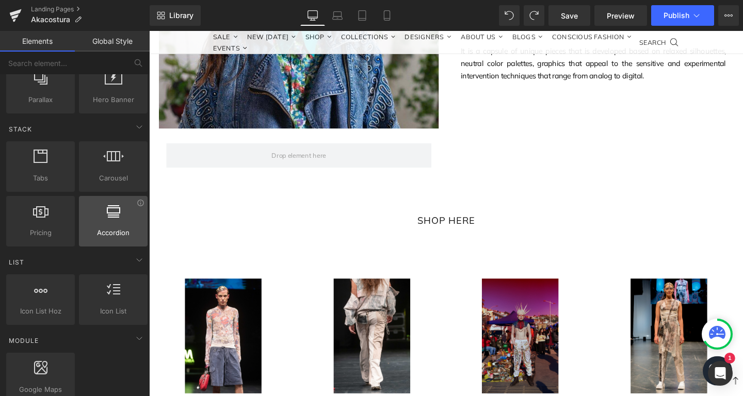
scroll to position [281, 0]
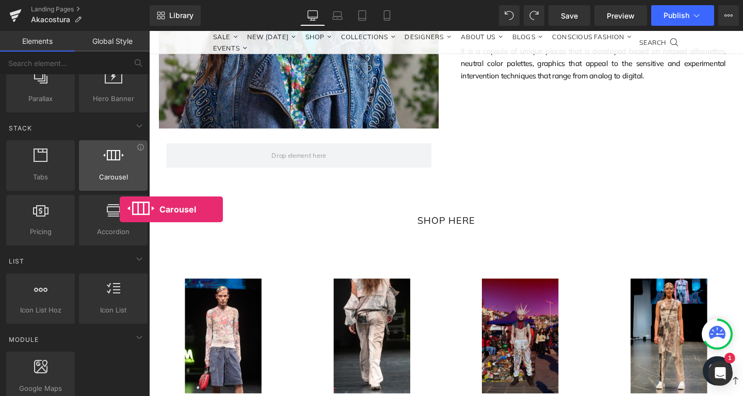
drag, startPoint x: 104, startPoint y: 182, endPoint x: 115, endPoint y: 179, distance: 11.3
click at [115, 179] on span "Carousel" at bounding box center [113, 177] width 62 height 11
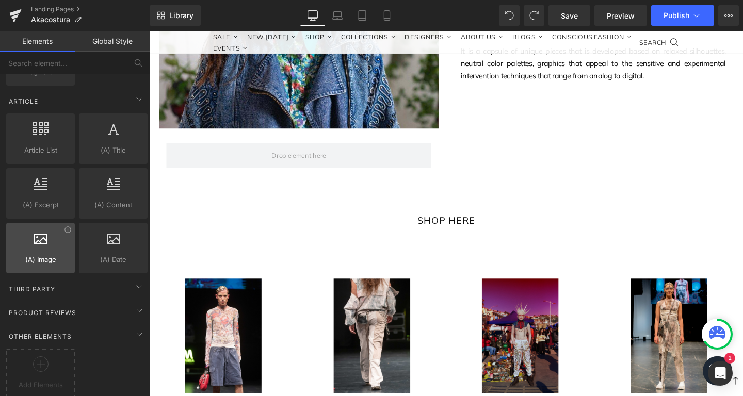
scroll to position [1780, 0]
click at [71, 290] on div "Third Party" at bounding box center [76, 287] width 145 height 21
click at [67, 286] on div "Third Party" at bounding box center [76, 287] width 145 height 21
click at [68, 311] on span "Product Reviews" at bounding box center [43, 311] width 70 height 10
click at [72, 310] on span "Product Reviews" at bounding box center [43, 311] width 70 height 10
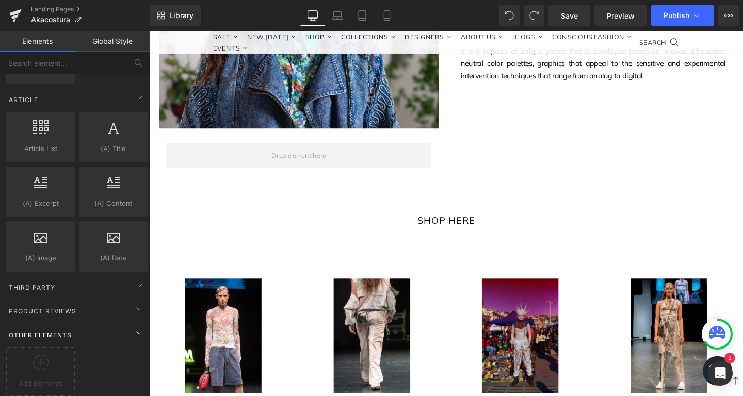
click at [60, 325] on div "Other Elements" at bounding box center [76, 334] width 145 height 21
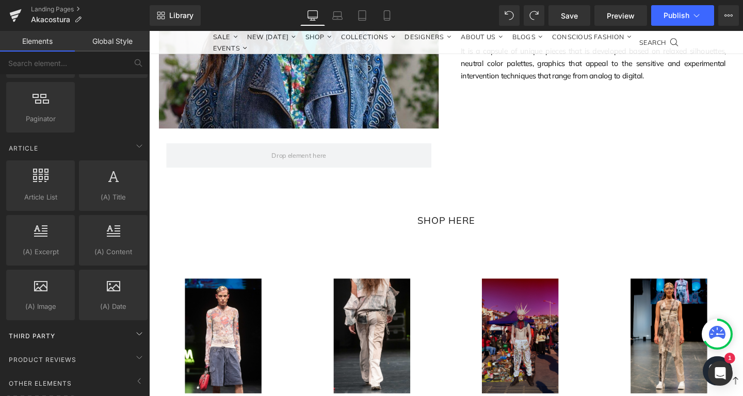
scroll to position [1726, 0]
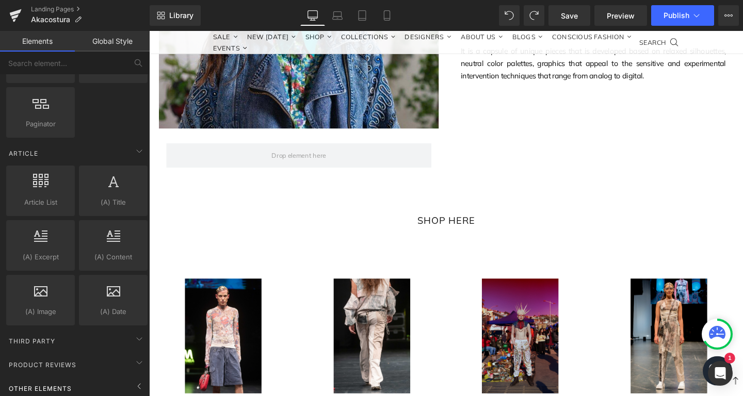
click at [72, 384] on span "Other Elements" at bounding box center [40, 389] width 65 height 10
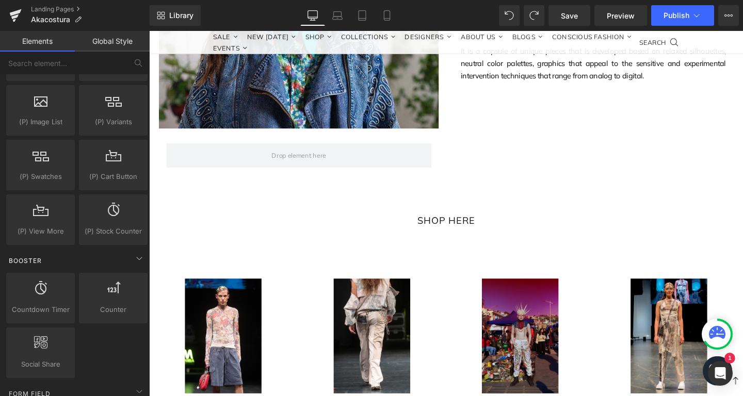
scroll to position [1095, 0]
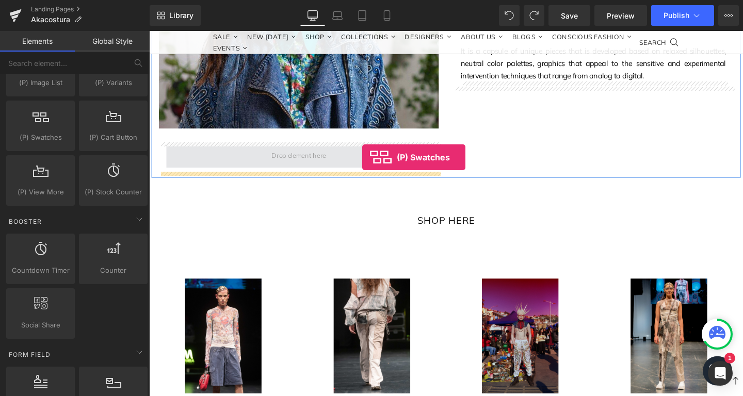
drag, startPoint x: 207, startPoint y: 160, endPoint x: 373, endPoint y: 164, distance: 166.1
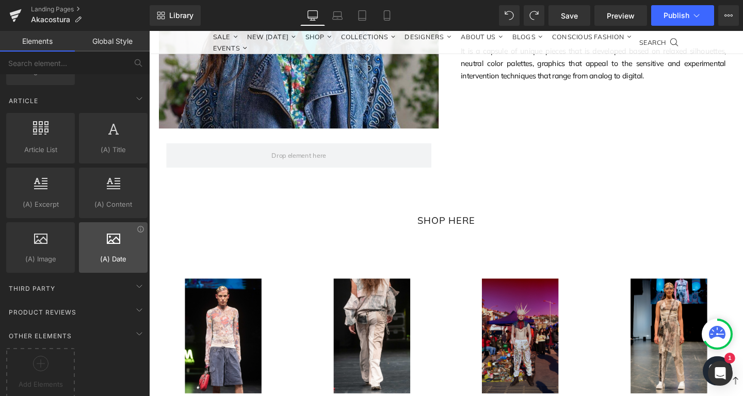
scroll to position [1780, 0]
click at [115, 281] on div "Third Party" at bounding box center [76, 287] width 145 height 21
drag, startPoint x: 113, startPoint y: 281, endPoint x: 110, endPoint y: 302, distance: 21.3
click at [113, 281] on div "Third Party" at bounding box center [76, 287] width 145 height 21
click at [110, 306] on div "Product Reviews" at bounding box center [76, 311] width 145 height 21
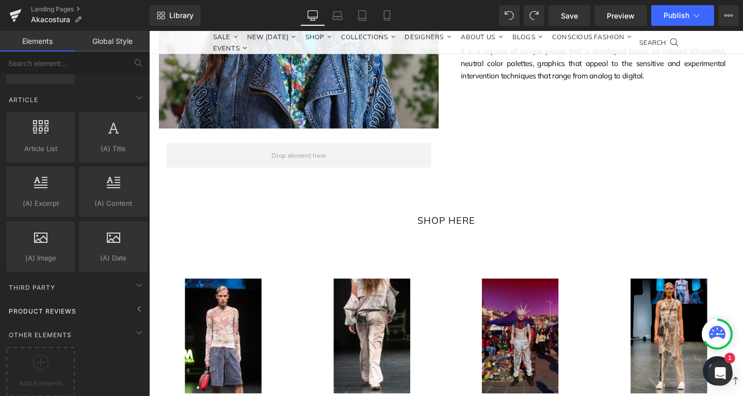
click at [110, 306] on div "Product Reviews" at bounding box center [76, 311] width 145 height 21
click at [100, 332] on div "Other Elements" at bounding box center [76, 334] width 145 height 21
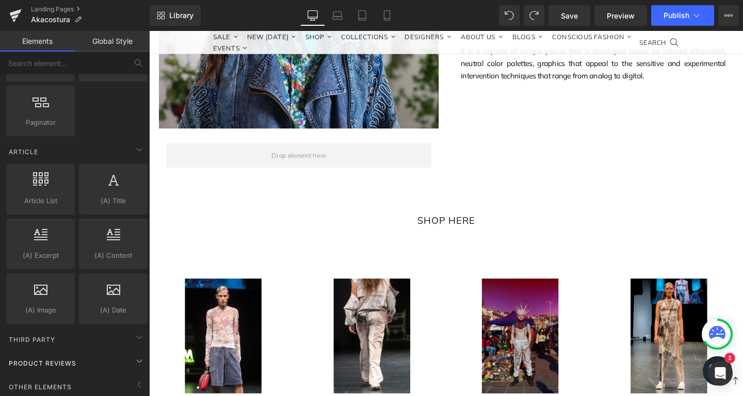
click at [100, 331] on div "Third Party" at bounding box center [76, 339] width 145 height 21
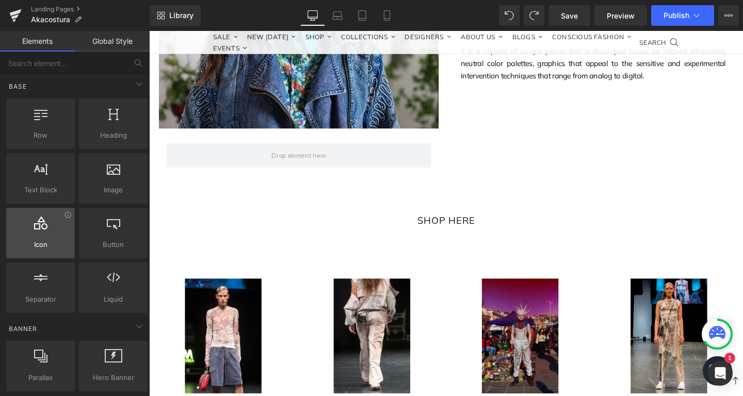
scroll to position [0, 0]
